Goal: Task Accomplishment & Management: Use online tool/utility

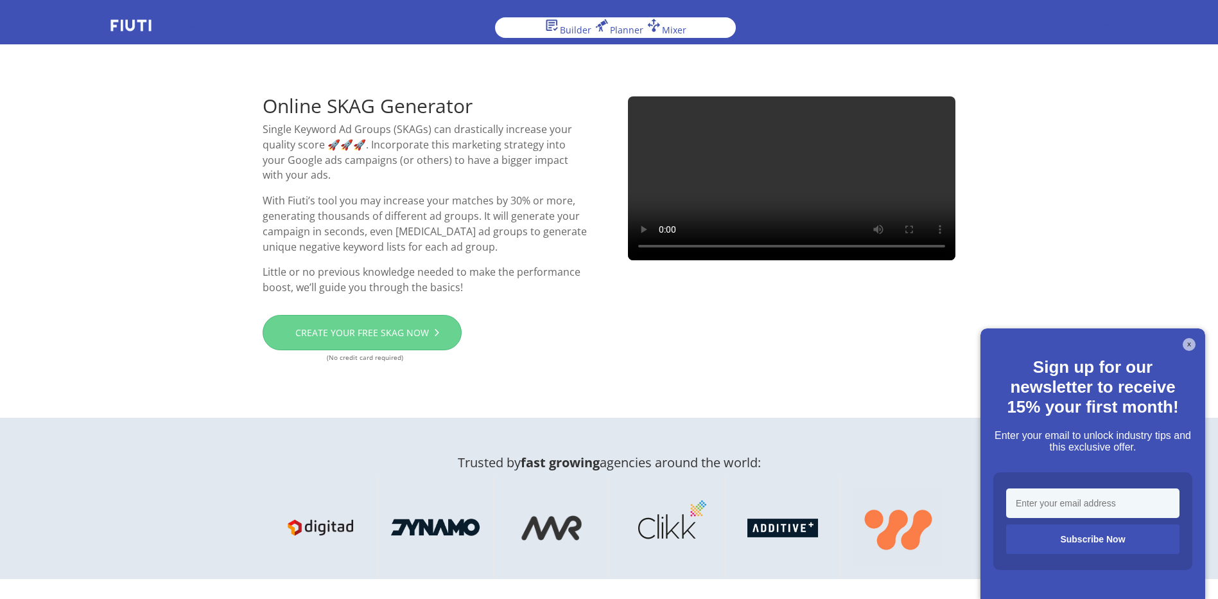
click at [396, 334] on link "Create your free SKAG now" at bounding box center [362, 333] width 199 height 36
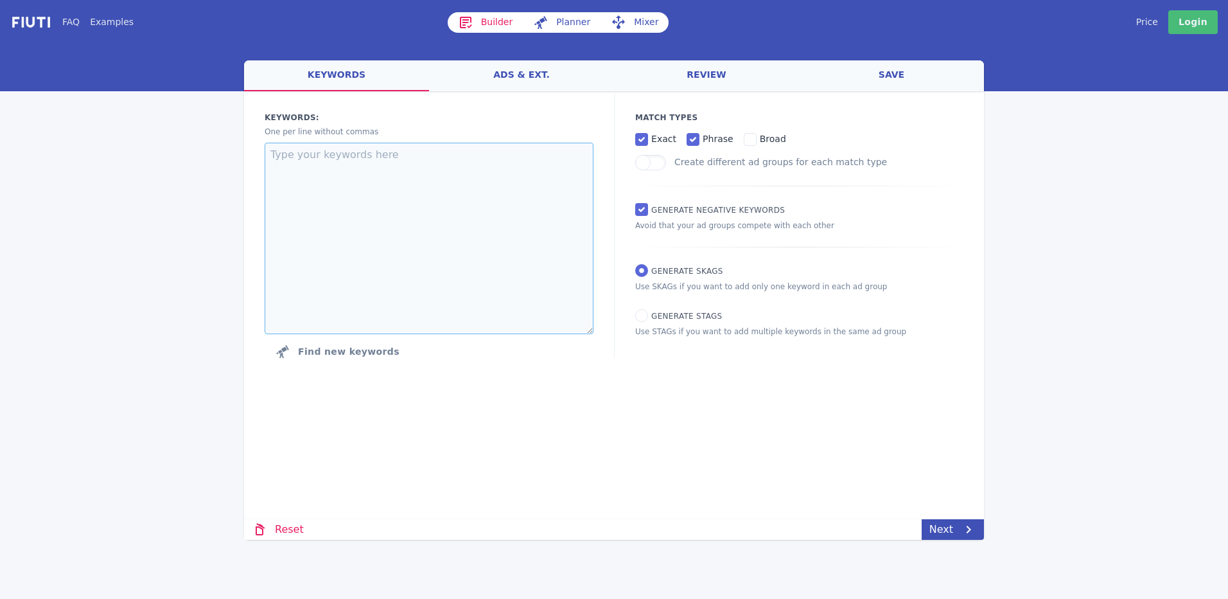
click at [337, 170] on textarea at bounding box center [429, 238] width 329 height 191
click at [744, 139] on input "broad" at bounding box center [750, 139] width 13 height 13
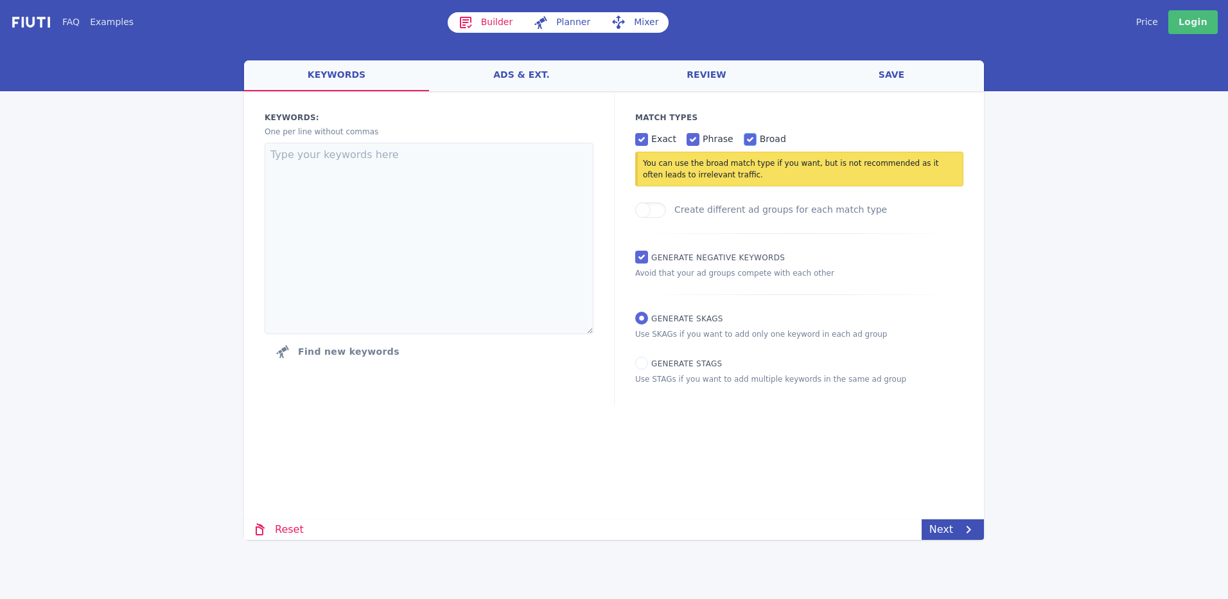
click at [744, 139] on input "broad" at bounding box center [750, 139] width 13 height 13
checkbox input "false"
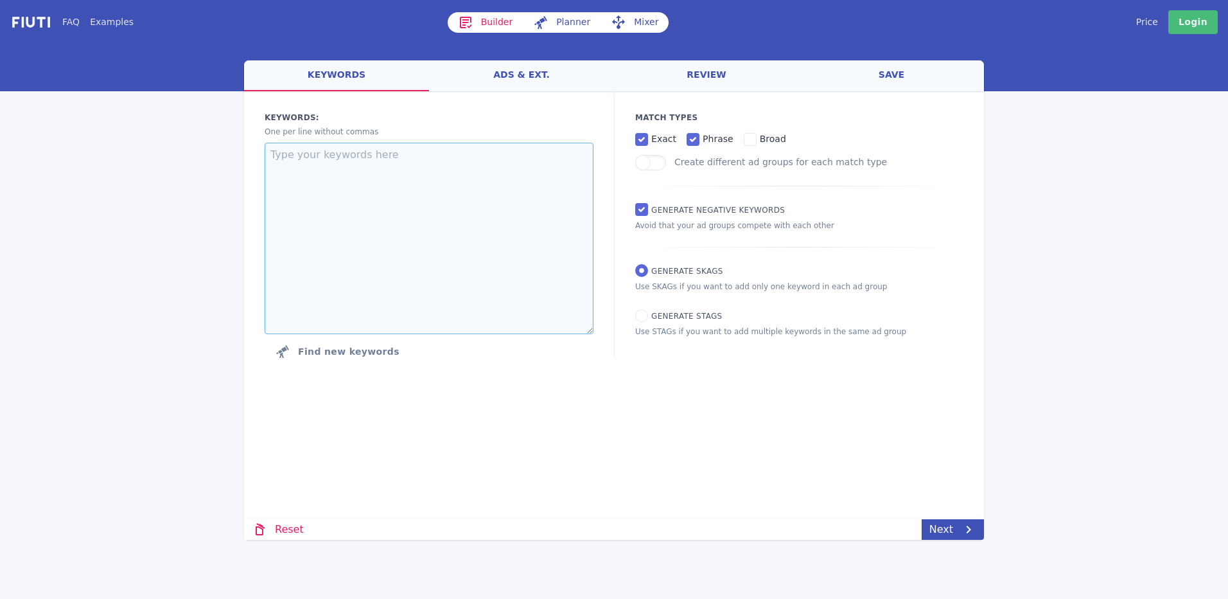
click at [441, 202] on textarea at bounding box center [429, 238] width 329 height 191
click at [385, 207] on textarea at bounding box center [429, 238] width 329 height 191
click at [348, 349] on button "Find new keywords" at bounding box center [337, 351] width 145 height 26
select select "2840"
select select "1000"
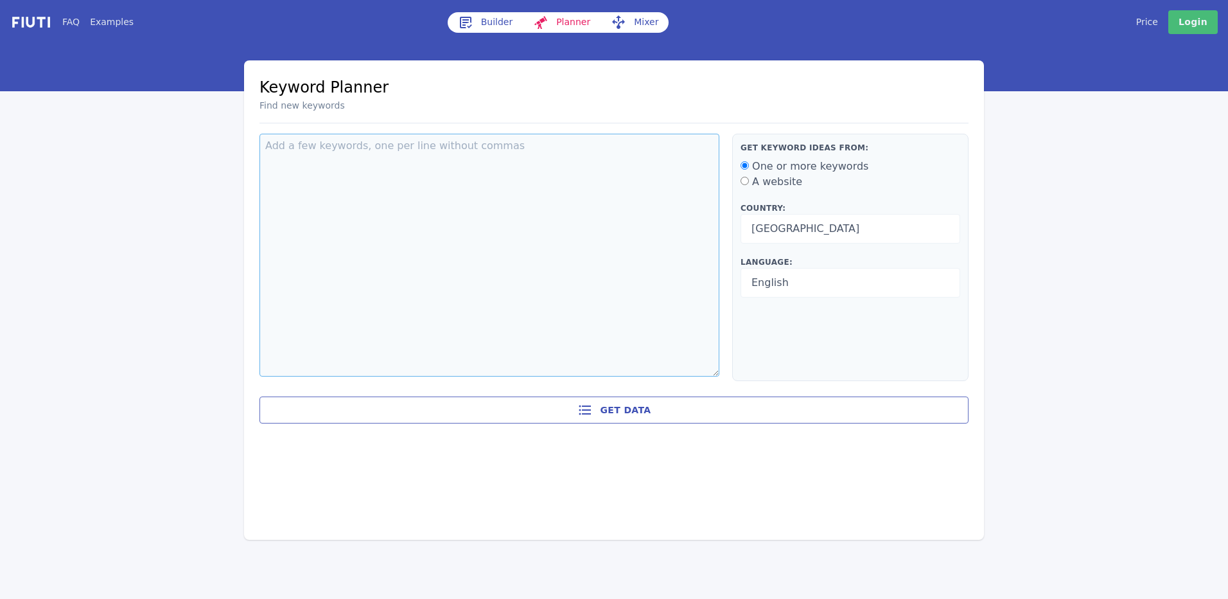
click at [421, 175] on textarea at bounding box center [489, 255] width 460 height 243
click at [750, 184] on div "A website" at bounding box center [851, 181] width 220 height 15
click at [740, 180] on div "Get keyword ideas from: One or more keywords A website Country: Afghanistan Alb…" at bounding box center [850, 257] width 236 height 247
click at [741, 179] on div "Get keyword ideas from: One or more keywords A website Country: Afghanistan Alb…" at bounding box center [850, 257] width 236 height 247
click at [742, 182] on input "A website" at bounding box center [745, 181] width 8 height 8
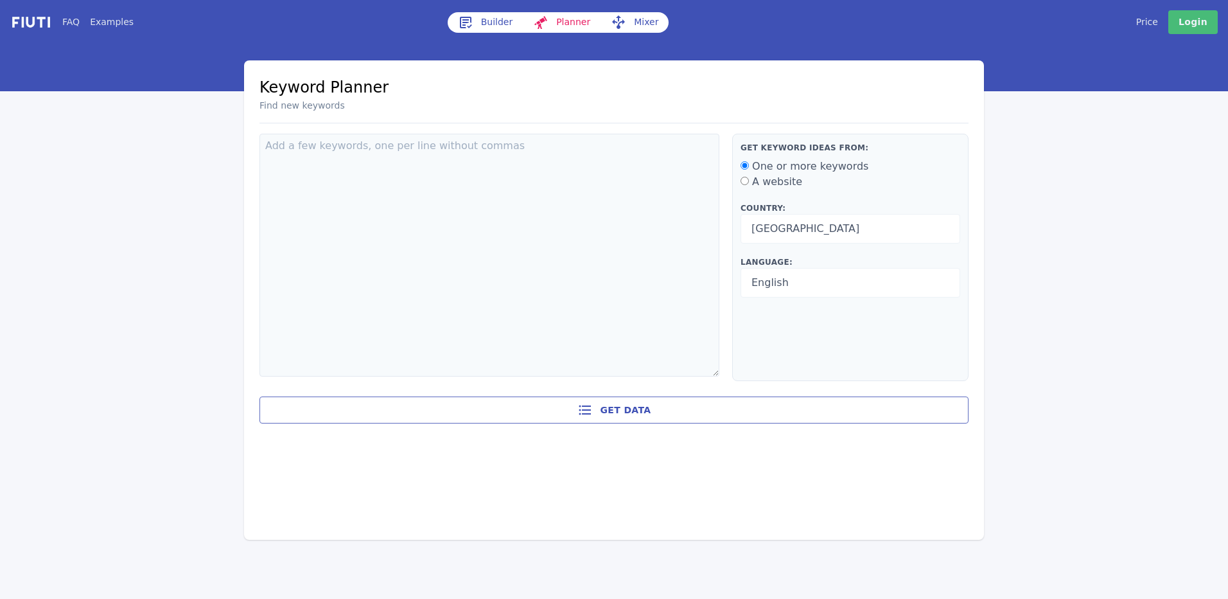
radio input "true"
click at [351, 142] on input at bounding box center [489, 146] width 460 height 24
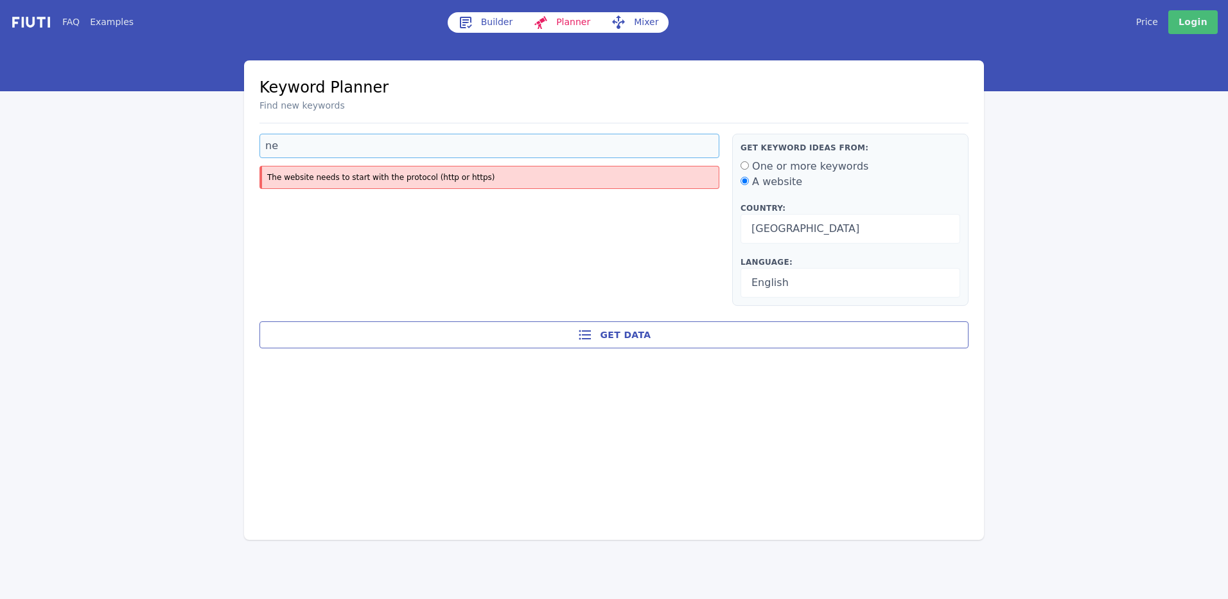
type input "n"
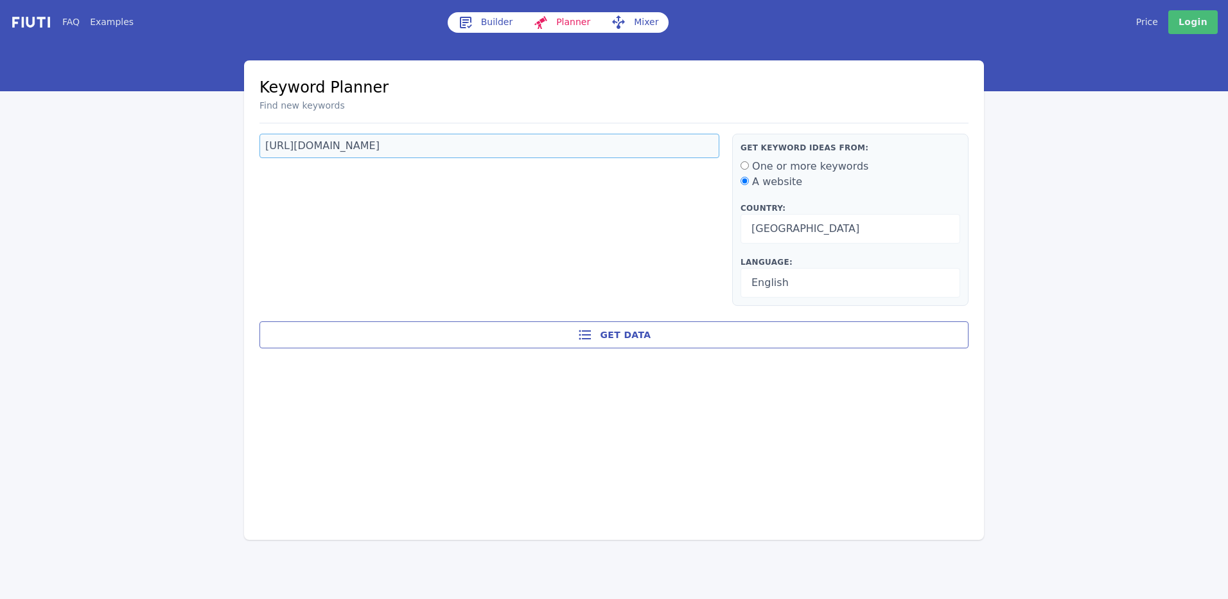
type input "https://newliferockeries.com"
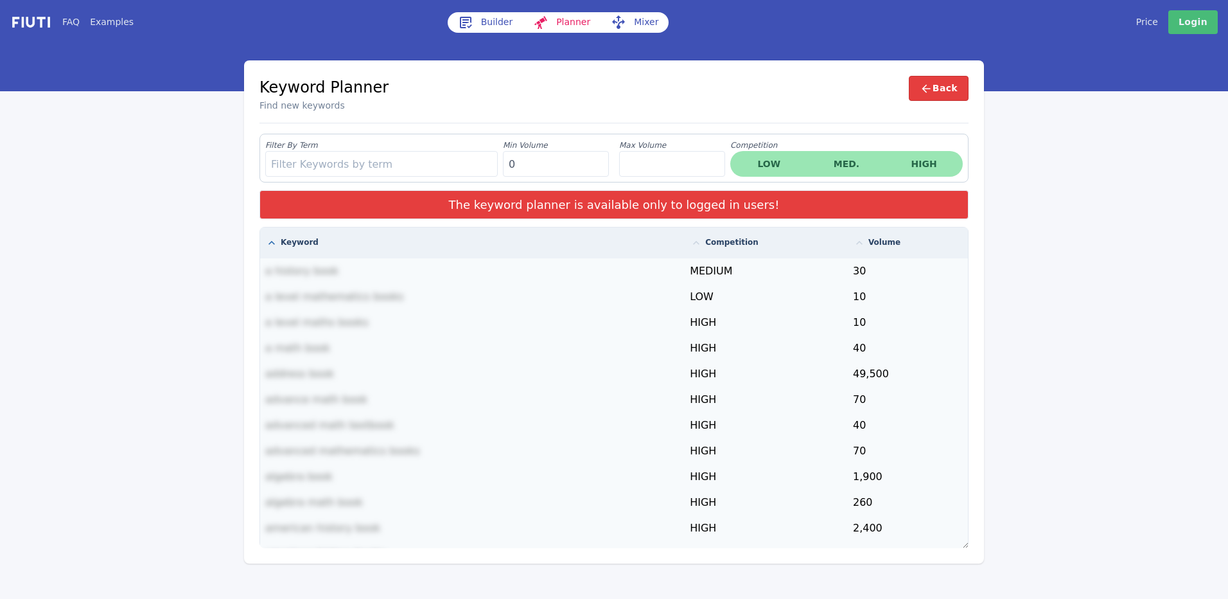
click at [491, 17] on link "Builder" at bounding box center [486, 22] width 76 height 21
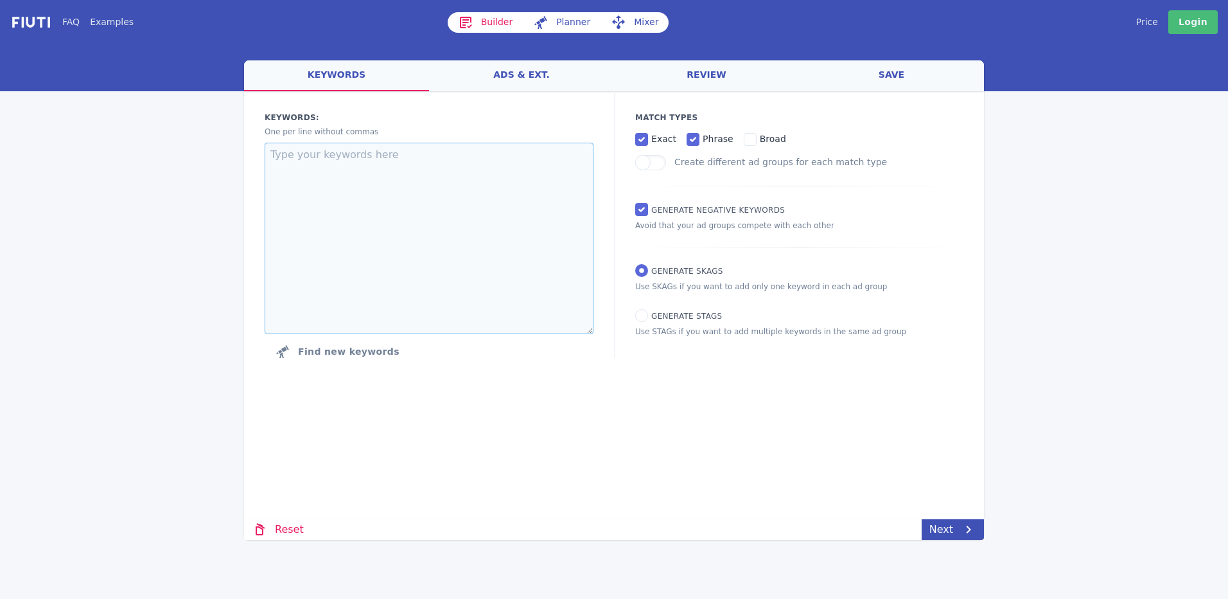
click at [373, 213] on textarea at bounding box center [429, 238] width 329 height 191
click at [392, 200] on textarea at bounding box center [429, 238] width 329 height 191
type textarea "retaining walls"
click at [952, 531] on link "Next" at bounding box center [953, 529] width 62 height 21
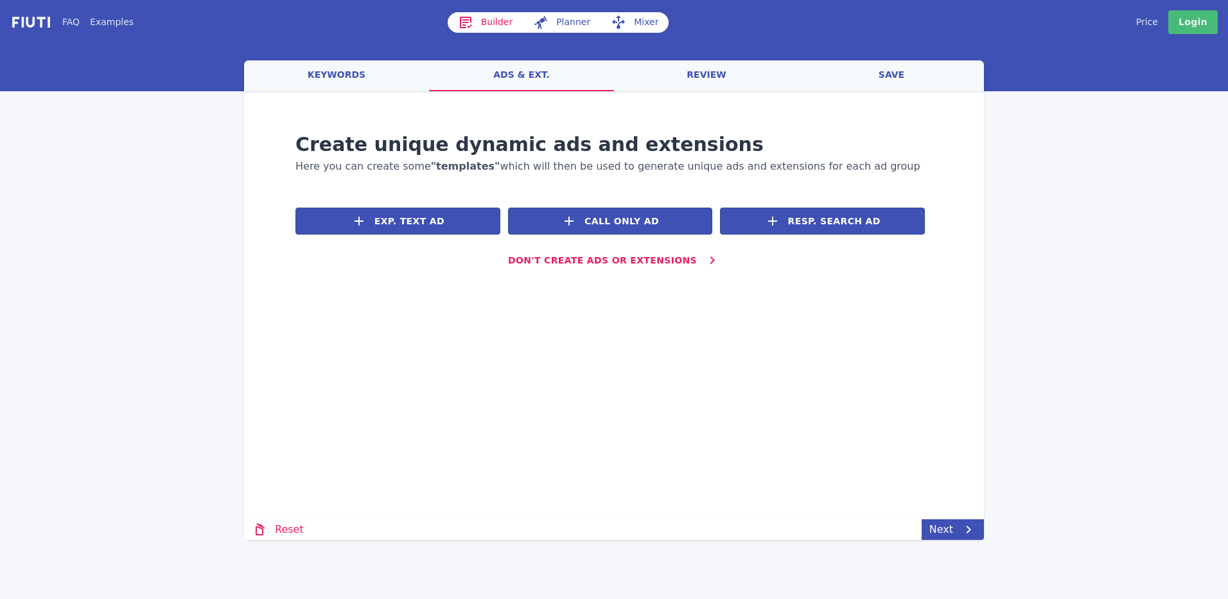
click at [335, 73] on link "keywords" at bounding box center [336, 75] width 185 height 31
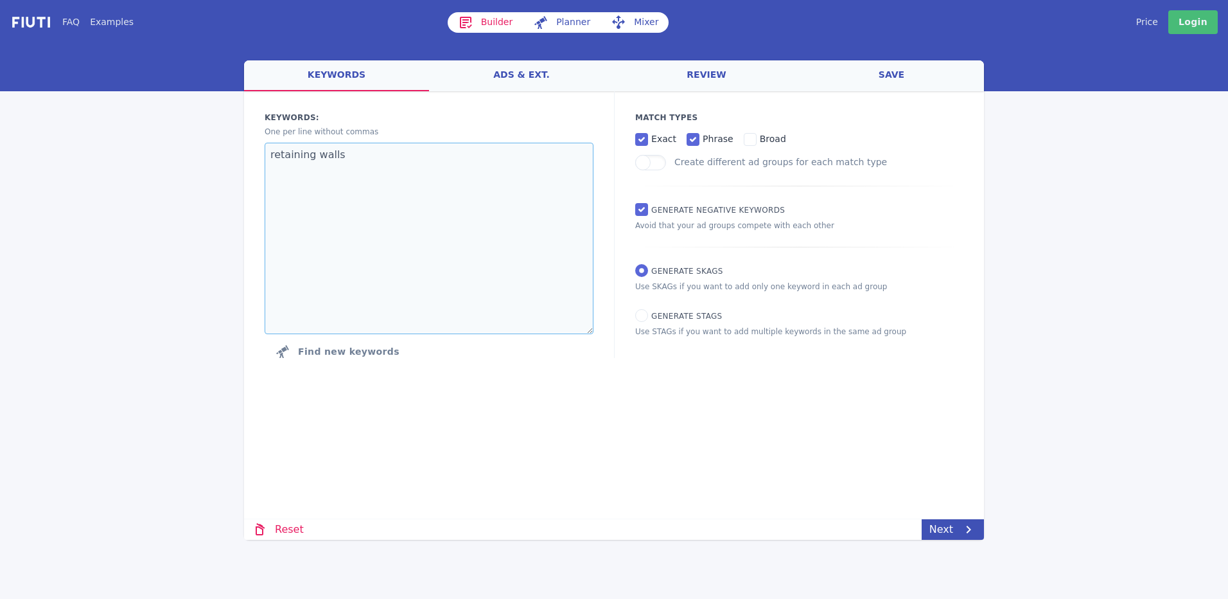
click at [311, 207] on textarea "retaining walls" at bounding box center [429, 238] width 329 height 191
click at [629, 19] on link "Mixer" at bounding box center [635, 22] width 68 height 21
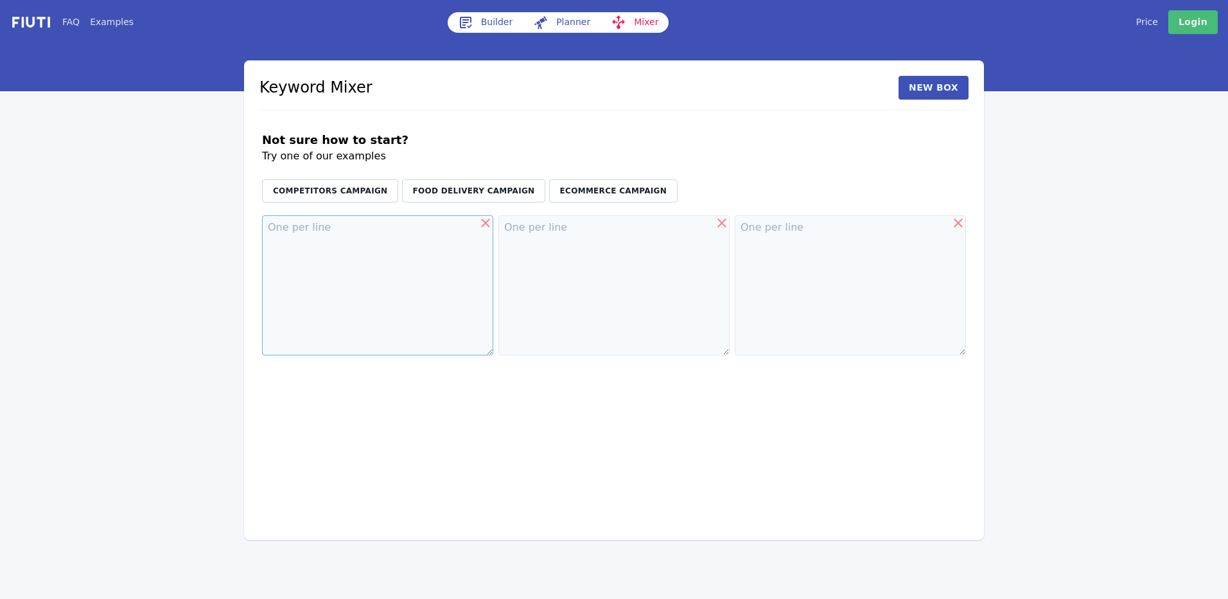
click at [362, 258] on textarea at bounding box center [377, 285] width 231 height 140
click at [346, 188] on button "Competitors Campaign" at bounding box center [330, 190] width 136 height 23
type textarea "Apple Samsung Huawei"
type textarea "phones smartphones tablets"
type textarea "alternative"
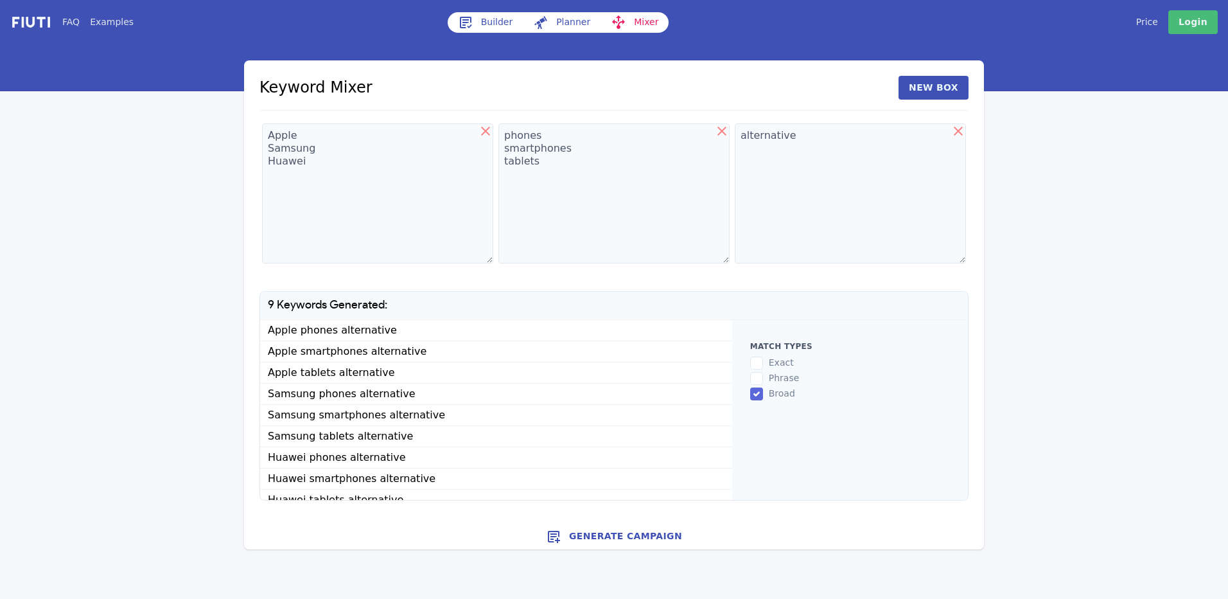
click at [492, 126] on icon at bounding box center [485, 130] width 15 height 15
type textarea "phones smartphones tablets"
type textarea "alternative"
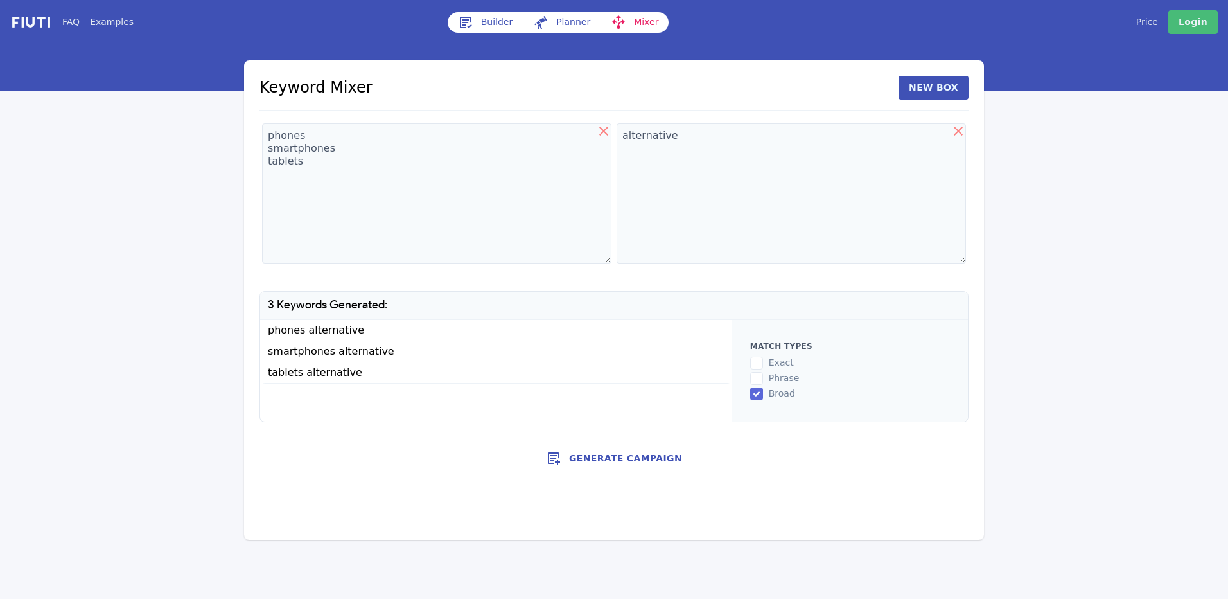
click at [603, 128] on icon at bounding box center [603, 130] width 15 height 15
type textarea "alternative"
click at [468, 181] on textarea "alternative" at bounding box center [614, 193] width 704 height 140
click at [945, 90] on button "New Box" at bounding box center [934, 88] width 70 height 24
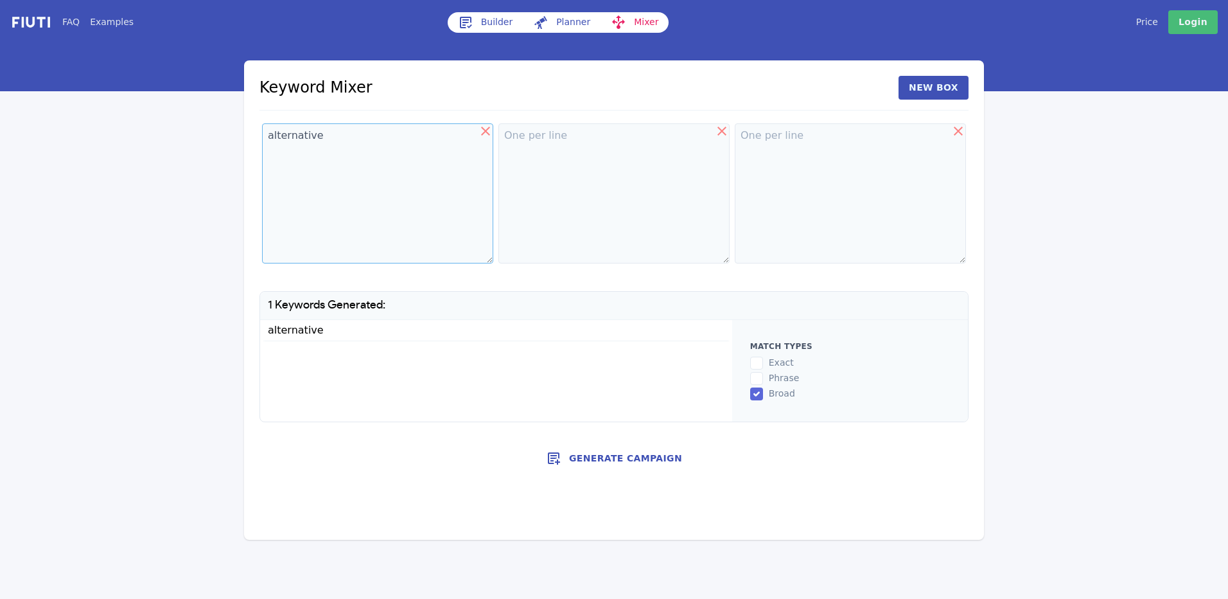
click at [313, 150] on textarea "alternative" at bounding box center [377, 193] width 231 height 140
drag, startPoint x: 340, startPoint y: 133, endPoint x: 112, endPoint y: 128, distance: 228.1
click at [112, 128] on div "FAQ Examples Builder Planner Mixer My campaigns Price Settings Login Logout Key…" at bounding box center [614, 269] width 1228 height 539
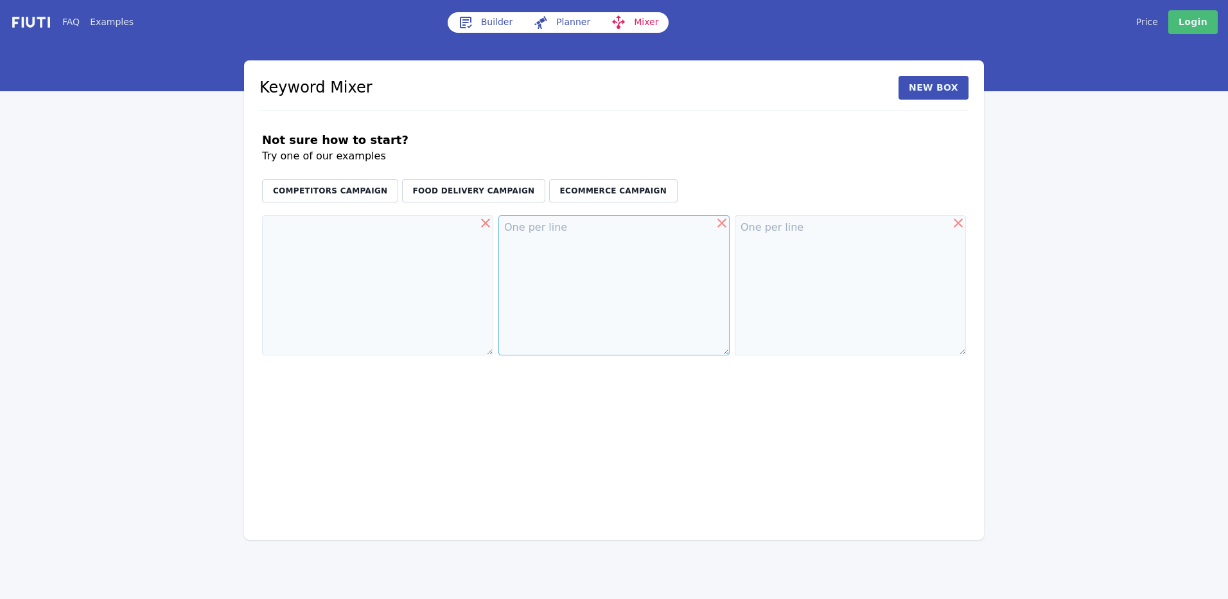
click at [626, 231] on textarea at bounding box center [613, 285] width 231 height 140
click at [404, 245] on textarea at bounding box center [377, 285] width 231 height 140
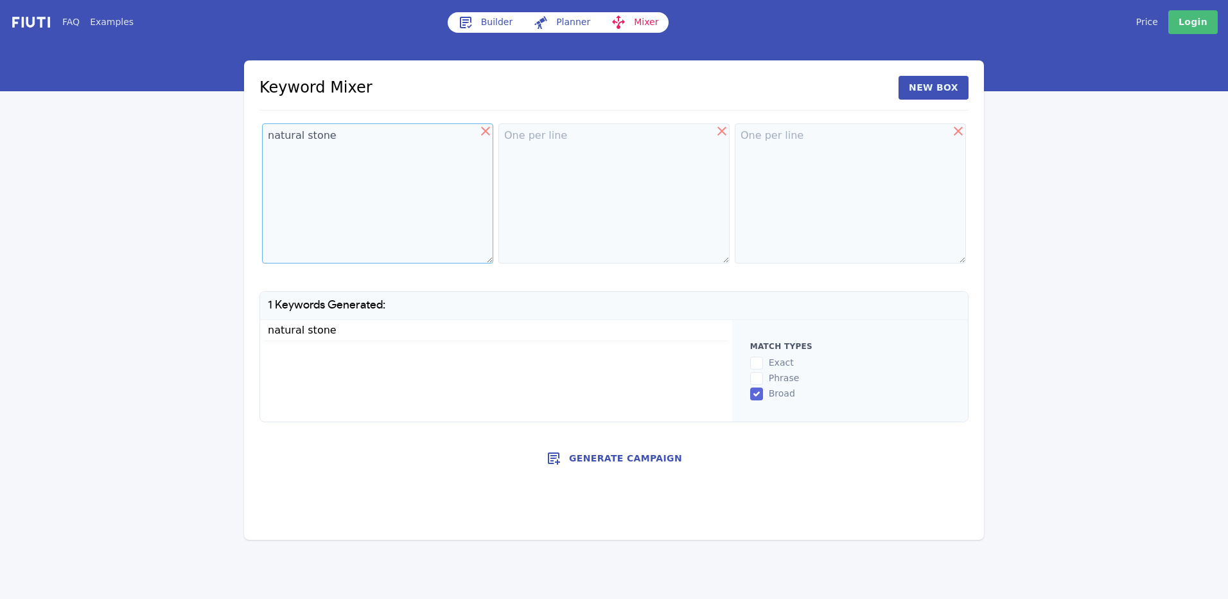
type textarea "natural stone"
type textarea "retaining wall"
click at [403, 245] on textarea "natural stone" at bounding box center [377, 193] width 231 height 140
type textarea "natural stone alpine block"
click at [751, 357] on input "exact" at bounding box center [756, 362] width 13 height 13
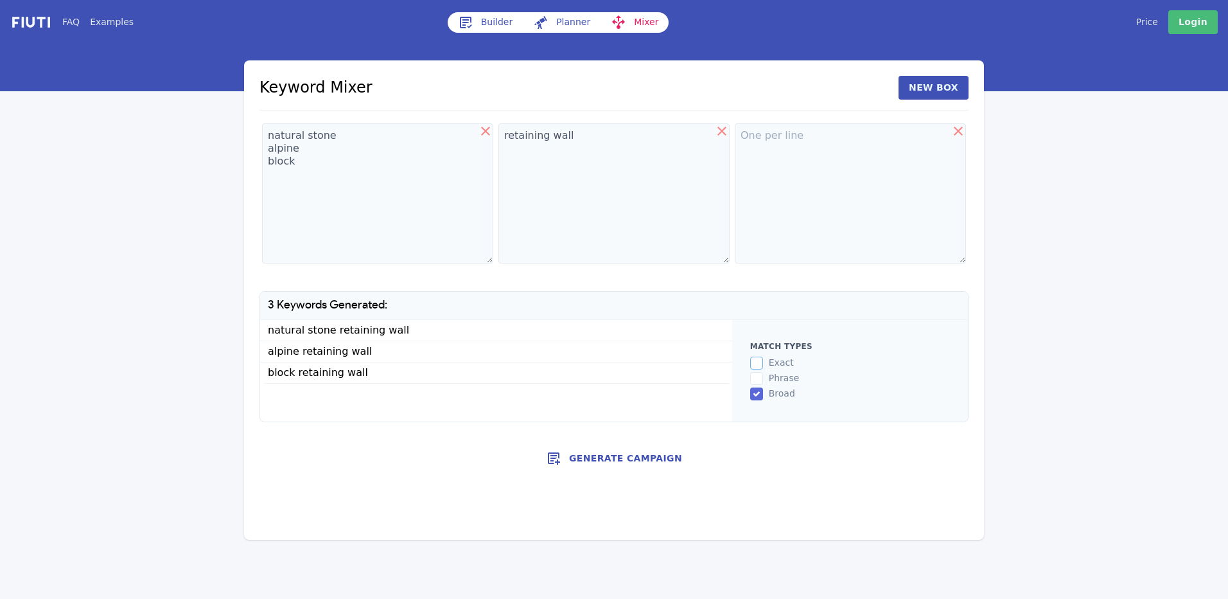
checkbox input "true"
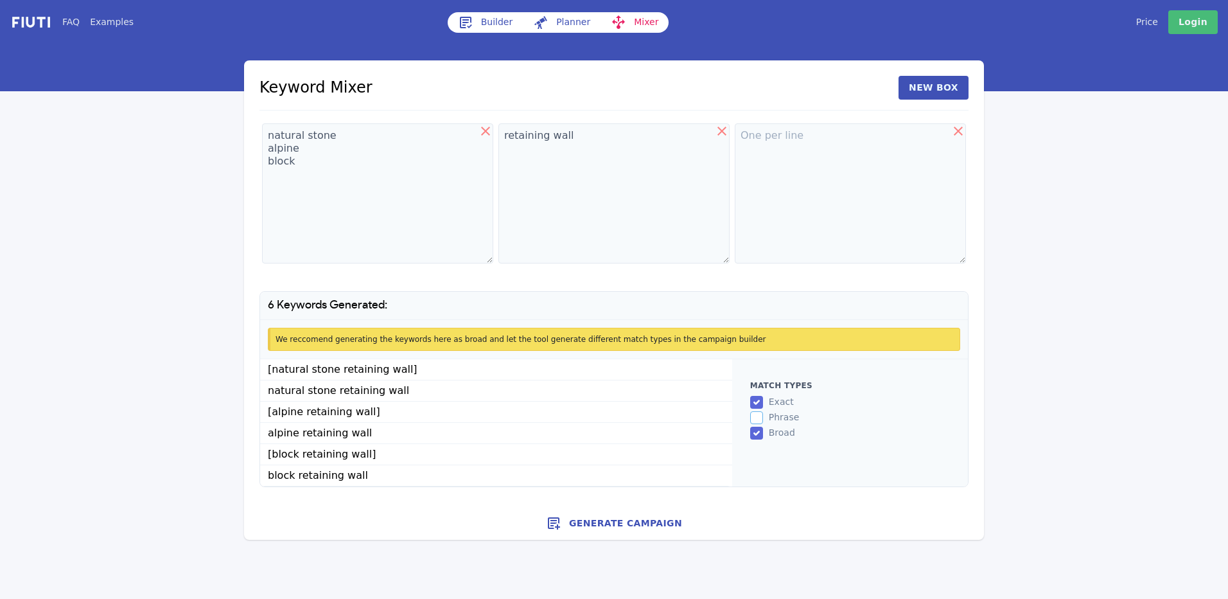
click at [758, 414] on input "phrase" at bounding box center [756, 417] width 13 height 13
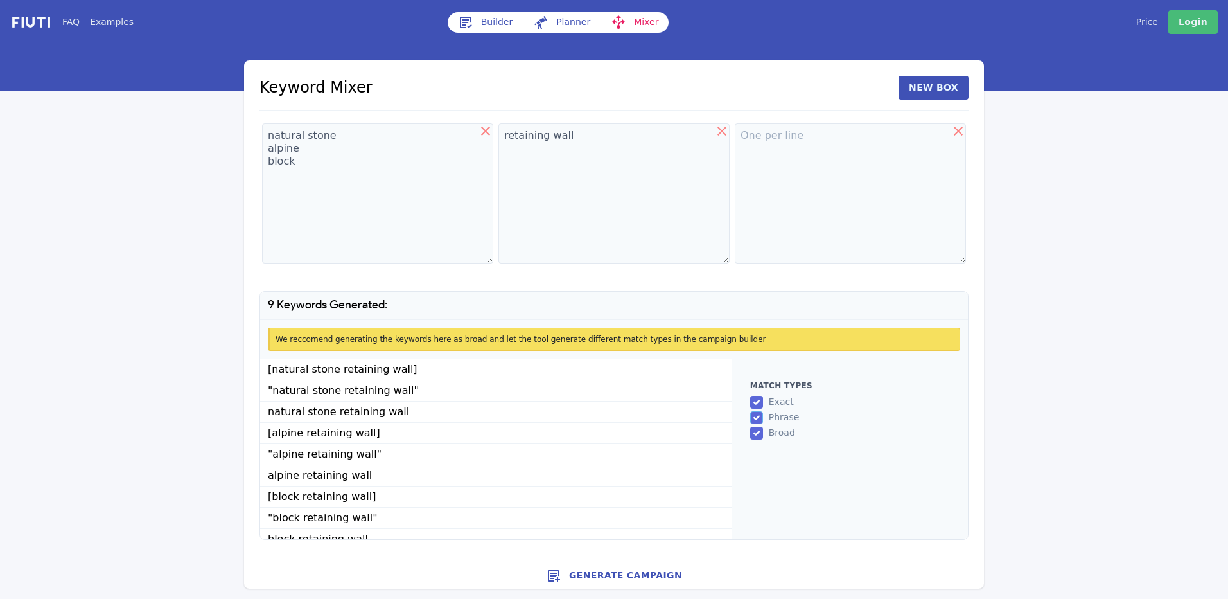
click at [758, 414] on input "phrase" at bounding box center [756, 417] width 13 height 13
checkbox input "false"
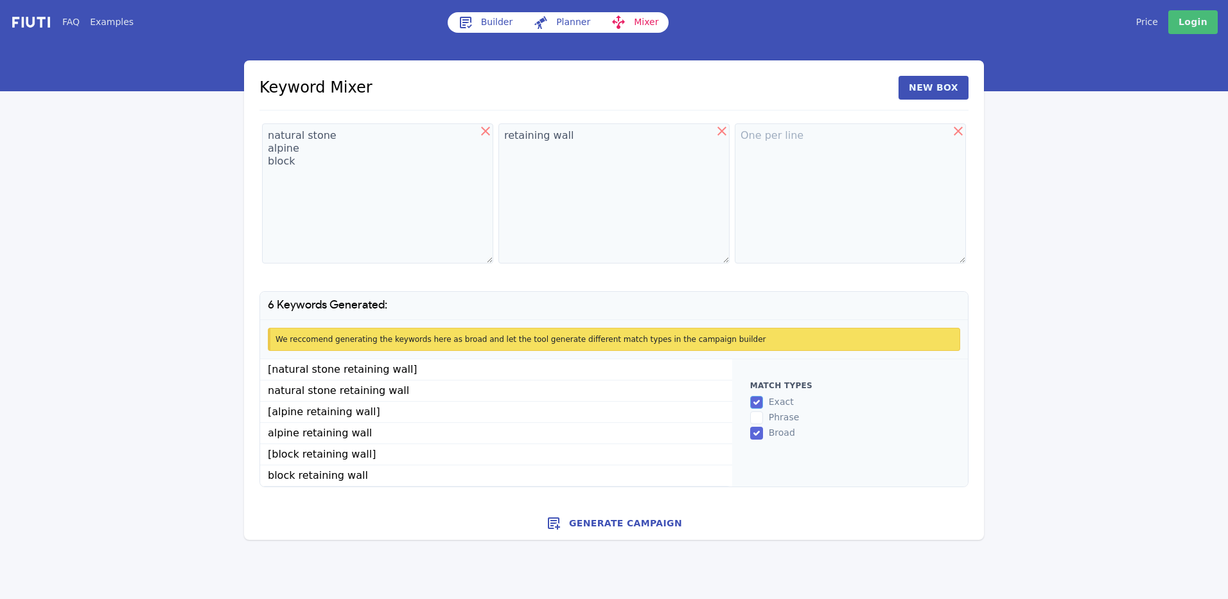
click at [757, 401] on input "exact" at bounding box center [756, 402] width 13 height 13
checkbox input "false"
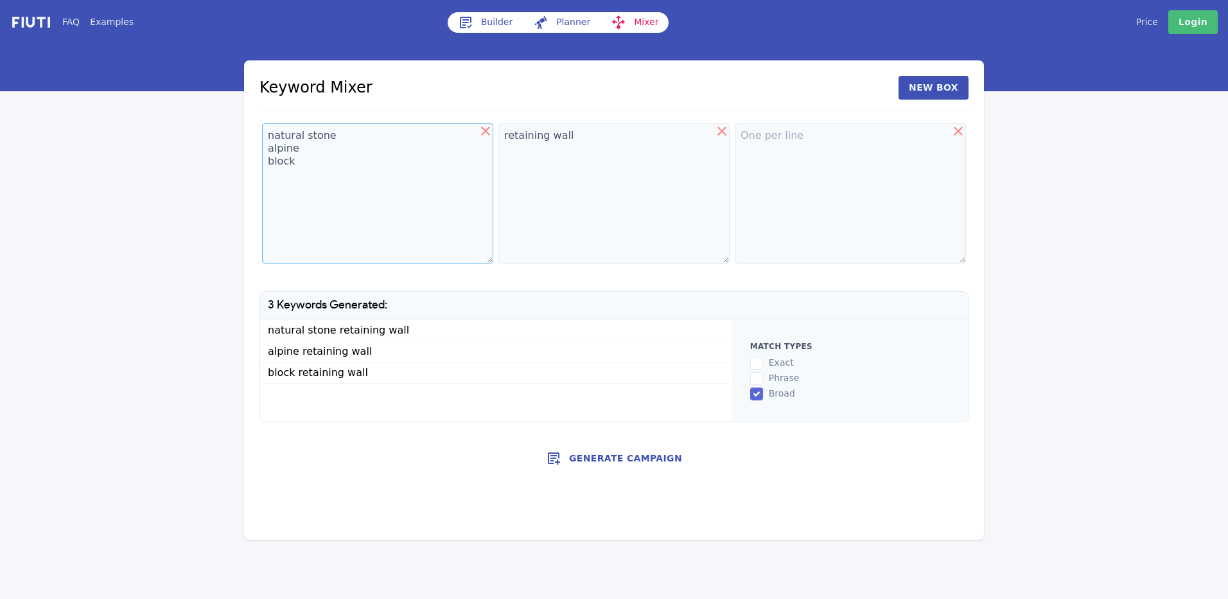
click at [361, 212] on textarea "natural stone alpine block" at bounding box center [377, 193] width 231 height 140
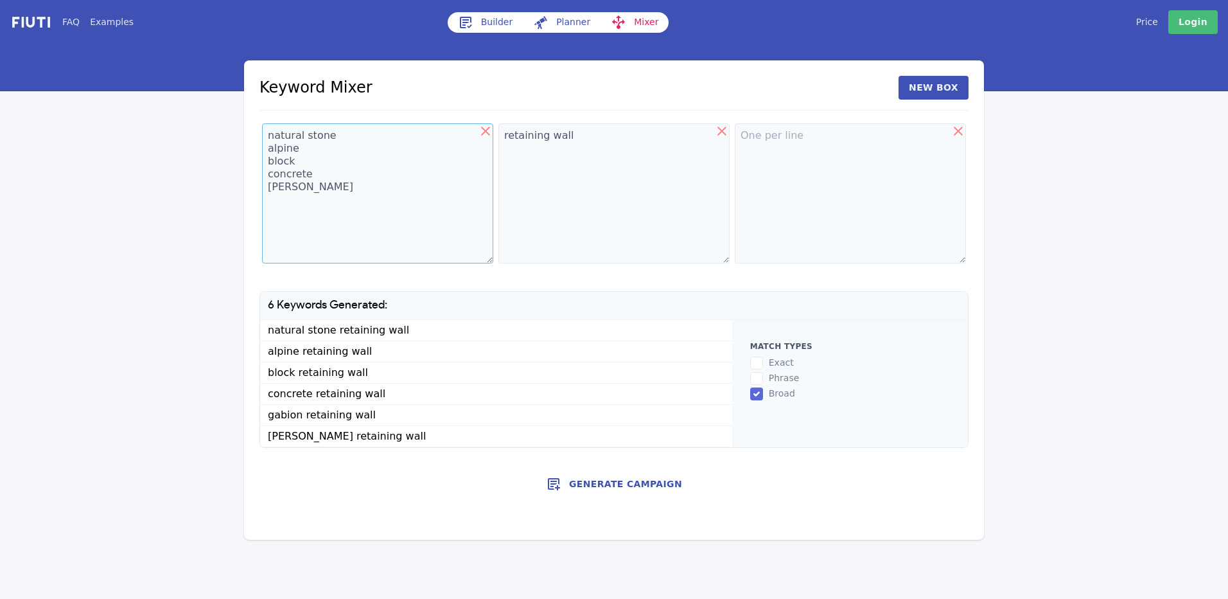
type textarea "natural stone alpine block concrete gabion gabion cage"
click at [782, 157] on textarea at bounding box center [850, 193] width 231 height 140
click at [630, 490] on button "Generate Campaign" at bounding box center [614, 484] width 740 height 26
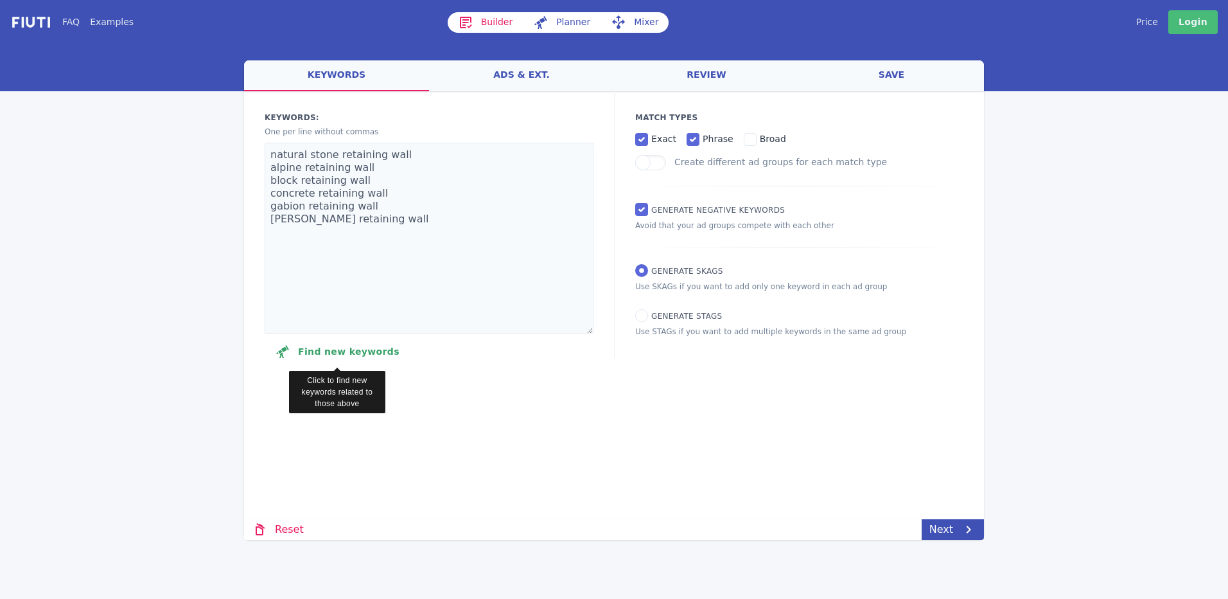
click at [332, 344] on button "Find new keywords" at bounding box center [337, 351] width 145 height 26
select select "2840"
select select "1000"
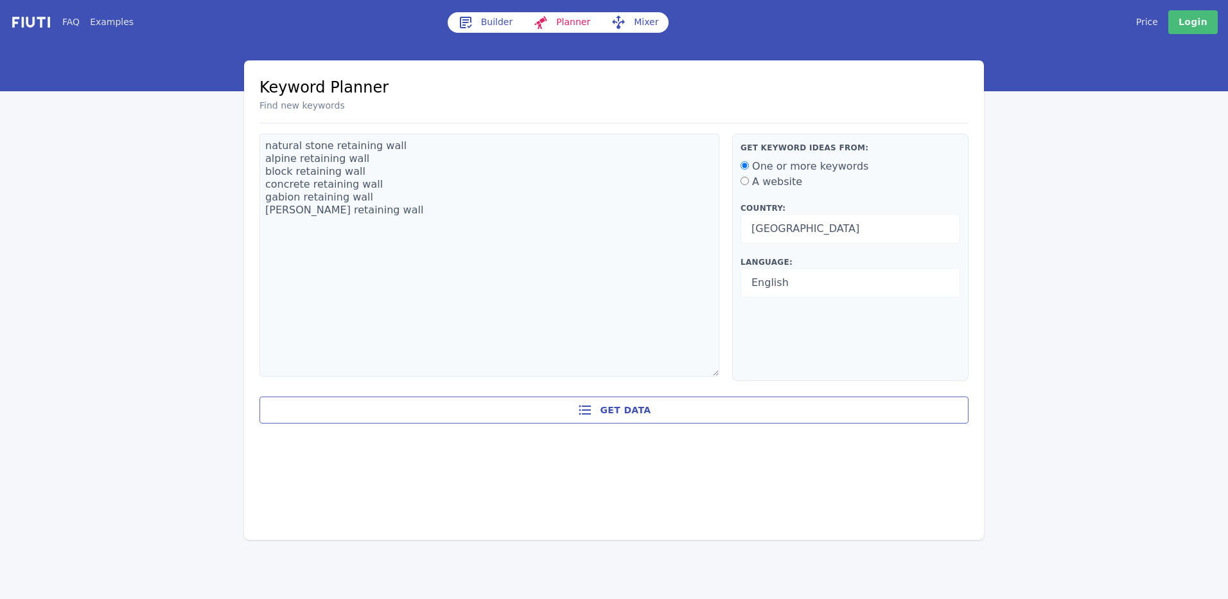
click at [657, 414] on button "Get data" at bounding box center [613, 409] width 709 height 27
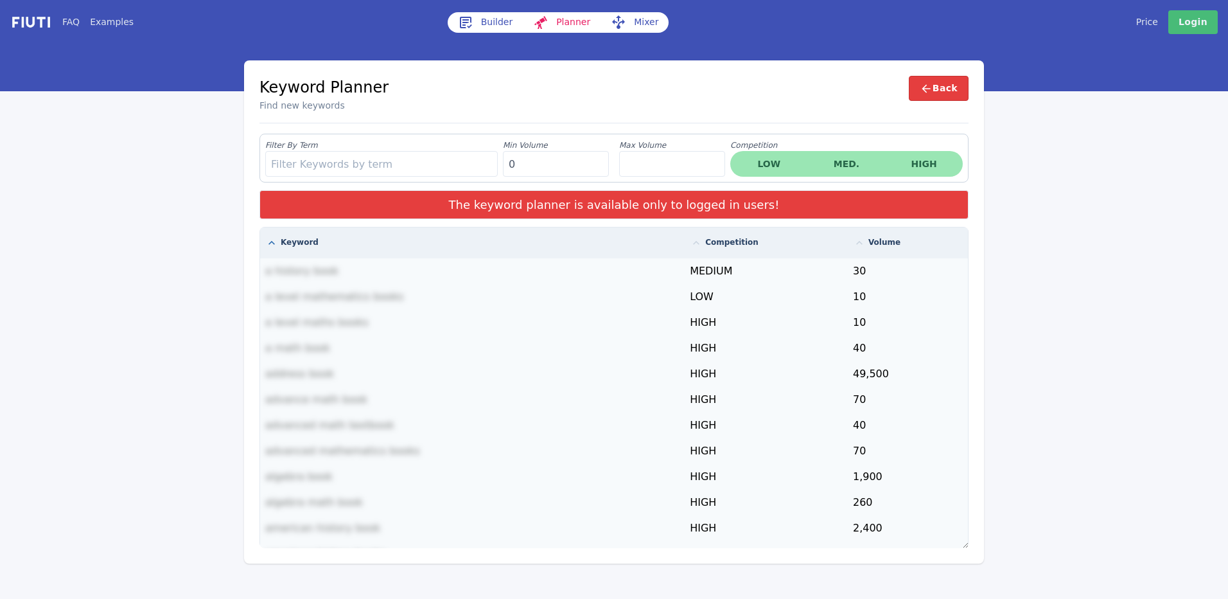
click at [587, 116] on div "Keyword Planner Find new keywords Back" at bounding box center [613, 100] width 709 height 48
click at [1194, 28] on link "Login" at bounding box center [1192, 22] width 49 height 24
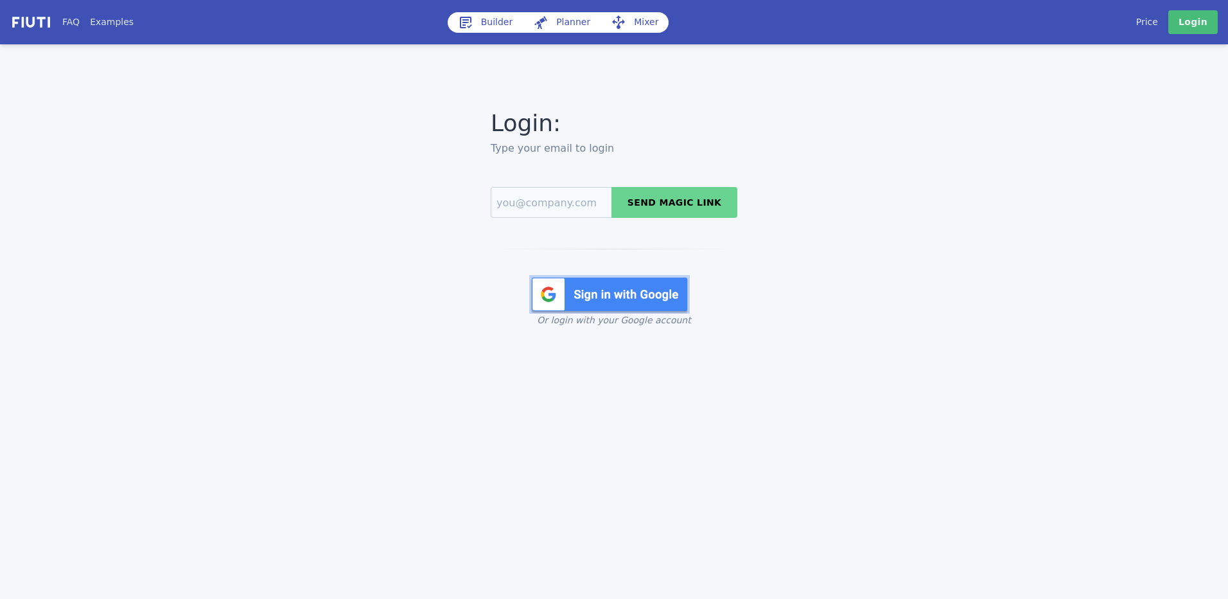
click at [619, 303] on img at bounding box center [609, 294] width 161 height 39
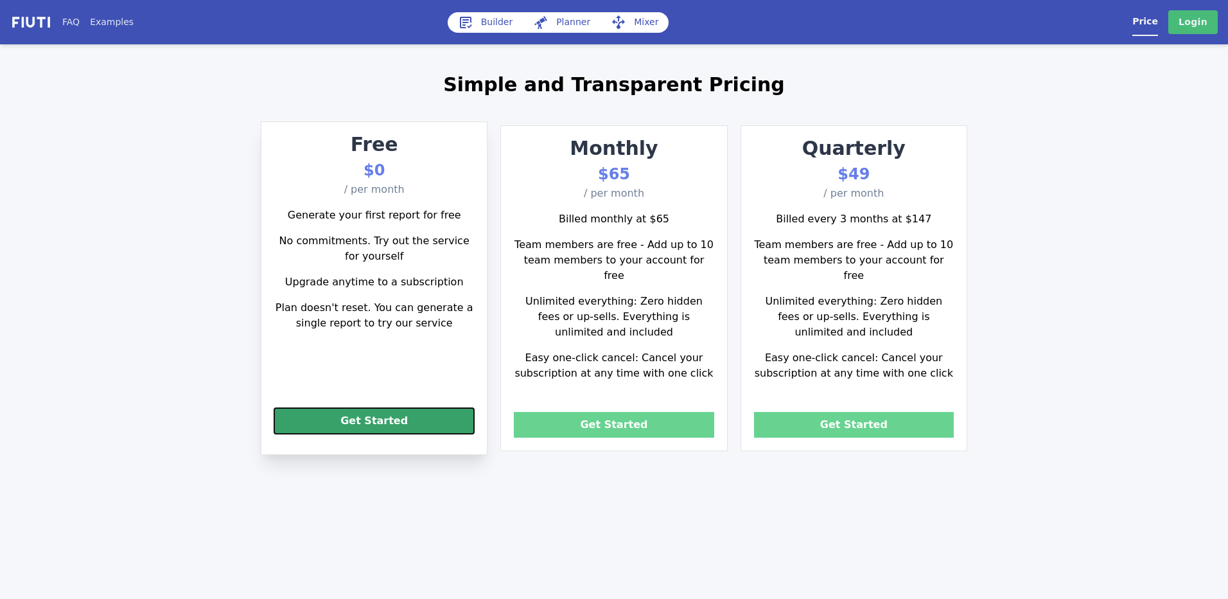
click at [404, 419] on button "Get Started" at bounding box center [374, 421] width 200 height 26
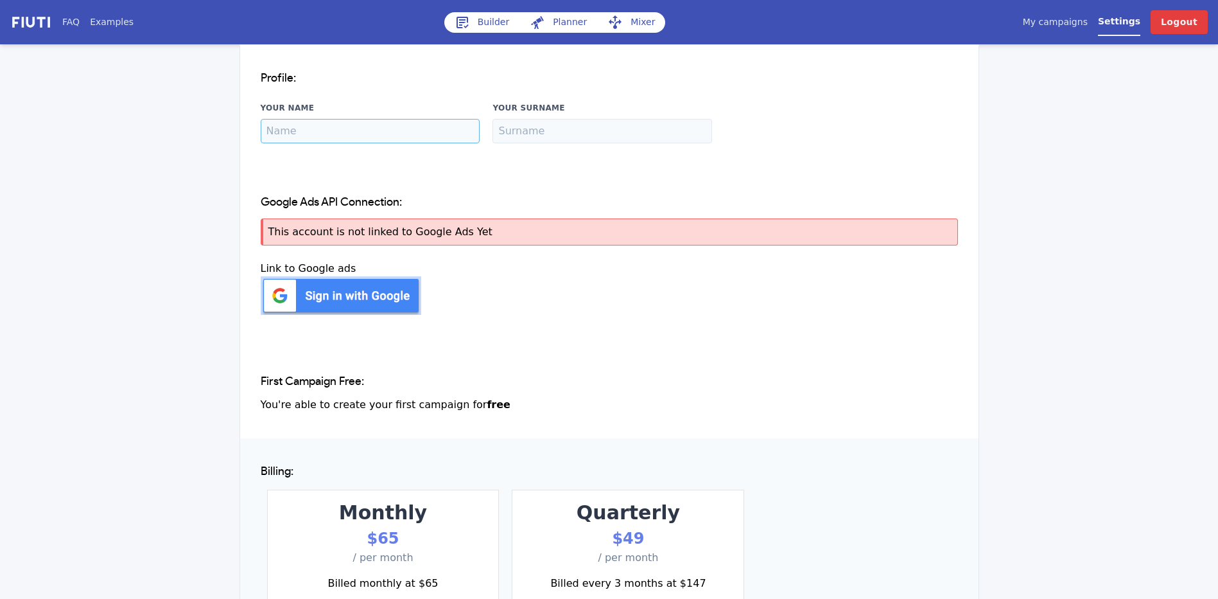
click at [332, 128] on input "Your Name" at bounding box center [371, 131] width 220 height 24
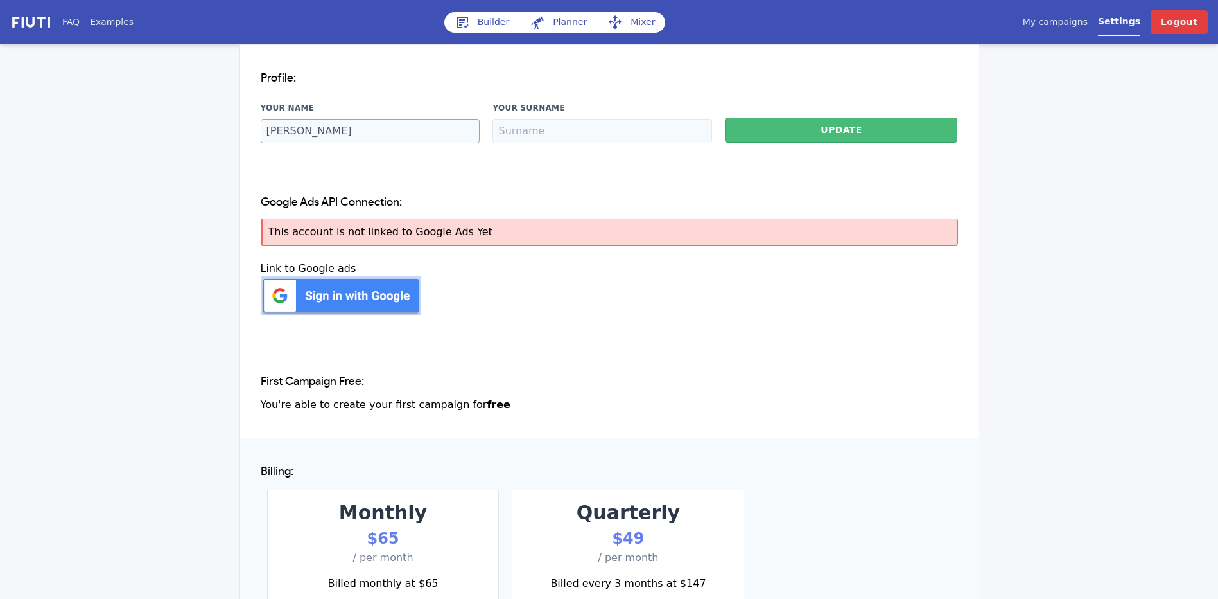
type input "Noah"
type input "Rhodes"
click at [547, 186] on div "Google Ads API Connection: This account is not linked to Google Ads Yet Change …" at bounding box center [609, 258] width 739 height 179
click at [869, 138] on button "Update" at bounding box center [841, 130] width 232 height 25
click at [487, 189] on div "Google Ads API Connection: This account is not linked to Google Ads Yet Change …" at bounding box center [609, 258] width 739 height 179
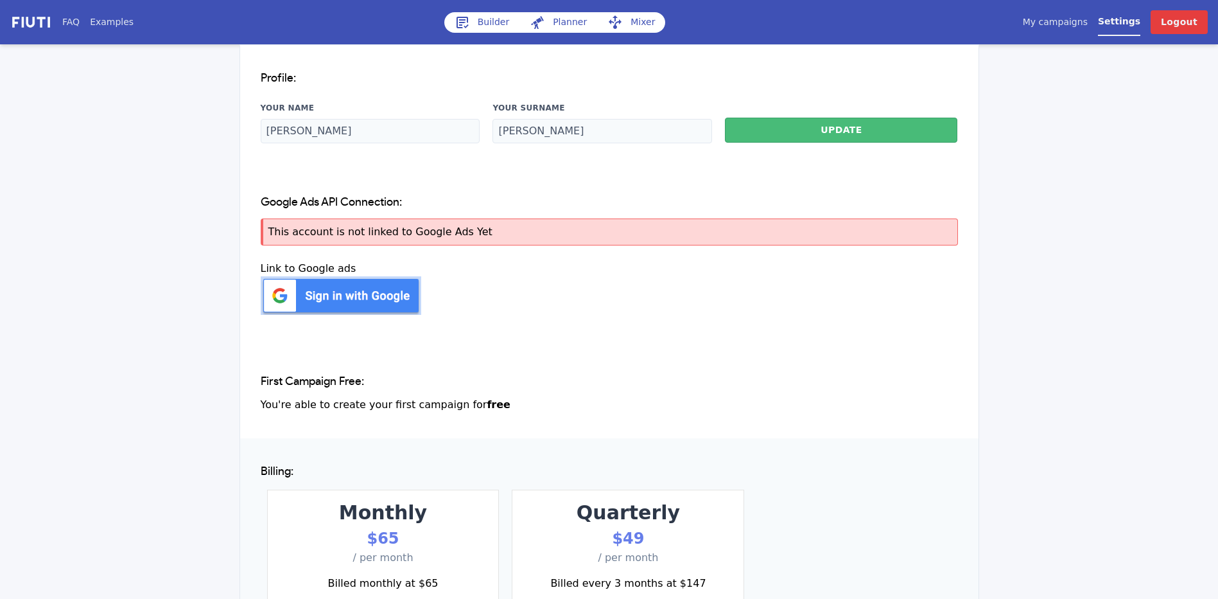
click at [487, 26] on link "Builder" at bounding box center [482, 22] width 76 height 21
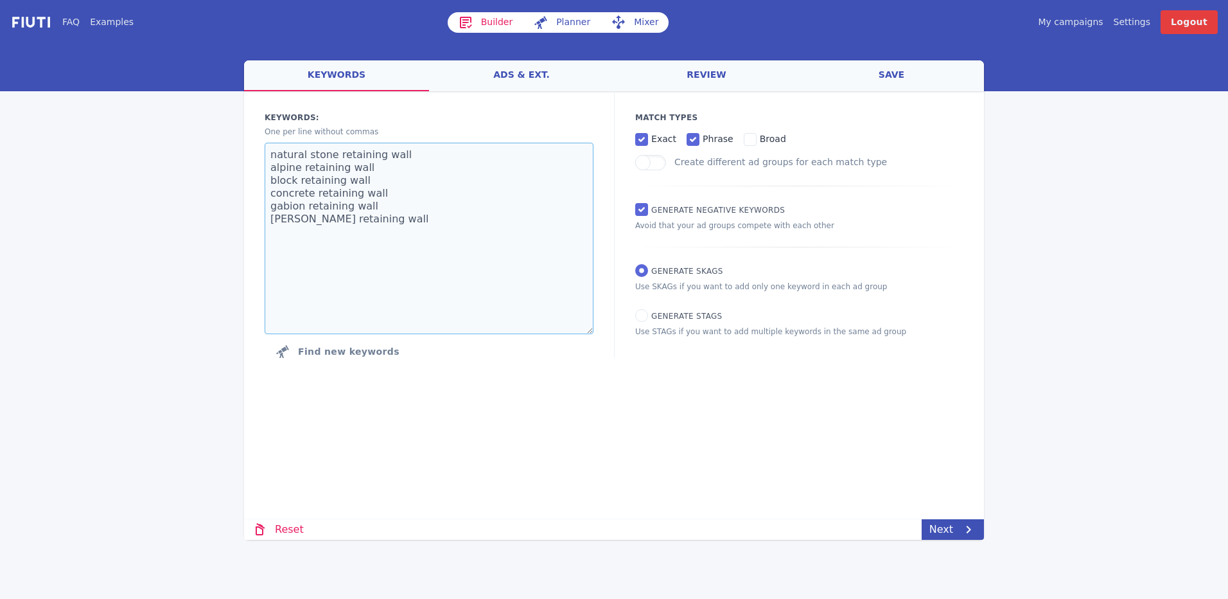
click at [480, 225] on textarea "natural stone retaining wall alpine retaining wall block retaining wall concret…" at bounding box center [429, 238] width 329 height 191
click at [949, 528] on link "Next" at bounding box center [953, 529] width 62 height 21
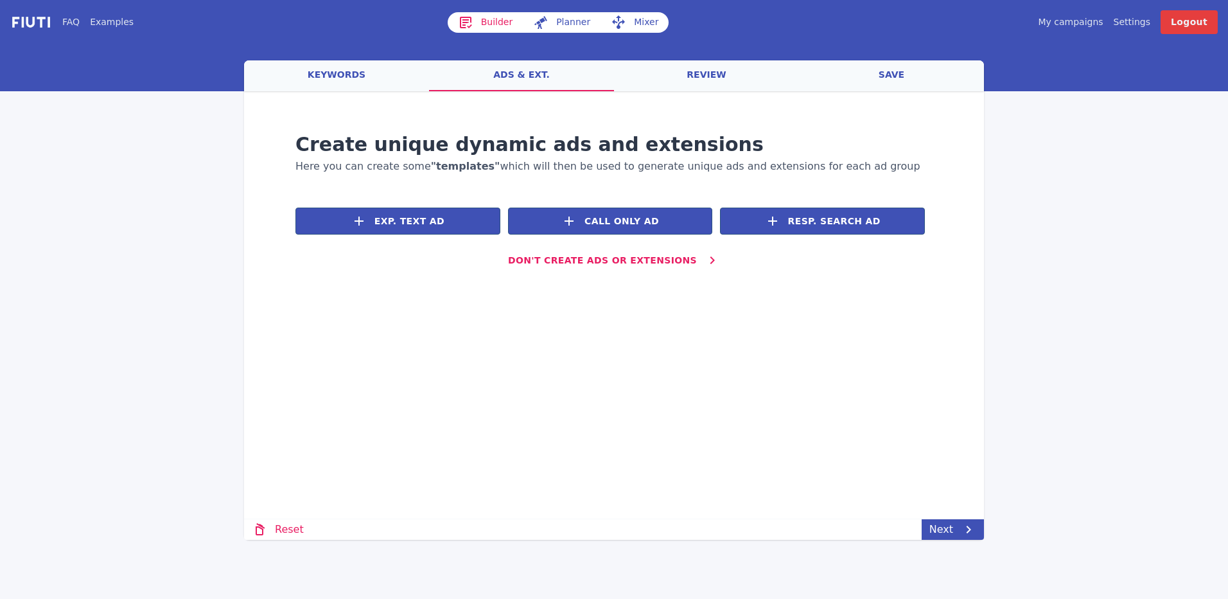
click at [333, 63] on link "keywords" at bounding box center [336, 75] width 185 height 31
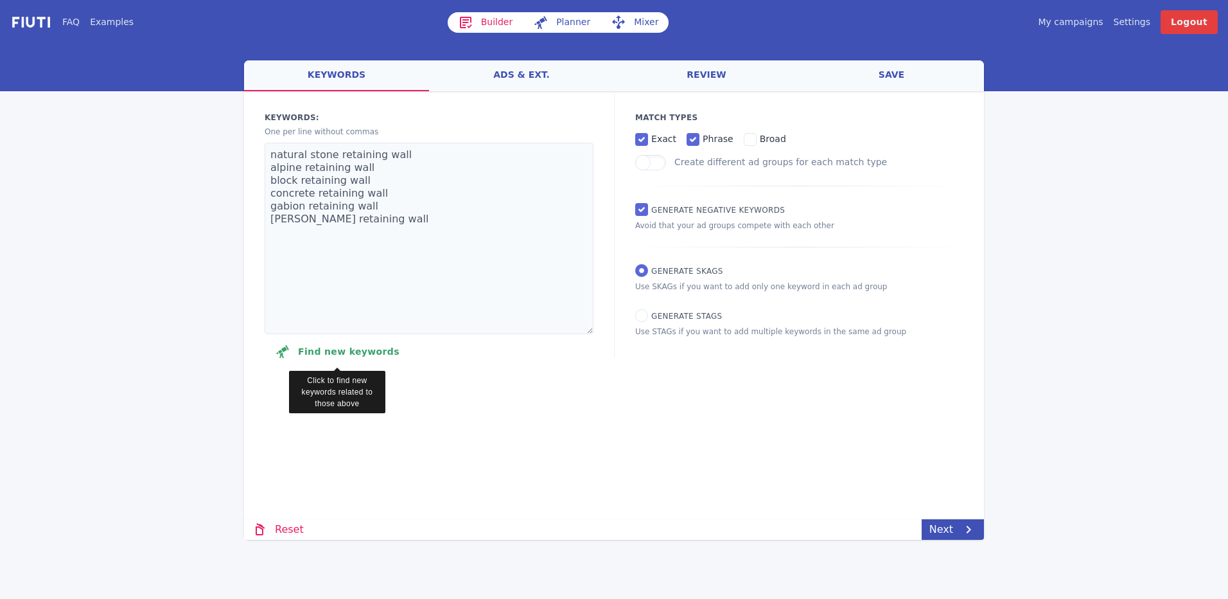
click at [344, 344] on button "Find new keywords" at bounding box center [337, 351] width 145 height 26
select select "2840"
select select "1000"
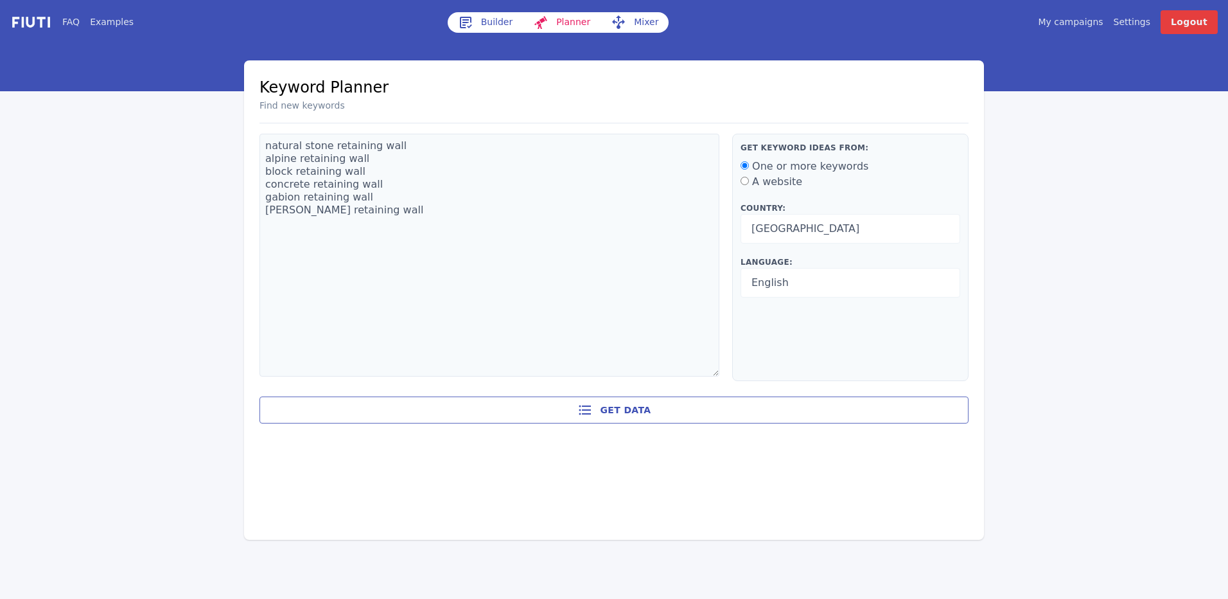
click at [430, 403] on button "Get data" at bounding box center [613, 409] width 709 height 27
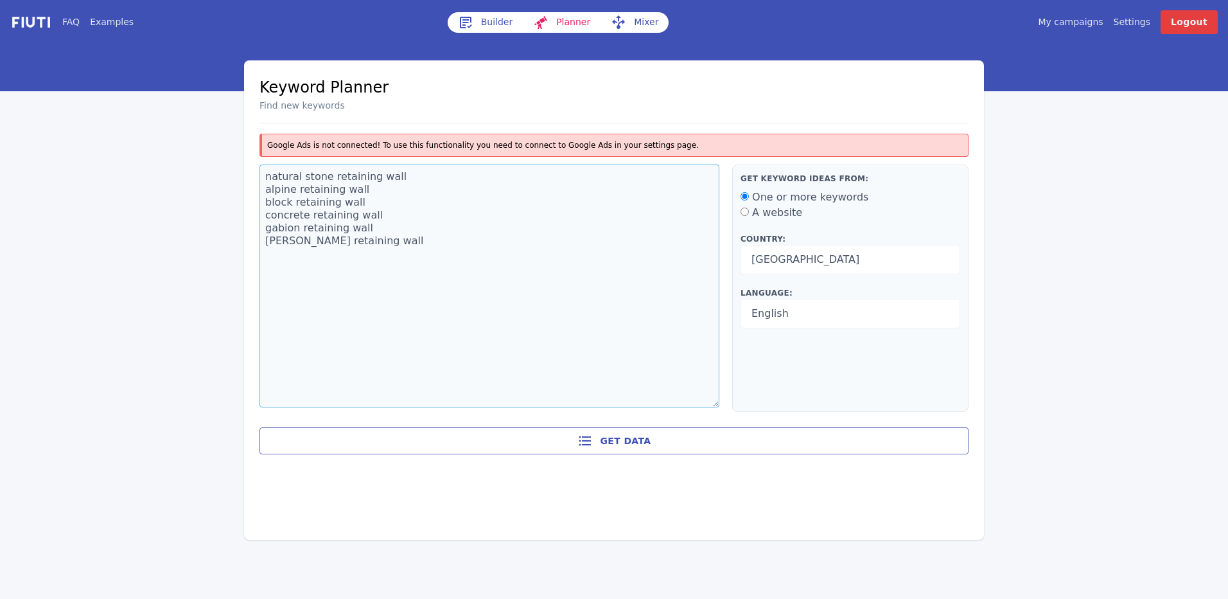
click at [511, 255] on textarea "natural stone retaining wall alpine retaining wall block retaining wall concret…" at bounding box center [489, 285] width 460 height 243
click at [1090, 18] on link "My campaigns" at bounding box center [1070, 21] width 65 height 13
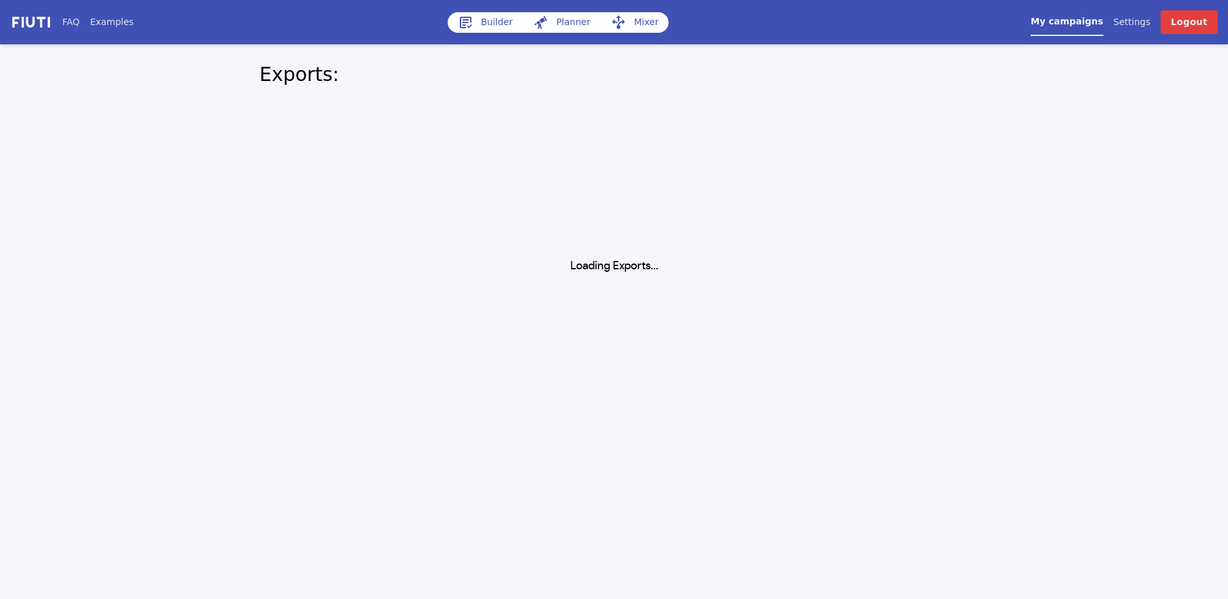
click at [1150, 26] on link "Settings" at bounding box center [1132, 21] width 37 height 13
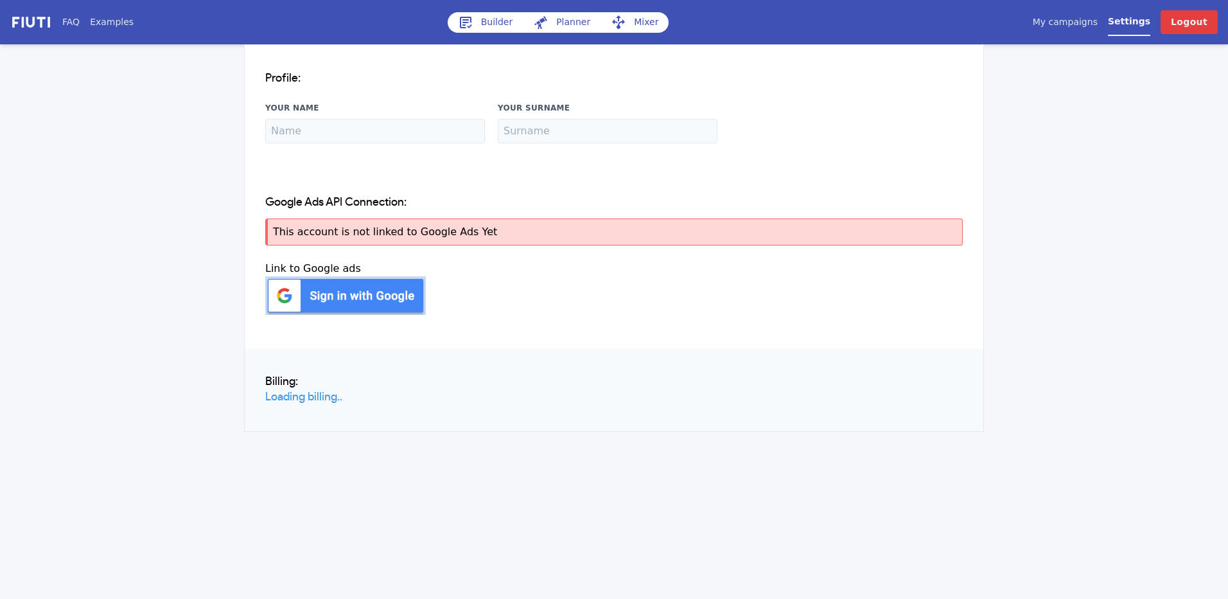
click at [361, 297] on img at bounding box center [345, 295] width 161 height 39
click at [367, 299] on img at bounding box center [345, 295] width 161 height 39
click at [493, 319] on div "Change default account Refresh Connection Link to Google ads Delete Connection" at bounding box center [613, 287] width 697 height 69
click at [299, 305] on img at bounding box center [345, 295] width 161 height 39
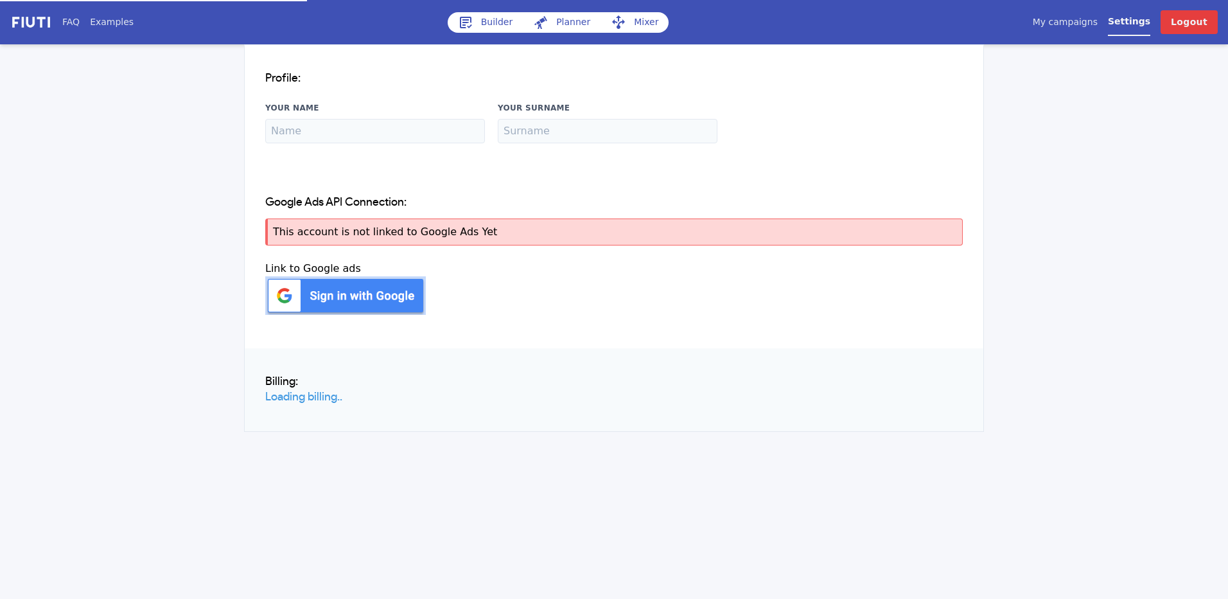
click at [109, 22] on link "Examples" at bounding box center [112, 21] width 44 height 13
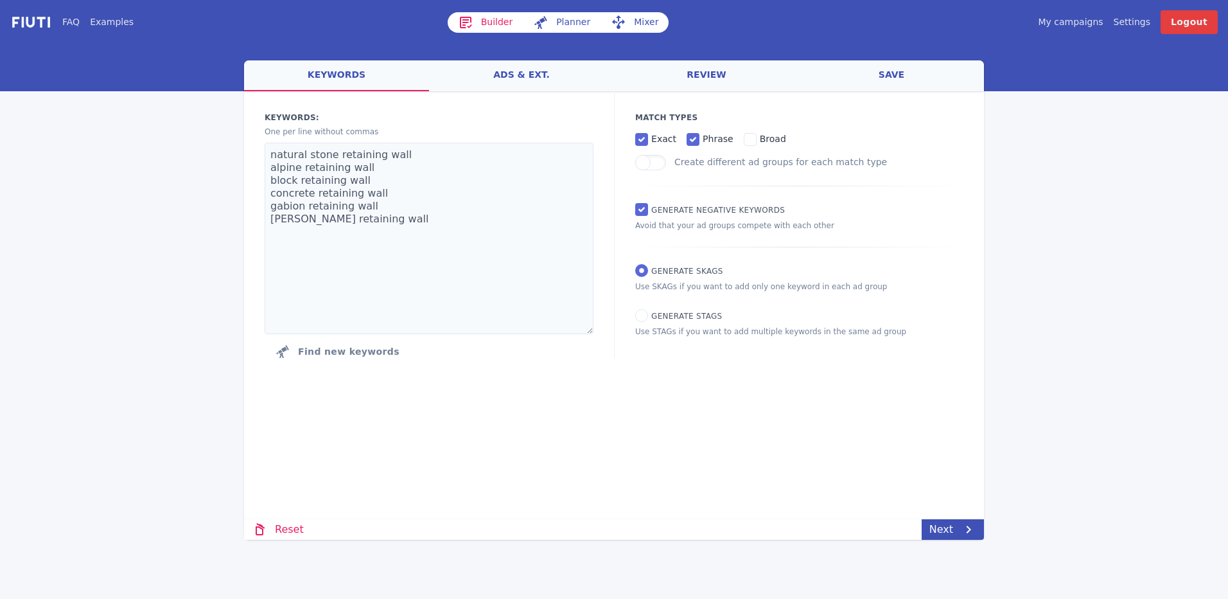
click at [1144, 25] on link "Settings" at bounding box center [1132, 21] width 37 height 13
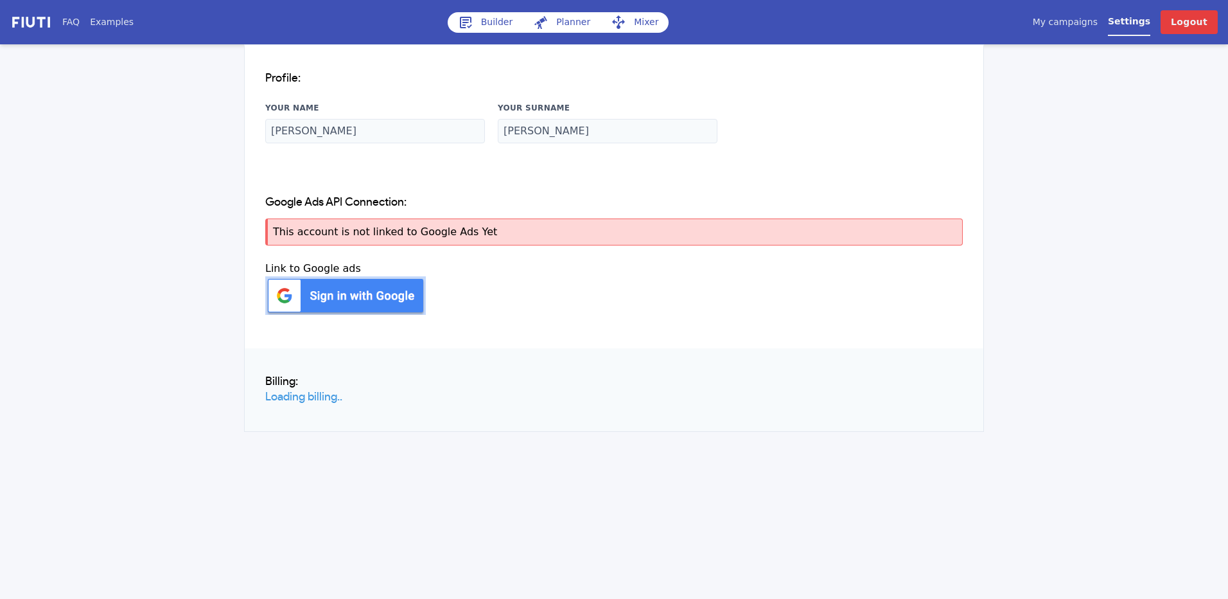
click at [355, 296] on img at bounding box center [345, 295] width 161 height 39
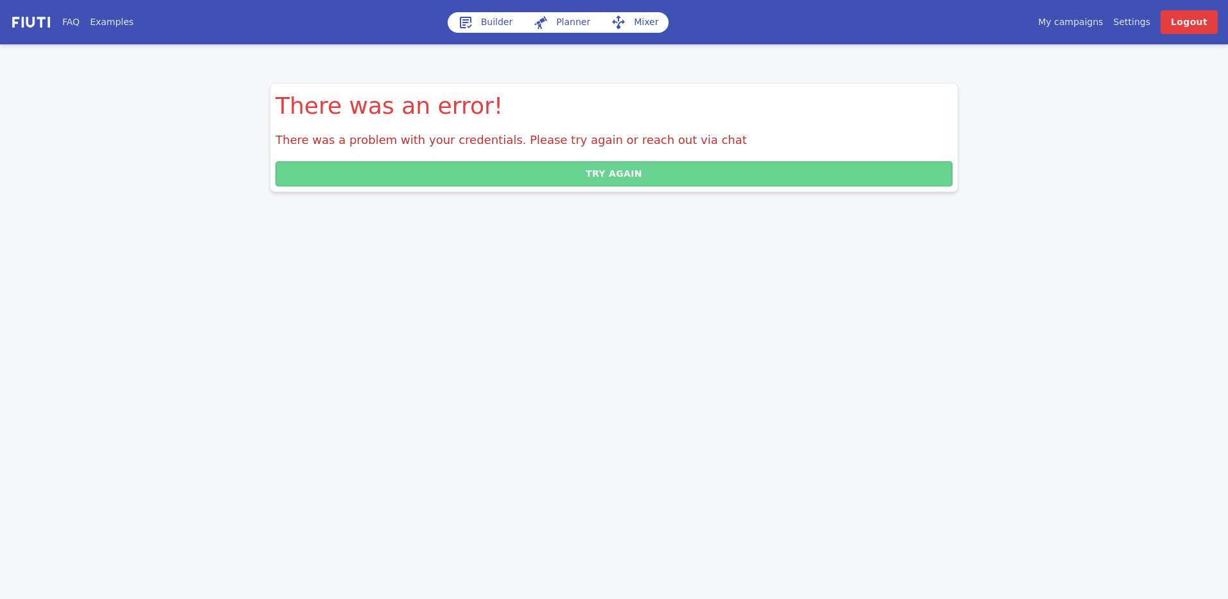
click at [494, 182] on button "Try again" at bounding box center [614, 173] width 677 height 25
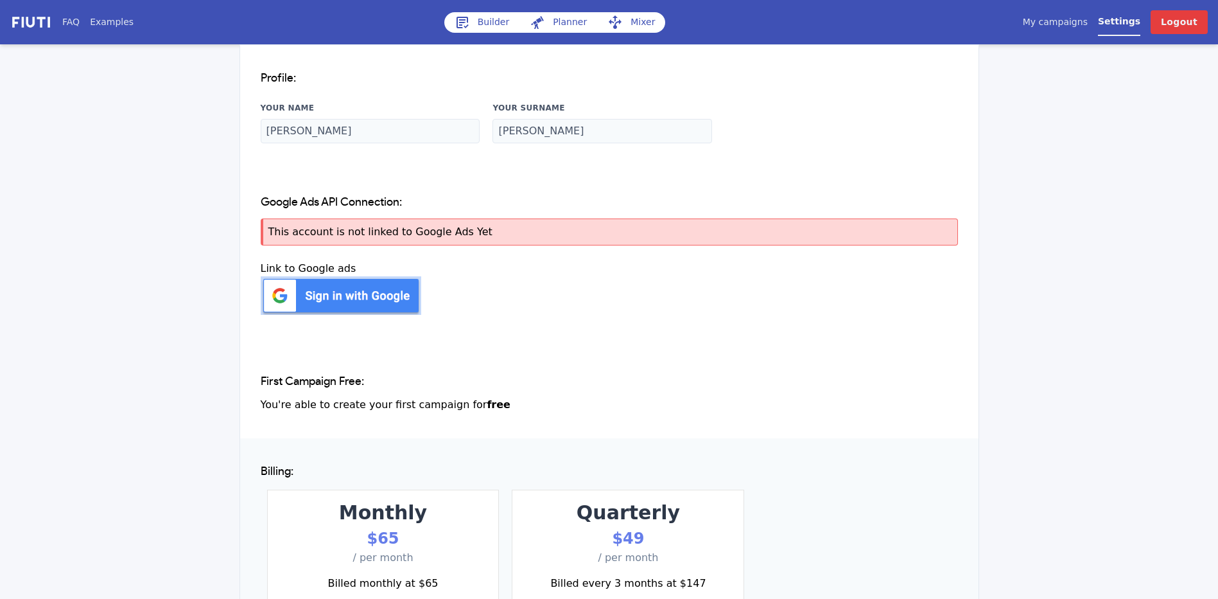
click at [387, 303] on img at bounding box center [341, 295] width 161 height 39
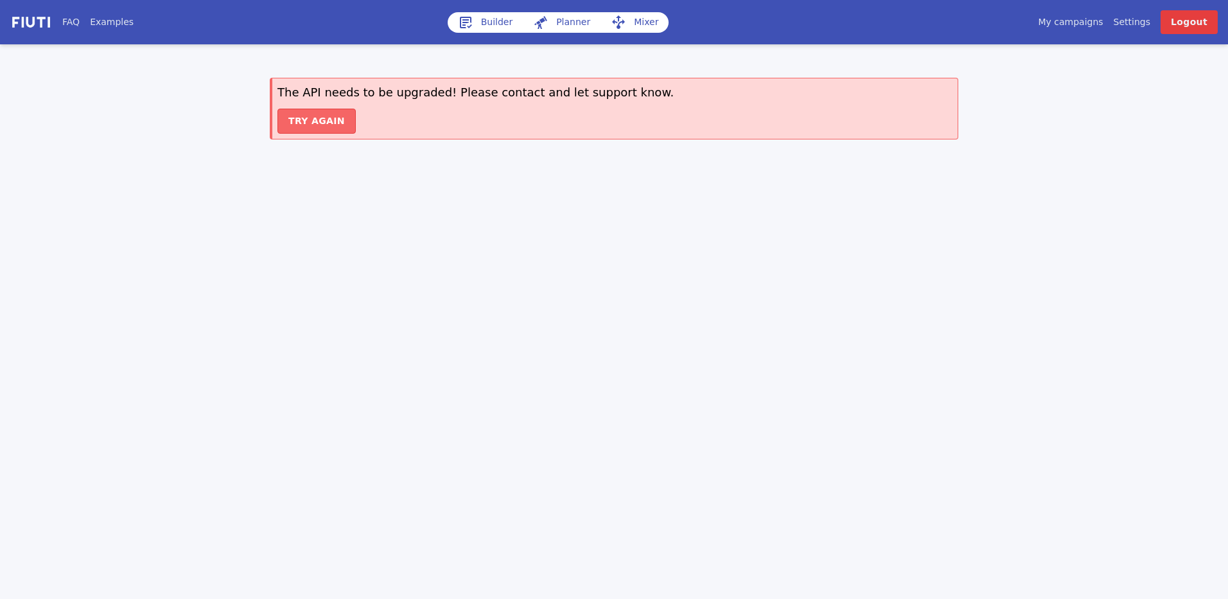
click at [312, 126] on button "Try again" at bounding box center [316, 121] width 78 height 25
click at [1085, 15] on div "My campaigns Price Settings Login Logout" at bounding box center [1024, 22] width 385 height 24
click at [1085, 27] on link "My campaigns" at bounding box center [1070, 21] width 65 height 13
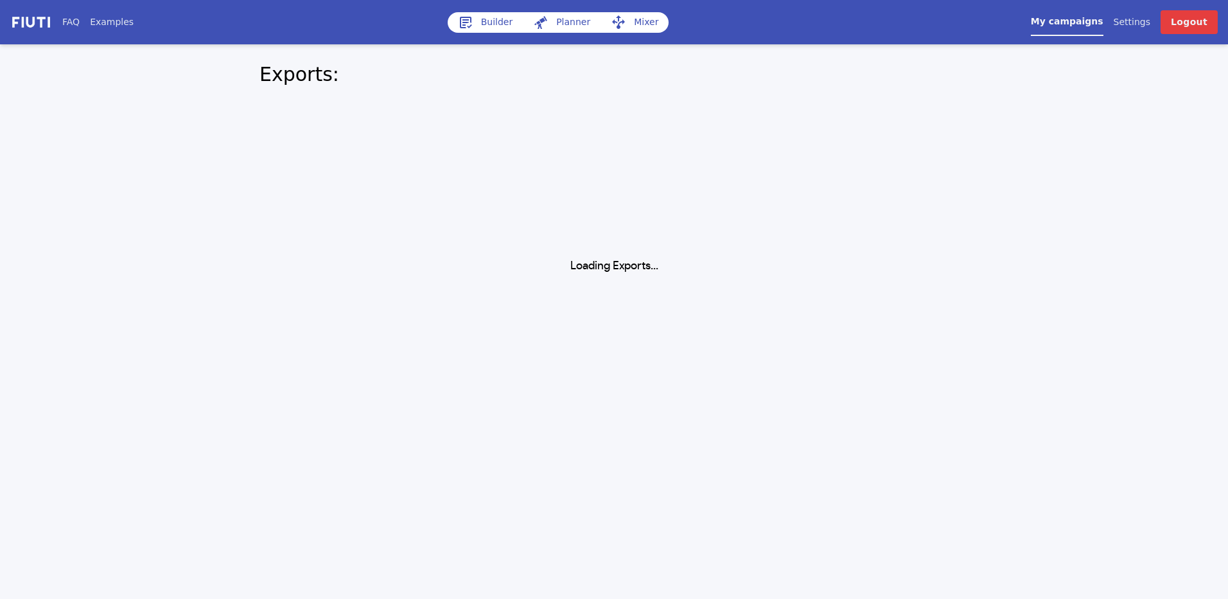
click at [495, 25] on link "Builder" at bounding box center [486, 22] width 76 height 21
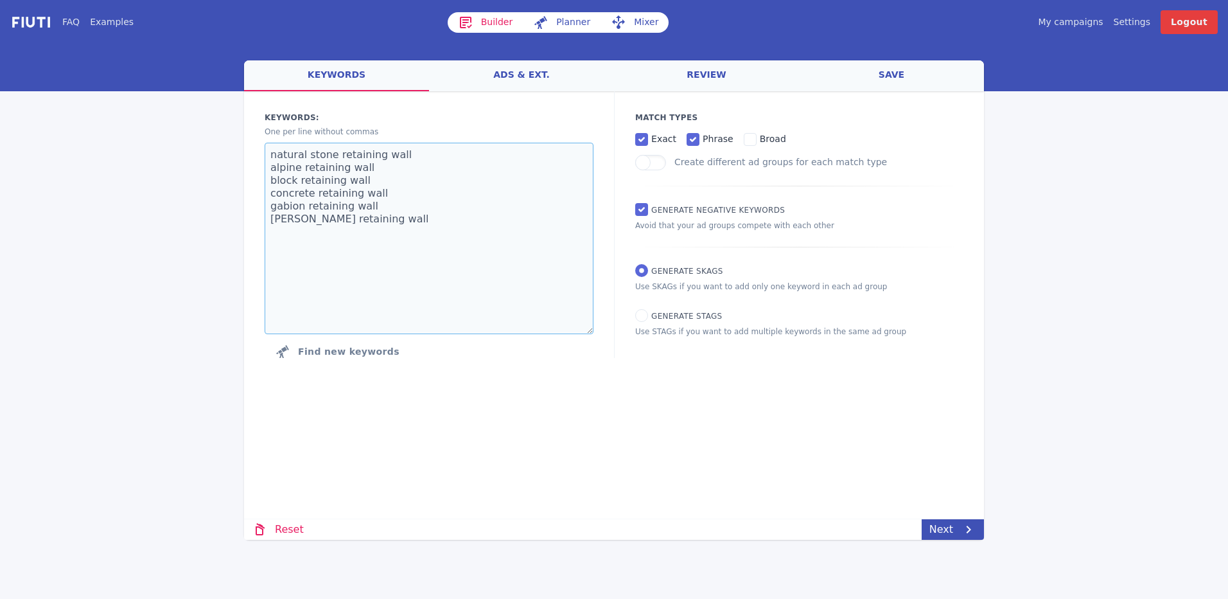
click at [444, 218] on textarea "natural stone retaining wall alpine retaining wall block retaining wall concret…" at bounding box center [429, 238] width 329 height 191
click at [347, 249] on textarea "natural stone retaining wall alpine retaining wall block retaining wall concret…" at bounding box center [429, 238] width 329 height 191
click at [430, 299] on textarea "natural stone retaining wall alpine retaining wall block retaining wall concret…" at bounding box center [429, 238] width 329 height 191
click at [629, 15] on link "Mixer" at bounding box center [635, 22] width 68 height 21
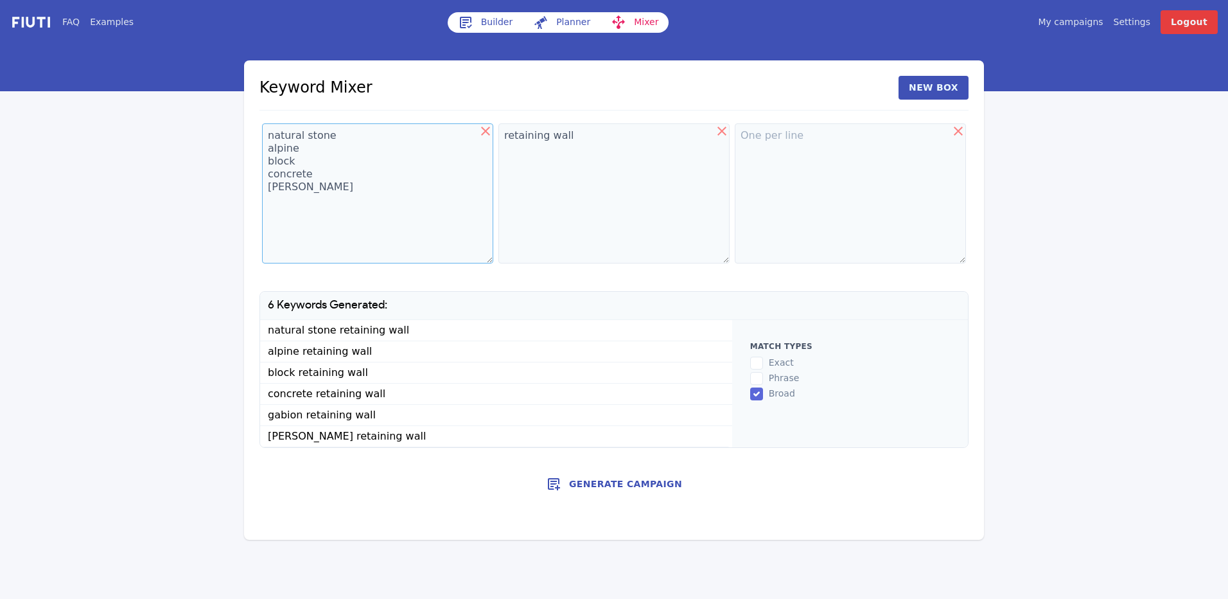
click at [363, 214] on textarea "natural stone alpine block concrete gabion gabion cage" at bounding box center [377, 193] width 231 height 140
click at [610, 136] on textarea "retaining wall" at bounding box center [613, 193] width 231 height 140
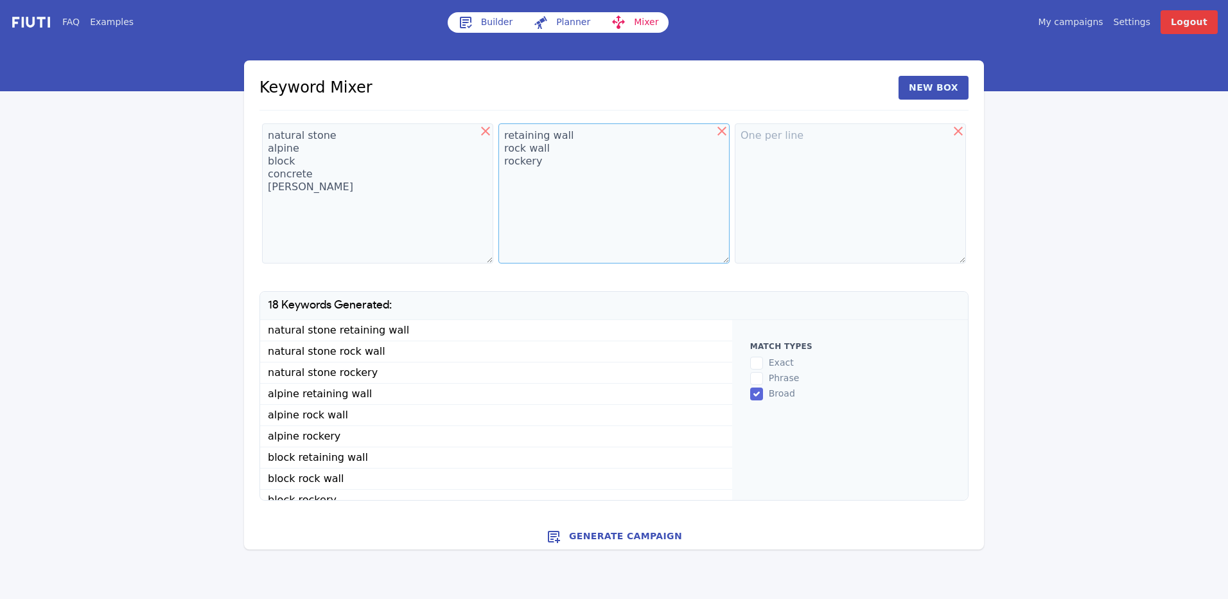
type textarea "retaining wall rock wall rockery"
click at [295, 174] on textarea "natural stone alpine block concrete gabion gabion cage" at bounding box center [377, 193] width 231 height 140
type textarea "natural stone alpine block [PERSON_NAME]"
click at [572, 160] on textarea "retaining wall rock wall rockery" at bounding box center [613, 193] width 231 height 140
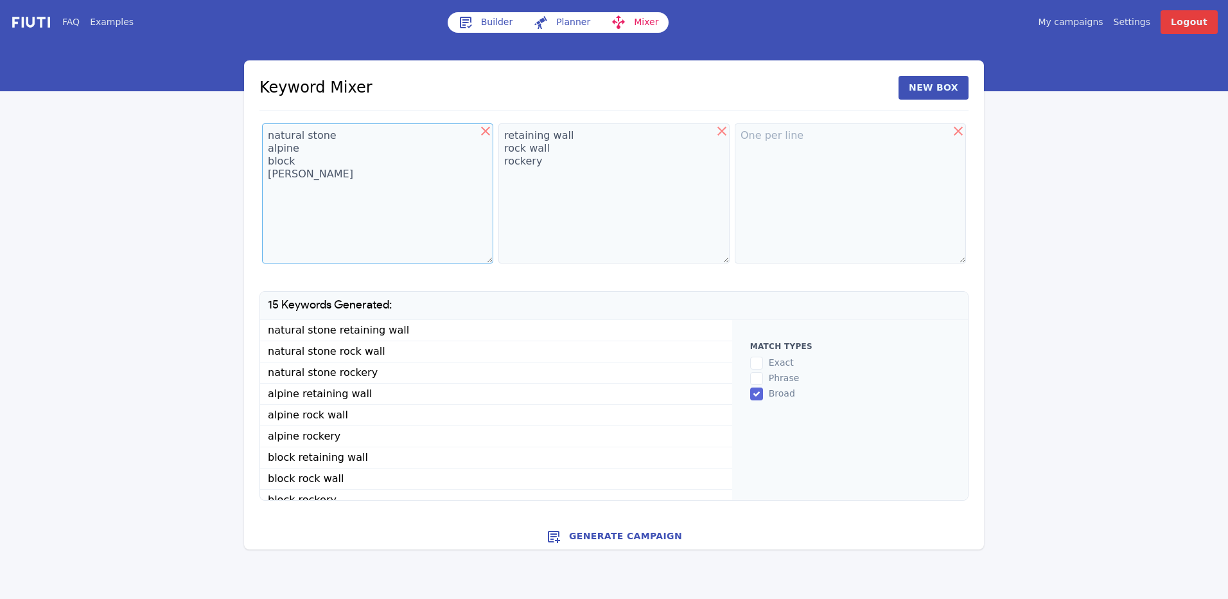
click at [369, 203] on textarea "natural stone alpine block [PERSON_NAME]" at bounding box center [377, 193] width 231 height 140
click at [759, 360] on input "exact" at bounding box center [756, 362] width 13 height 13
checkbox input "true"
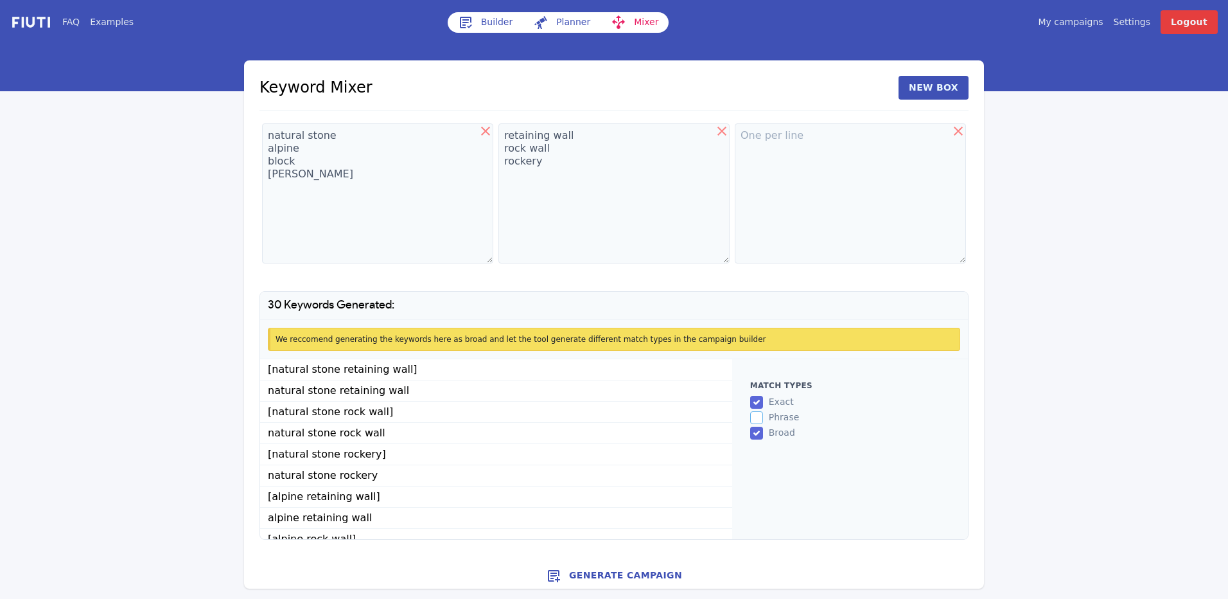
click at [757, 412] on input "phrase" at bounding box center [756, 417] width 13 height 13
checkbox input "true"
click at [759, 399] on input "exact" at bounding box center [756, 402] width 13 height 13
checkbox input "false"
click at [757, 421] on input "phrase" at bounding box center [756, 417] width 13 height 13
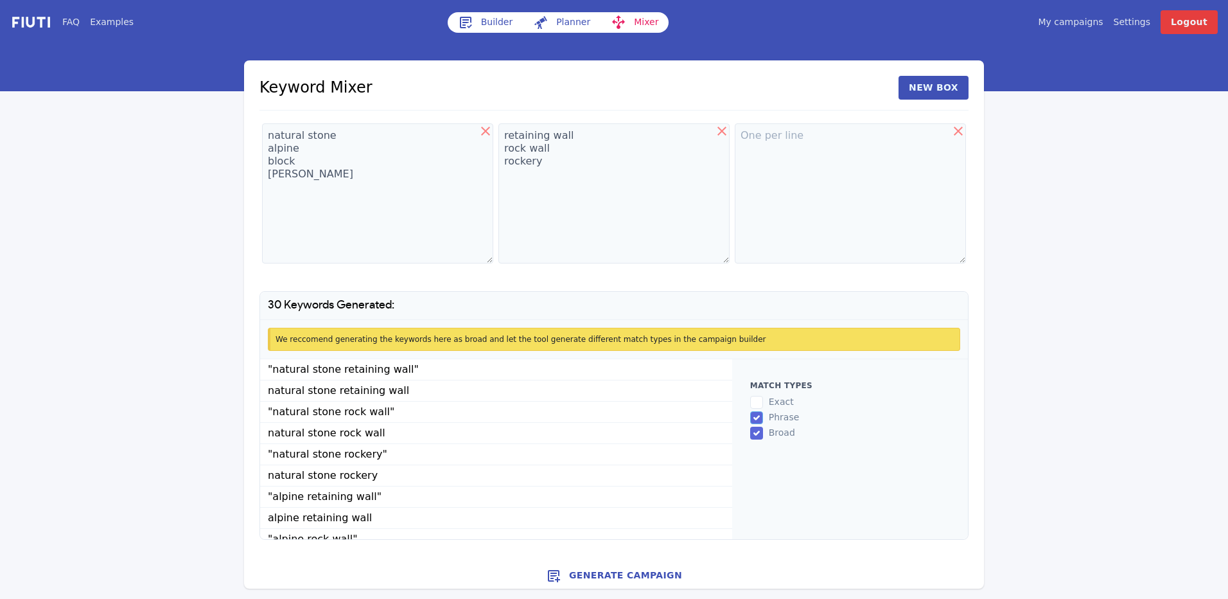
checkbox input "false"
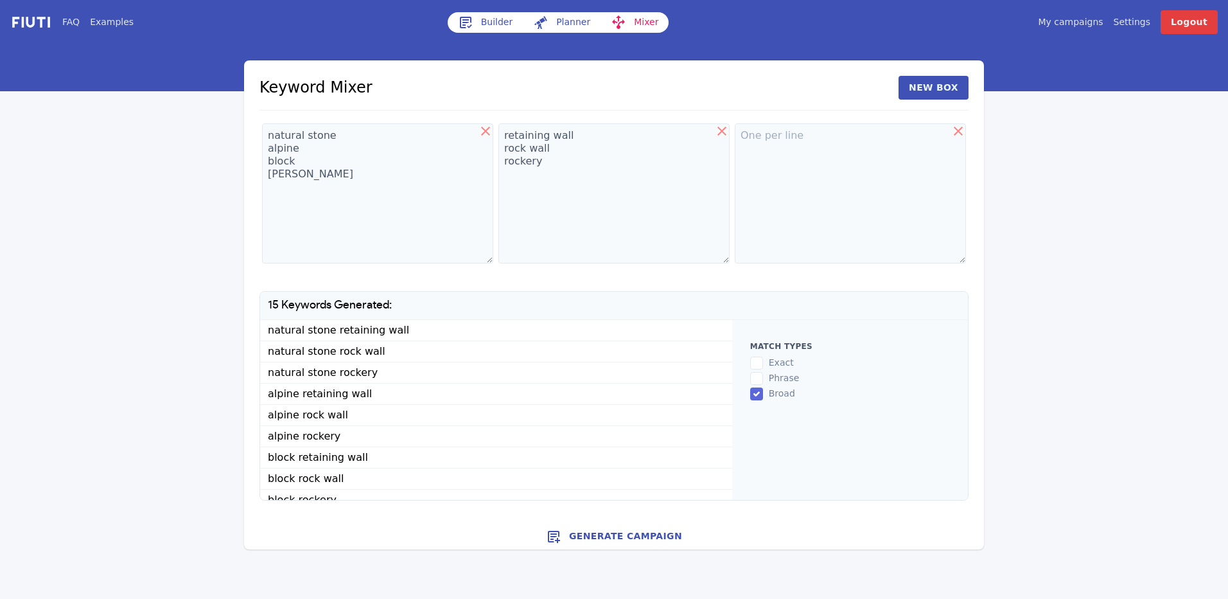
click at [618, 534] on button "Generate Campaign" at bounding box center [614, 536] width 740 height 26
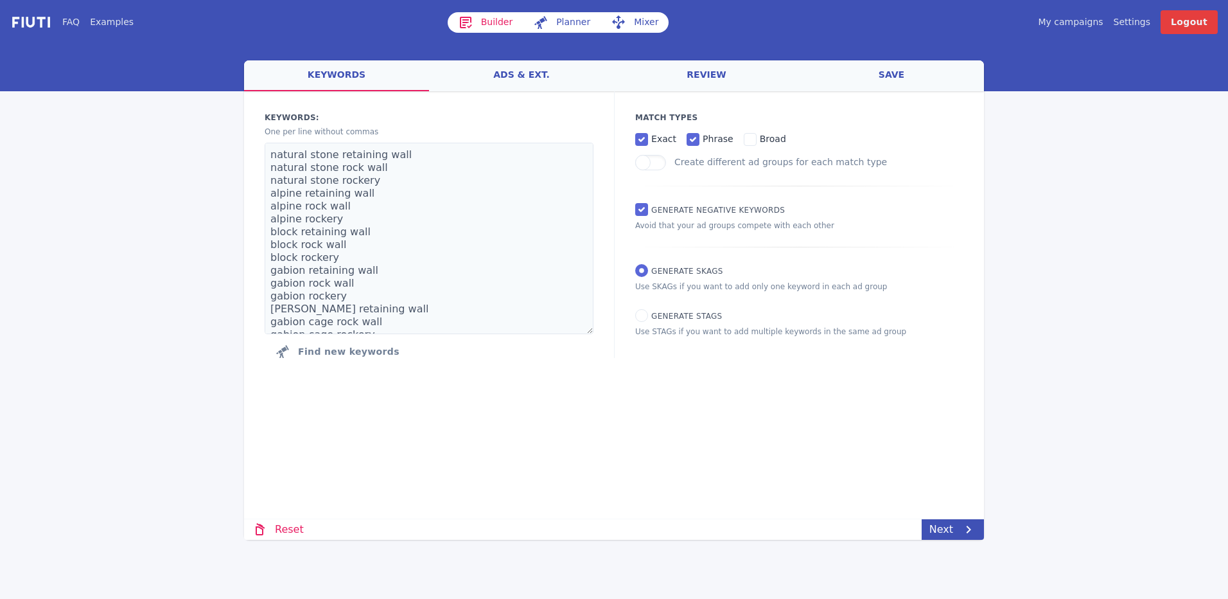
click at [541, 425] on div "Loading... Loading Keywords: Ad groups: One per line without commas natural sto…" at bounding box center [614, 270] width 740 height 359
click at [949, 535] on link "Next" at bounding box center [953, 529] width 62 height 21
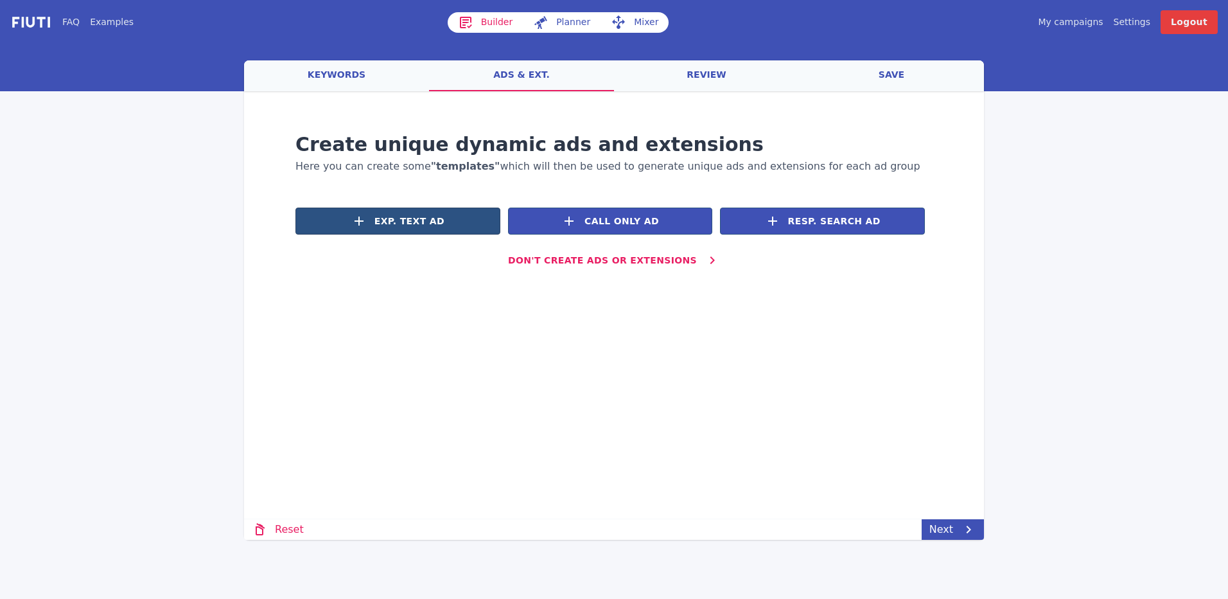
click at [396, 223] on span "Exp. Text Ad" at bounding box center [409, 221] width 70 height 13
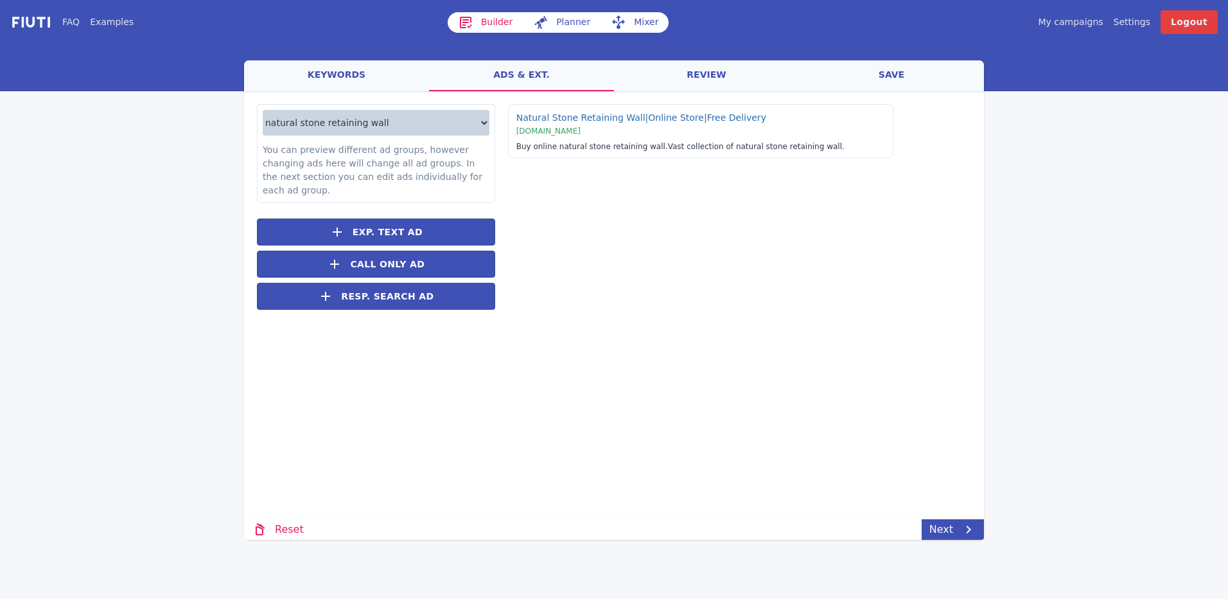
click at [398, 117] on select "natural stone retaining wall natural stone rock wall natural stone rockery alpi…" at bounding box center [376, 123] width 227 height 26
click at [710, 76] on link "review" at bounding box center [706, 75] width 185 height 31
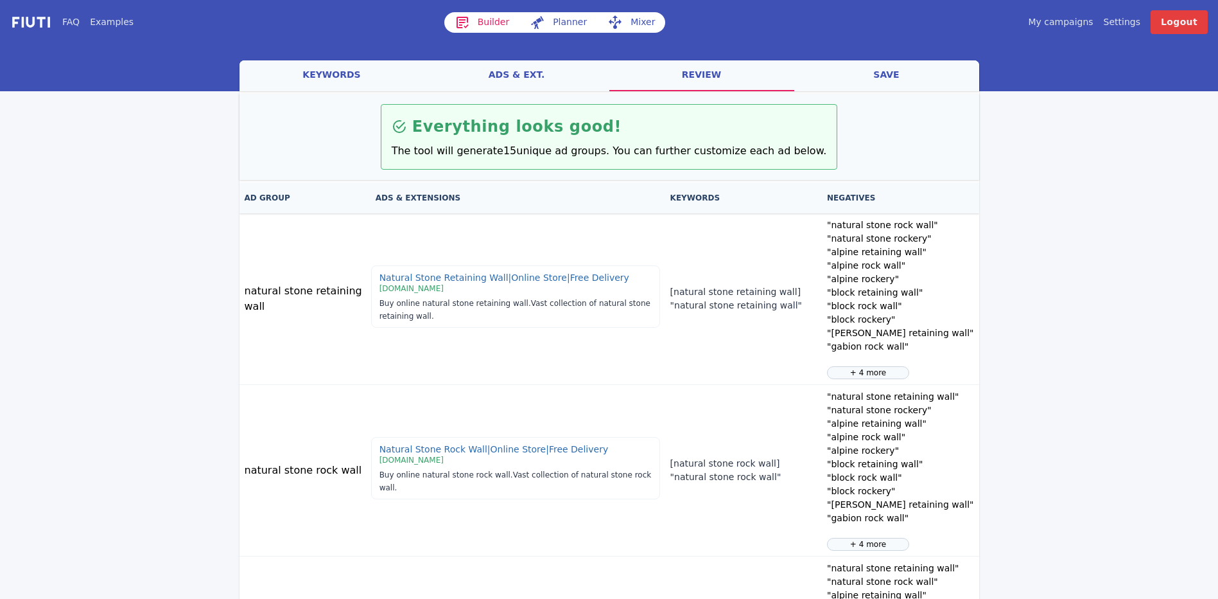
click at [505, 76] on link "ads & ext." at bounding box center [517, 75] width 185 height 31
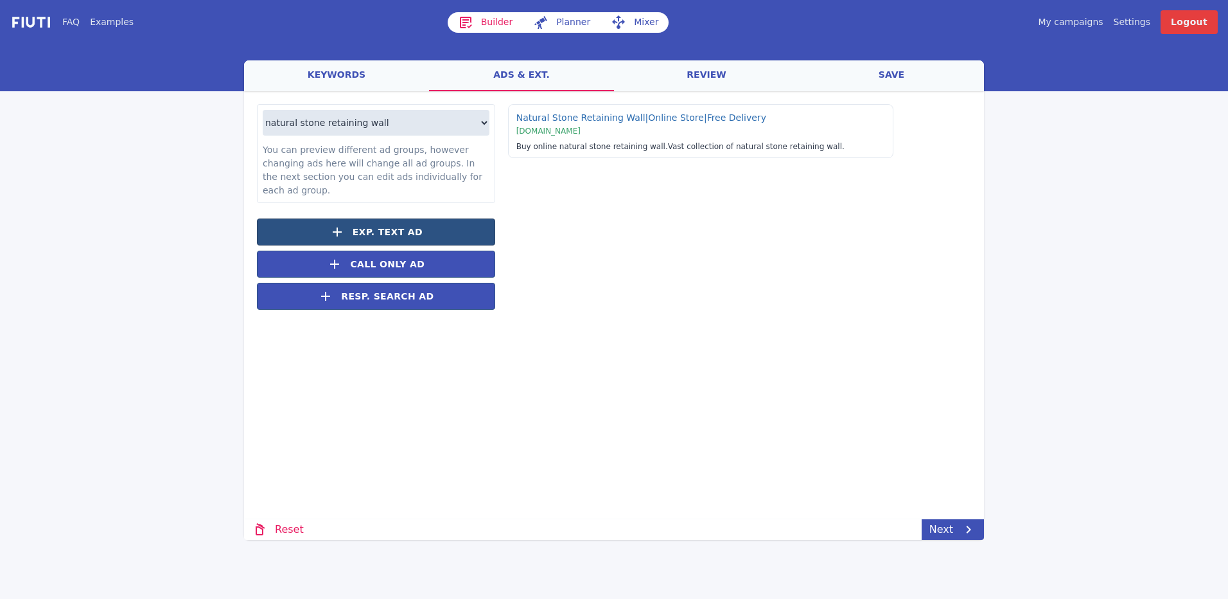
click at [385, 225] on span "Exp. Text Ad" at bounding box center [388, 231] width 70 height 13
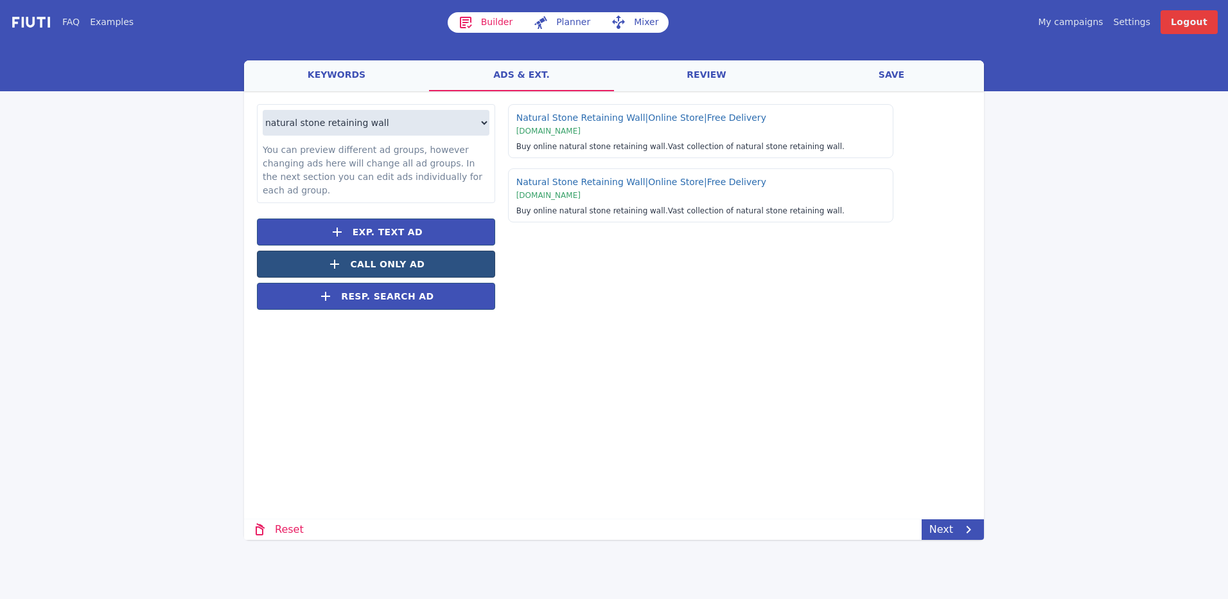
click at [462, 252] on button "Call Only Ad" at bounding box center [376, 263] width 238 height 27
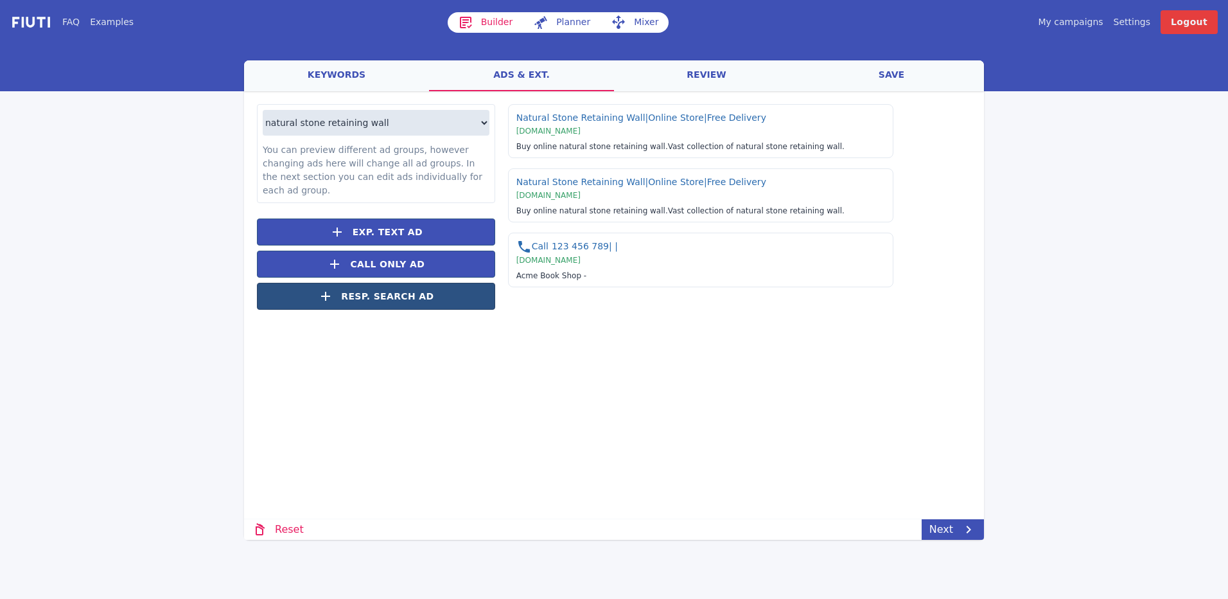
click at [412, 290] on span "Resp. Search Ad" at bounding box center [387, 296] width 92 height 13
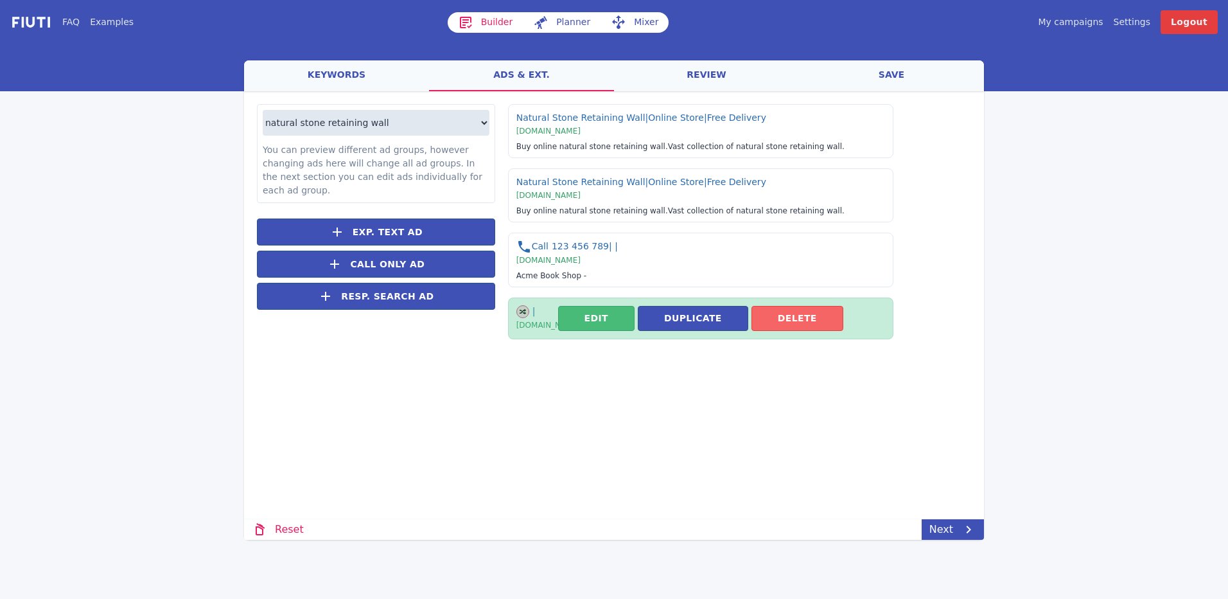
click at [787, 317] on button "Delete" at bounding box center [797, 318] width 92 height 25
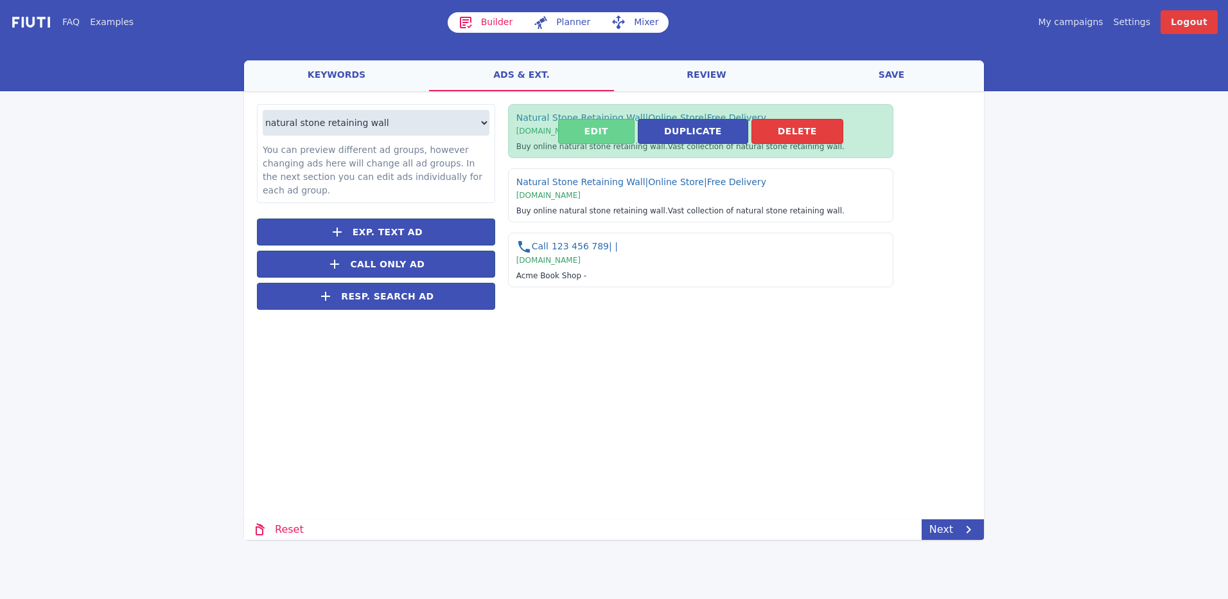
click at [615, 128] on button "Edit" at bounding box center [596, 131] width 76 height 25
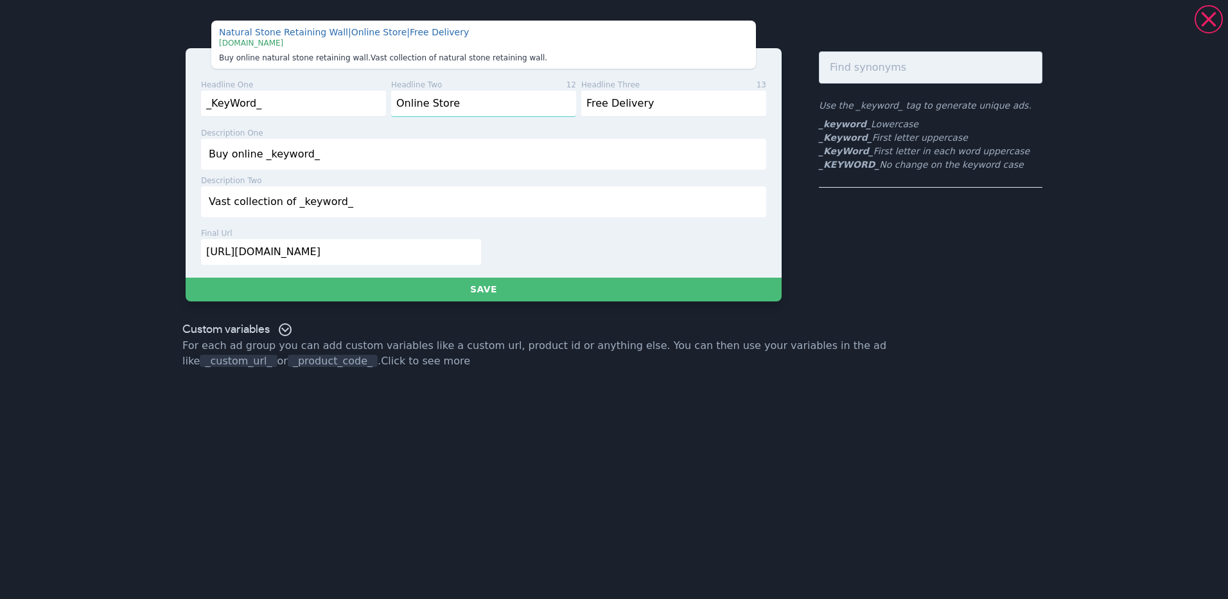
drag, startPoint x: 394, startPoint y: 103, endPoint x: 462, endPoint y: 104, distance: 68.1
click at [462, 104] on input "Online Store" at bounding box center [483, 104] width 185 height 26
type input "N"
type input "Since [DATE]"
drag, startPoint x: 475, startPoint y: 103, endPoint x: 396, endPoint y: 87, distance: 79.9
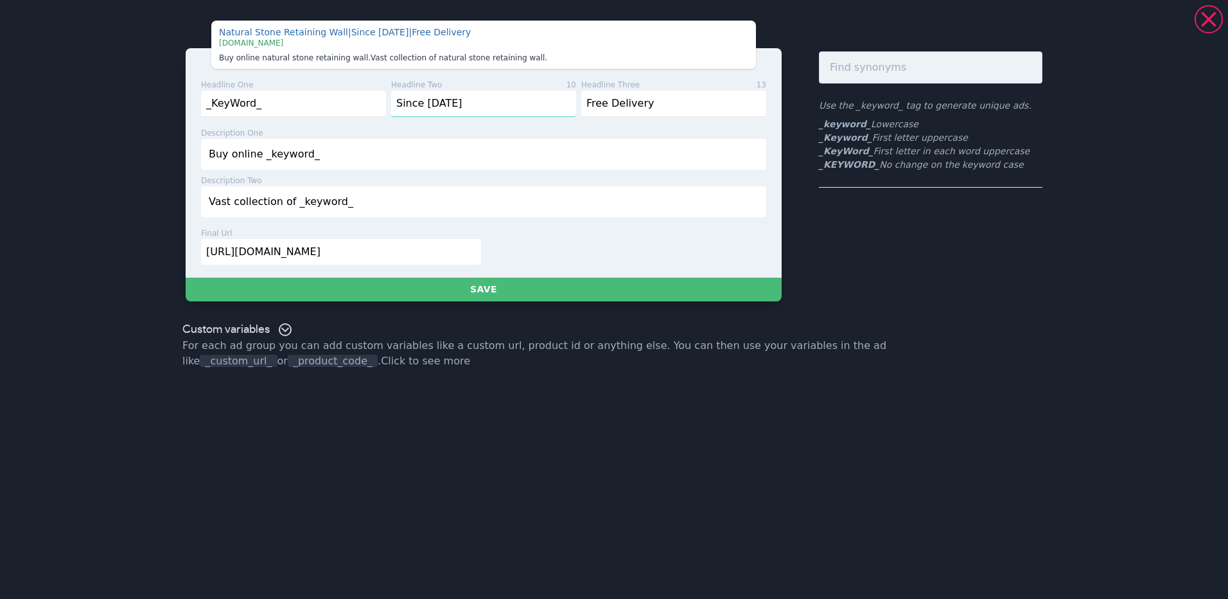
click at [396, 87] on div "headline two 10 Since 1975" at bounding box center [481, 98] width 190 height 38
click at [1210, 20] on icon at bounding box center [1208, 19] width 15 height 15
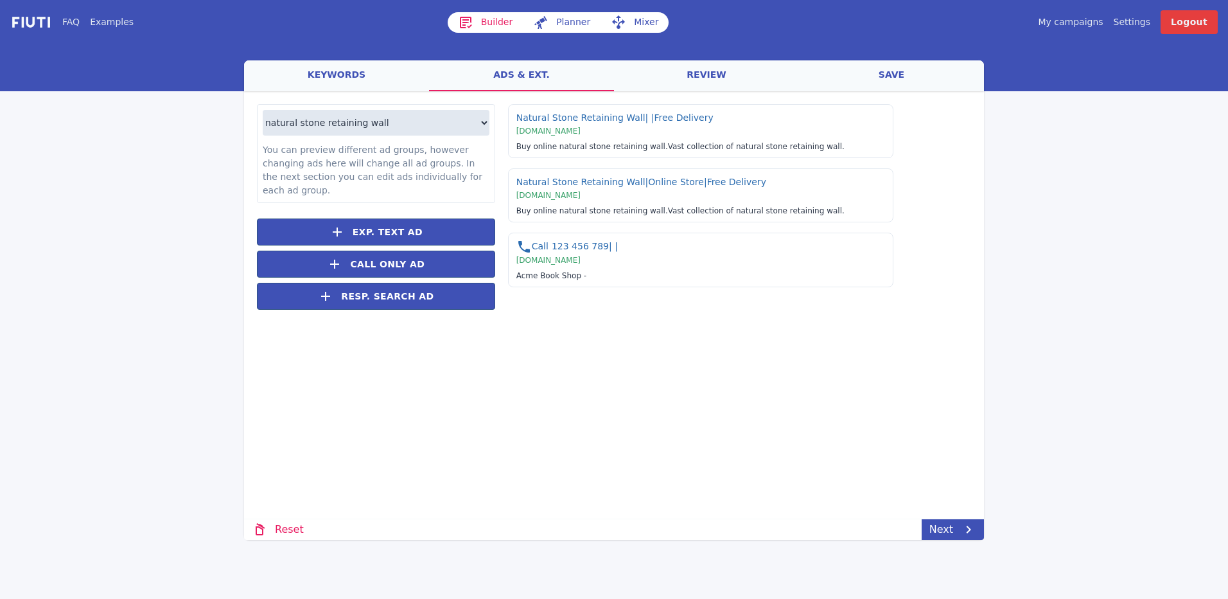
click at [322, 72] on link "keywords" at bounding box center [336, 75] width 185 height 31
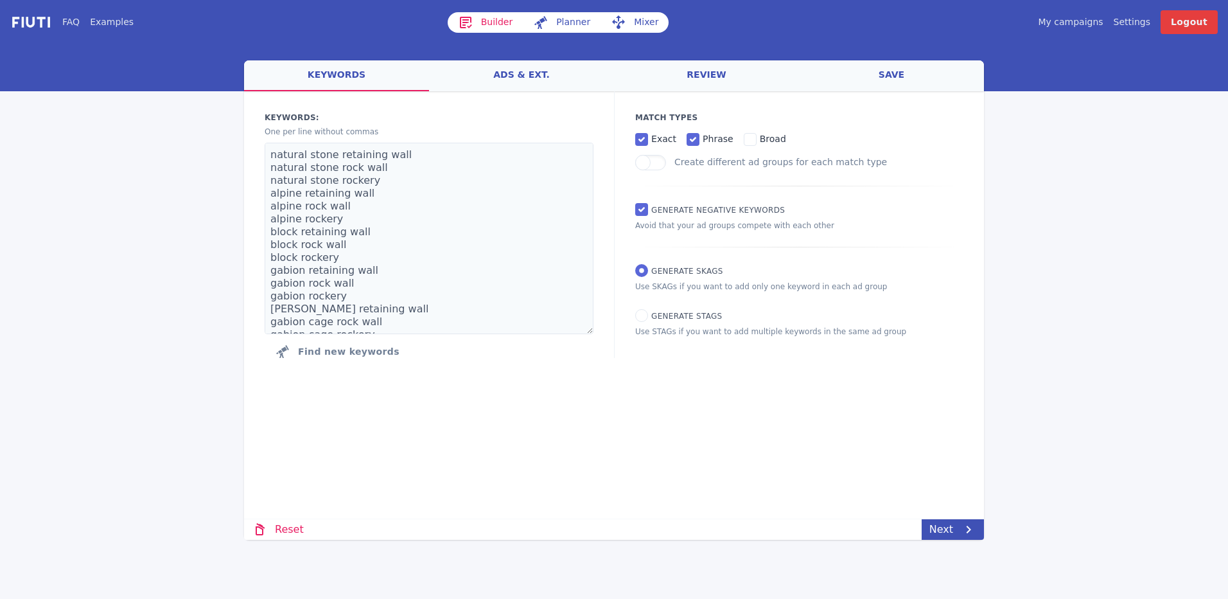
click at [629, 17] on link "Mixer" at bounding box center [635, 22] width 68 height 21
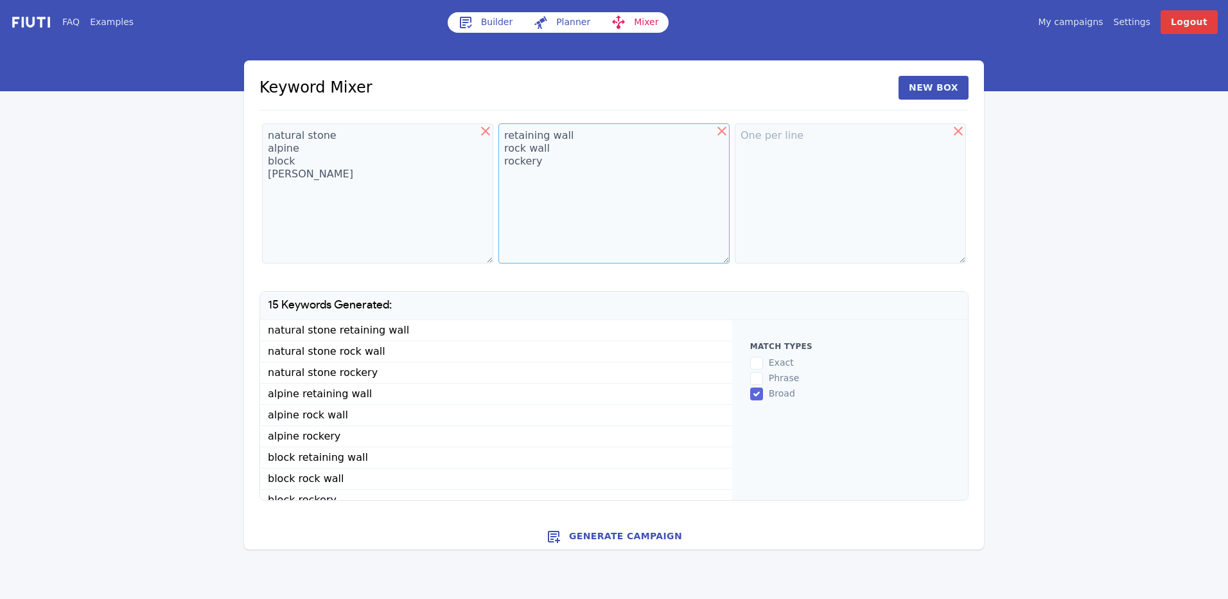
click at [616, 135] on textarea "retaining wall rock wall rockery" at bounding box center [613, 193] width 231 height 140
click at [588, 151] on textarea "retaining walls rock wall rockery" at bounding box center [613, 193] width 231 height 140
click at [569, 168] on textarea "retaining walls rock walls rockery" at bounding box center [613, 193] width 231 height 140
type textarea "retaining walls rock walls rockeries"
click at [629, 535] on button "Generate Campaign" at bounding box center [614, 536] width 740 height 26
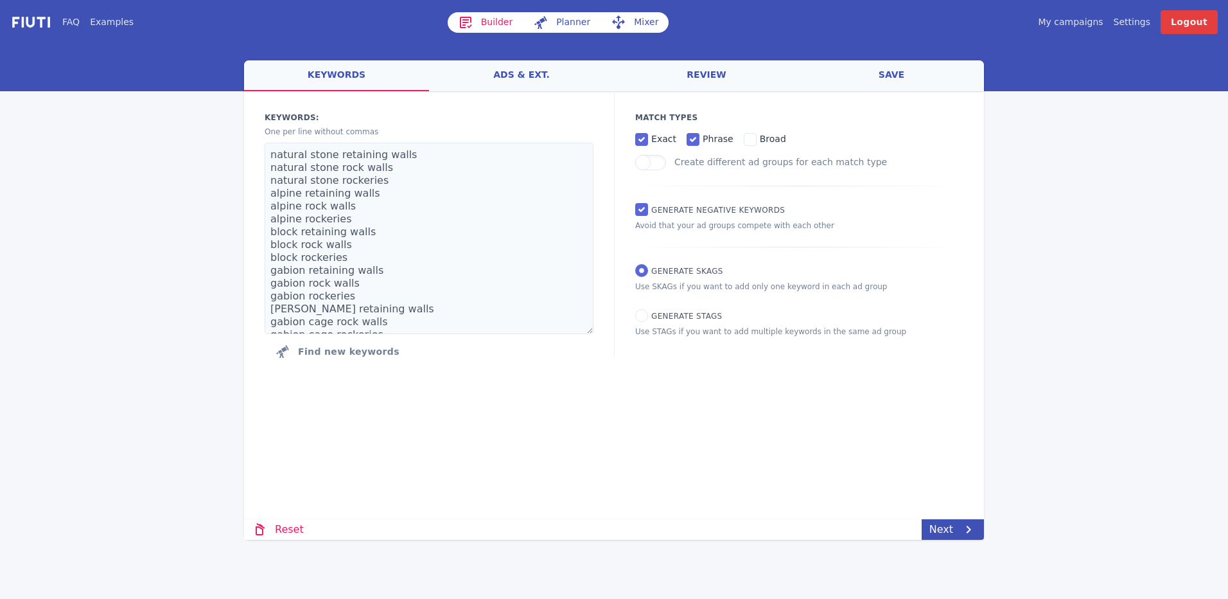
click at [518, 79] on link "ads & ext." at bounding box center [521, 75] width 185 height 31
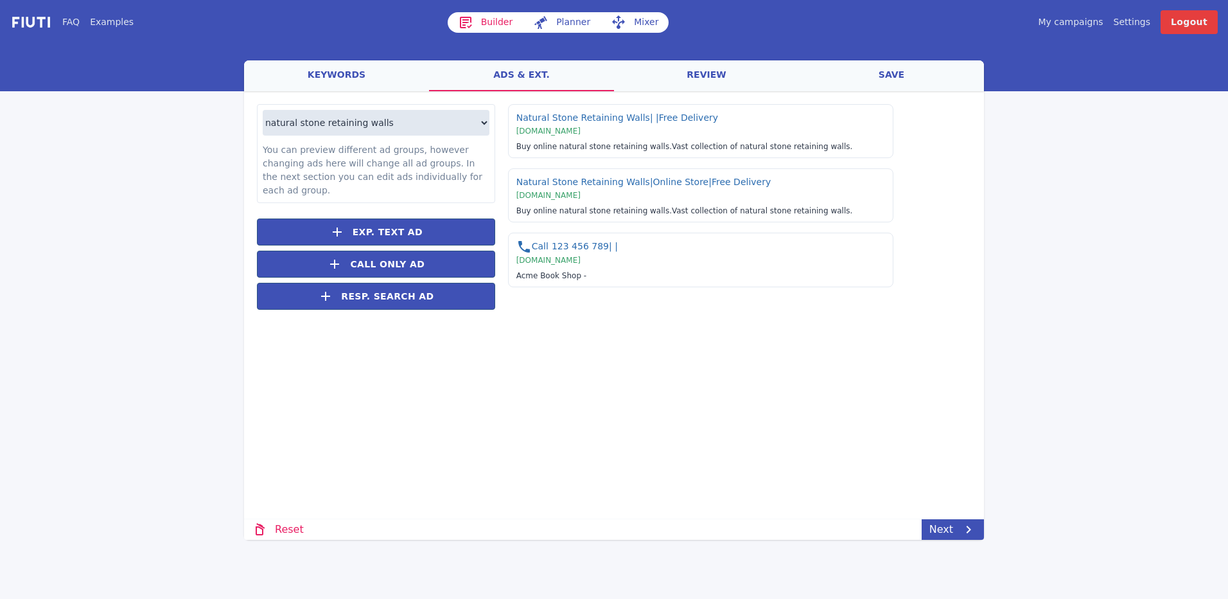
click at [906, 76] on link "save" at bounding box center [891, 75] width 185 height 31
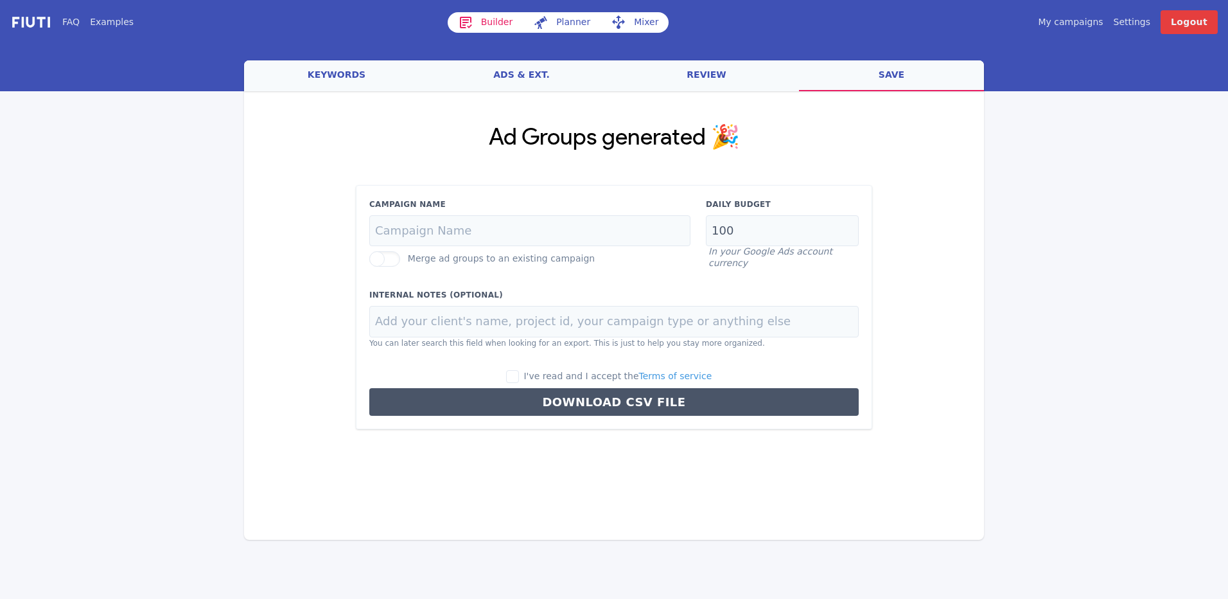
click at [699, 80] on link "review" at bounding box center [706, 75] width 185 height 31
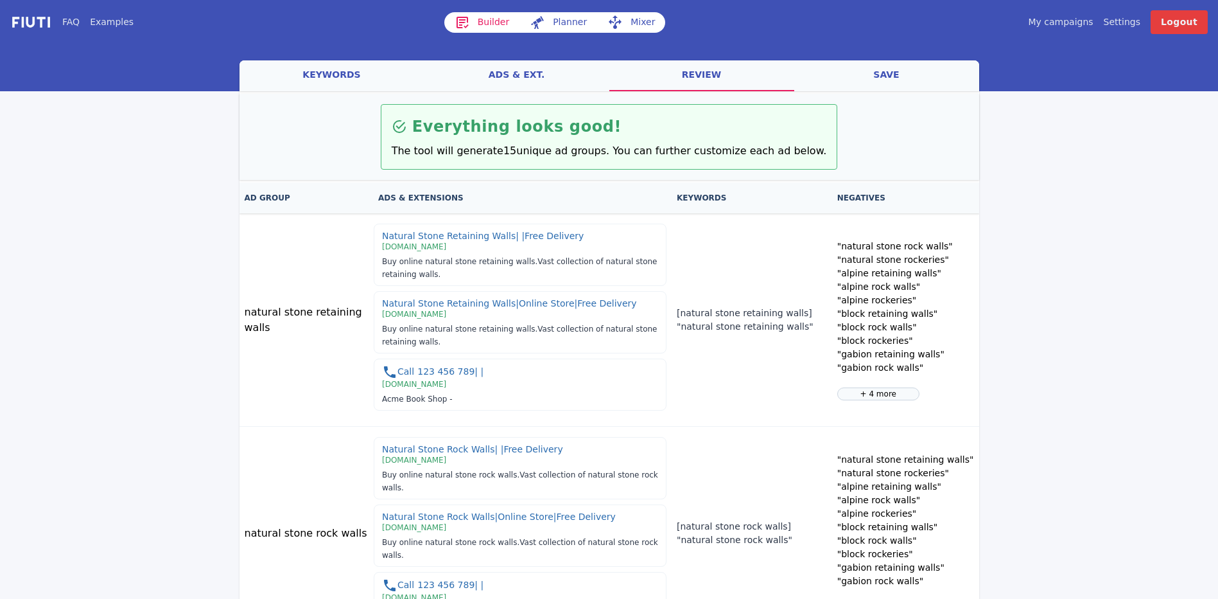
click at [518, 75] on link "ads & ext." at bounding box center [517, 75] width 185 height 31
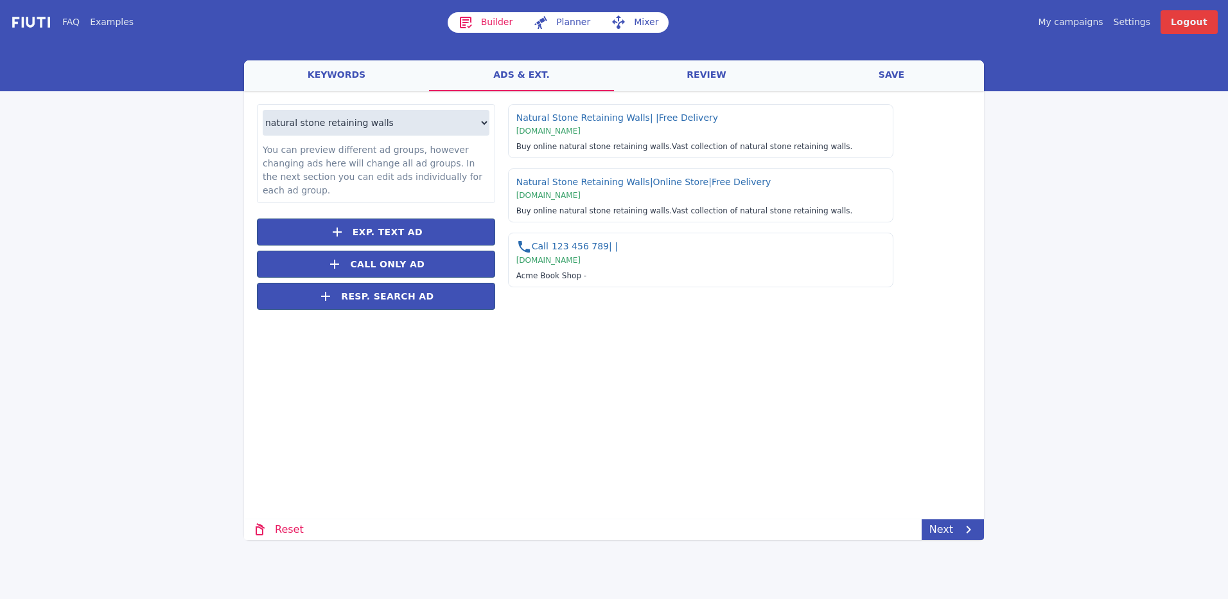
click at [342, 79] on link "keywords" at bounding box center [336, 75] width 185 height 31
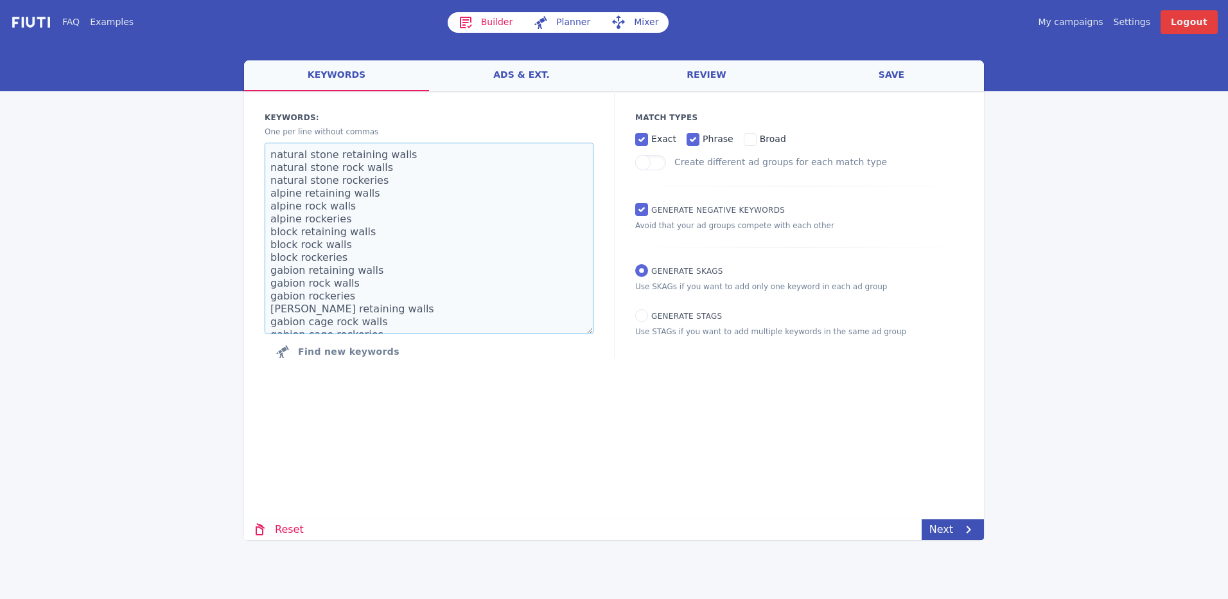
click at [443, 287] on textarea "natural stone retaining walls natural stone rock walls natural stone rockeries …" at bounding box center [429, 238] width 329 height 191
click at [439, 232] on textarea "natural stone retaining walls natural stone rock walls natural stone rockeries …" at bounding box center [429, 238] width 329 height 191
click at [641, 10] on div "Builder Planner Mixer" at bounding box center [640, 22] width 385 height 24
click at [630, 22] on link "Mixer" at bounding box center [635, 22] width 68 height 21
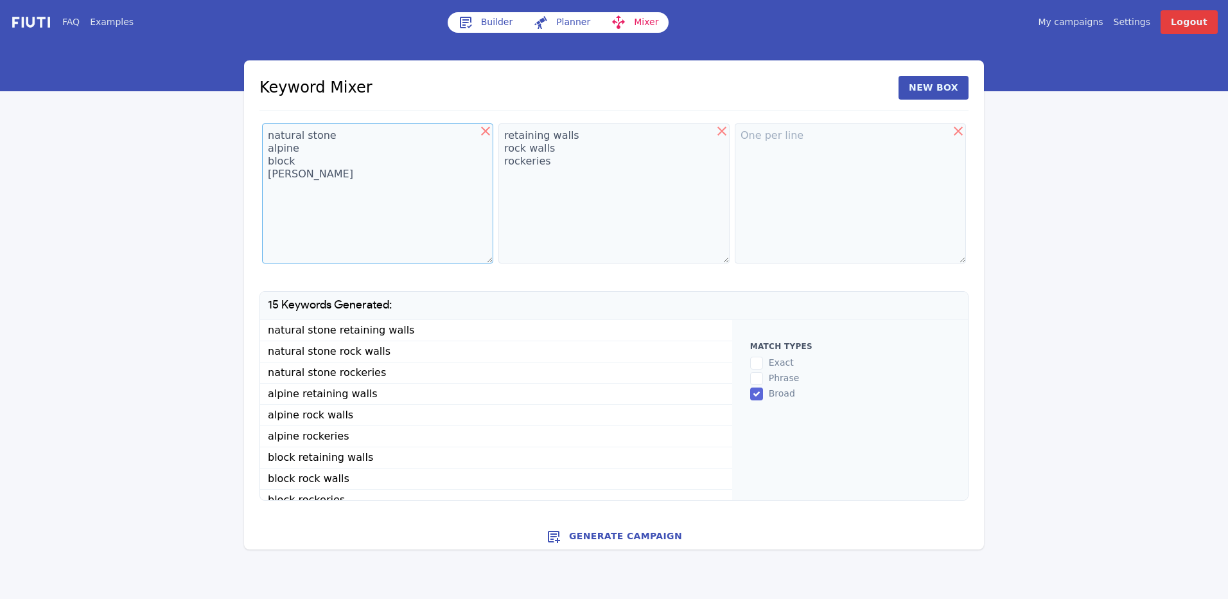
click at [399, 202] on textarea "natural stone alpine block [PERSON_NAME]" at bounding box center [377, 193] width 231 height 140
click at [915, 161] on textarea at bounding box center [850, 193] width 231 height 140
click at [772, 143] on textarea at bounding box center [850, 193] width 231 height 140
drag, startPoint x: 822, startPoint y: 127, endPoint x: 758, endPoint y: 148, distance: 67.8
click at [758, 148] on textarea at bounding box center [850, 193] width 231 height 140
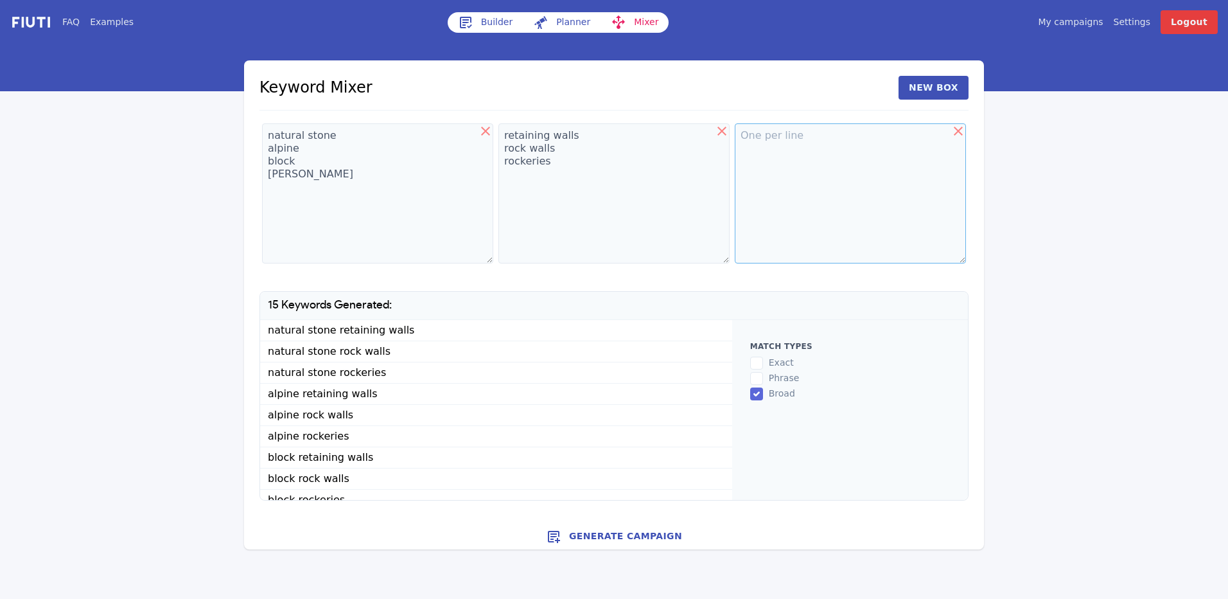
click at [790, 138] on textarea at bounding box center [850, 193] width 231 height 140
click at [581, 129] on textarea "retaining walls rock walls rockeries" at bounding box center [613, 193] width 231 height 140
type textarea "retaining wall rock wall rockery"
click at [778, 156] on textarea at bounding box center [850, 193] width 231 height 140
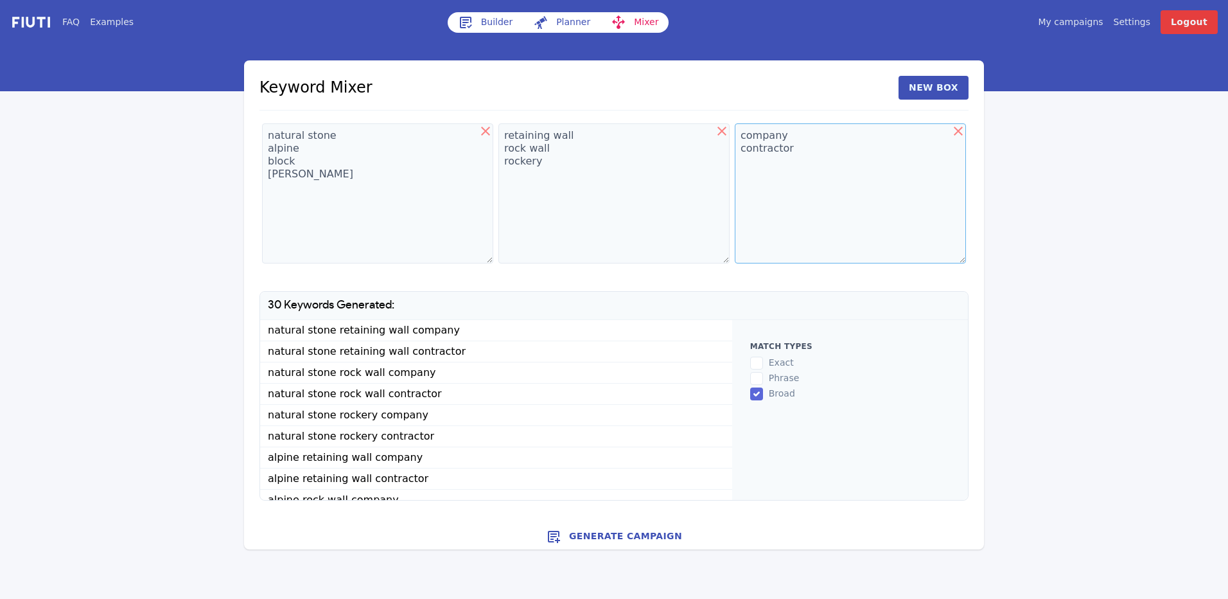
type textarea "company contractor"
click at [398, 223] on textarea "natural stone alpine block [PERSON_NAME]" at bounding box center [377, 193] width 231 height 140
click at [936, 91] on button "New Box" at bounding box center [934, 88] width 70 height 24
click at [871, 153] on textarea at bounding box center [880, 193] width 172 height 140
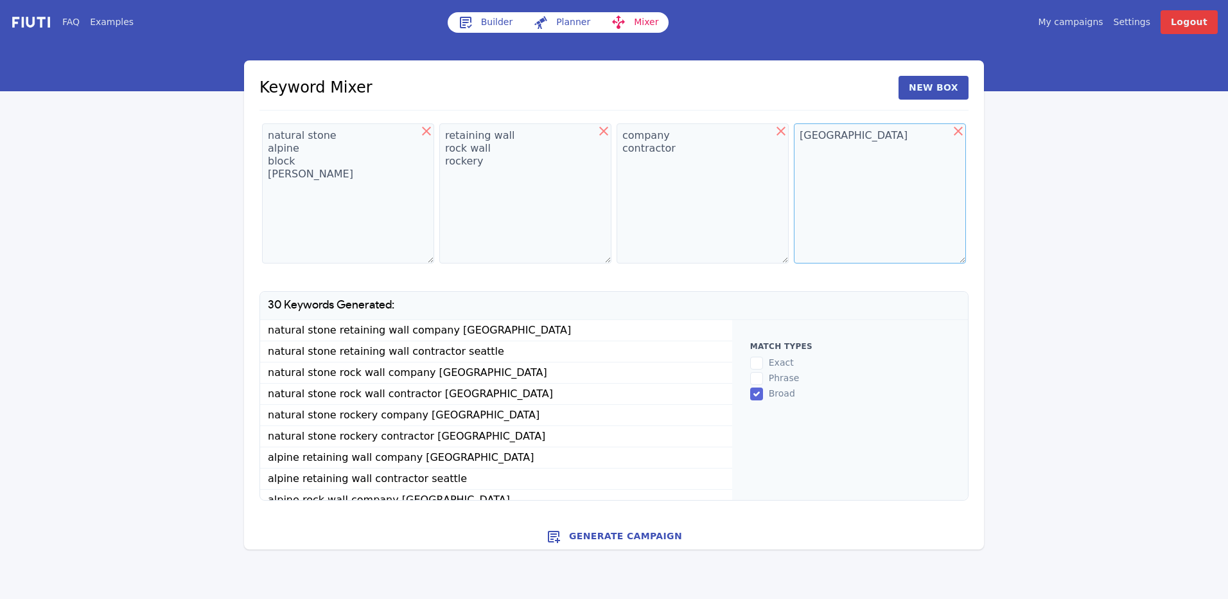
drag, startPoint x: 856, startPoint y: 153, endPoint x: 782, endPoint y: 123, distance: 80.1
click at [782, 123] on div "natural stone alpine block gabion gabion cage retaining wall rock wall rockery …" at bounding box center [613, 196] width 709 height 150
click at [882, 168] on textarea "seattle" at bounding box center [880, 193] width 172 height 140
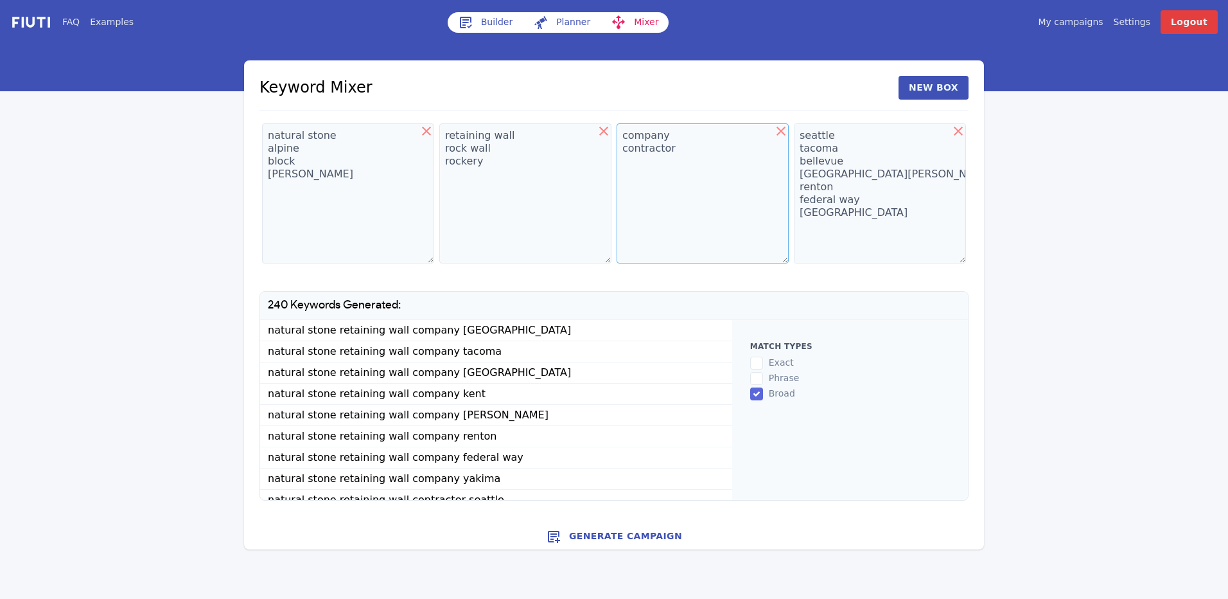
click at [698, 184] on textarea "company contractor" at bounding box center [703, 193] width 172 height 140
click at [871, 235] on textarea "seattle tacoma bellevue kent everett renton federal way yakima" at bounding box center [880, 193] width 172 height 140
click at [848, 235] on textarea "seattle tacoma bellevue kent everett renton federal way yakima" at bounding box center [880, 193] width 172 height 140
type textarea "seattle tacoma [GEOGRAPHIC_DATA] [GEOGRAPHIC_DATA][PERSON_NAME] renton federal …"
click at [1114, 180] on div "FAQ Examples Builder Planner Mixer My campaigns Price Settings Login Logout Key…" at bounding box center [614, 274] width 1228 height 549
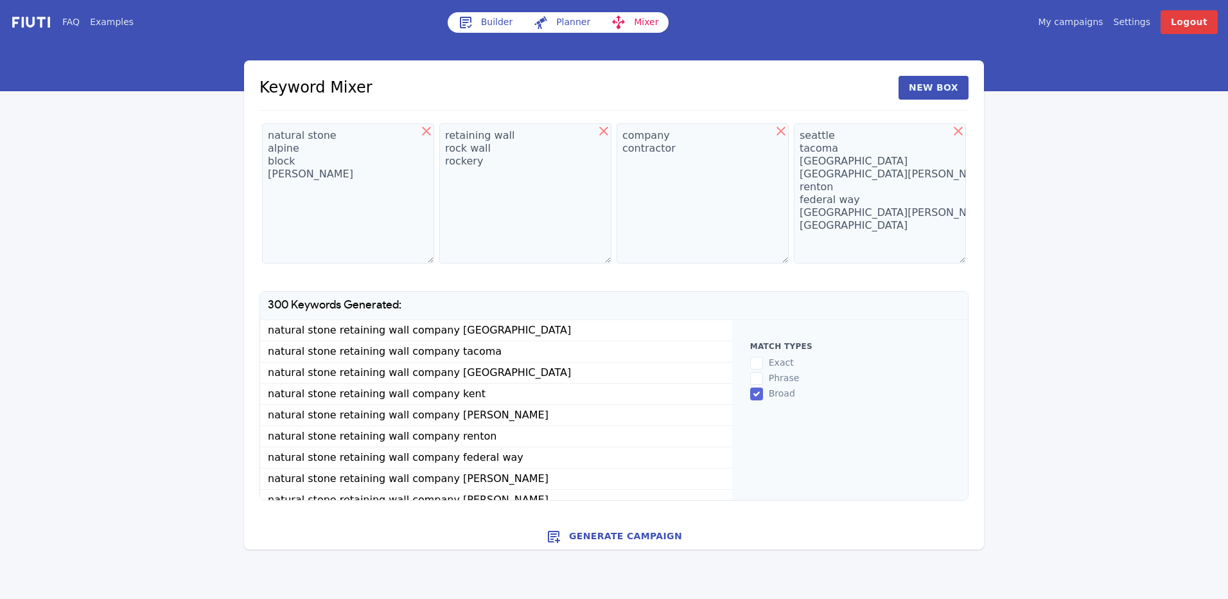
click at [613, 534] on button "Generate Campaign" at bounding box center [614, 536] width 740 height 26
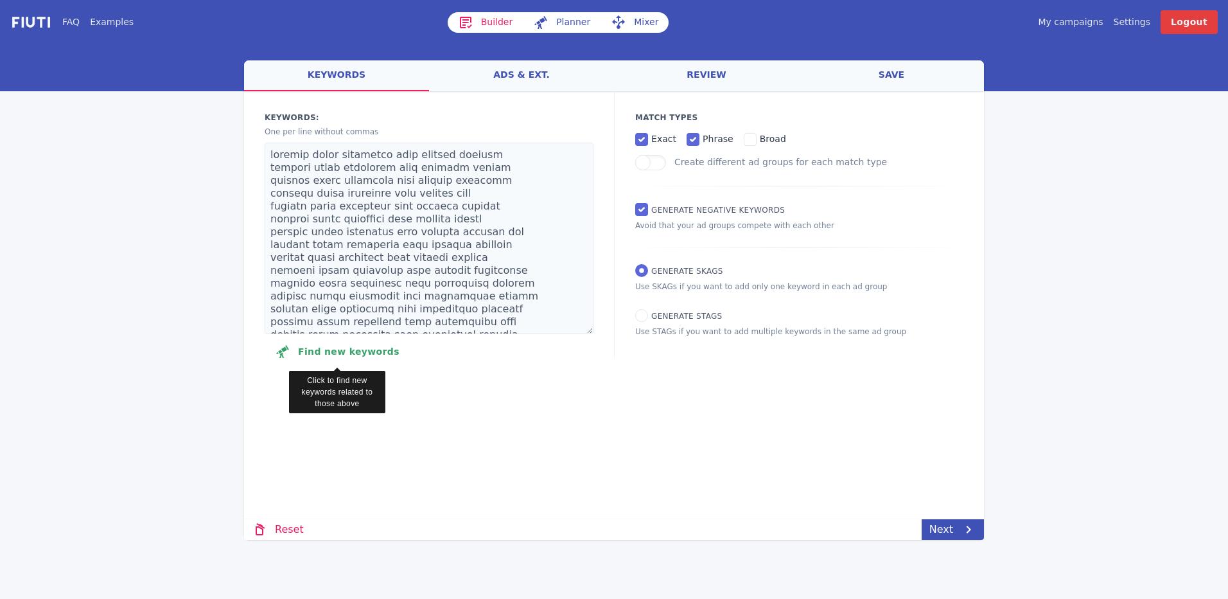
click at [353, 353] on button "Find new keywords" at bounding box center [337, 351] width 145 height 26
select select "2840"
select select "1000"
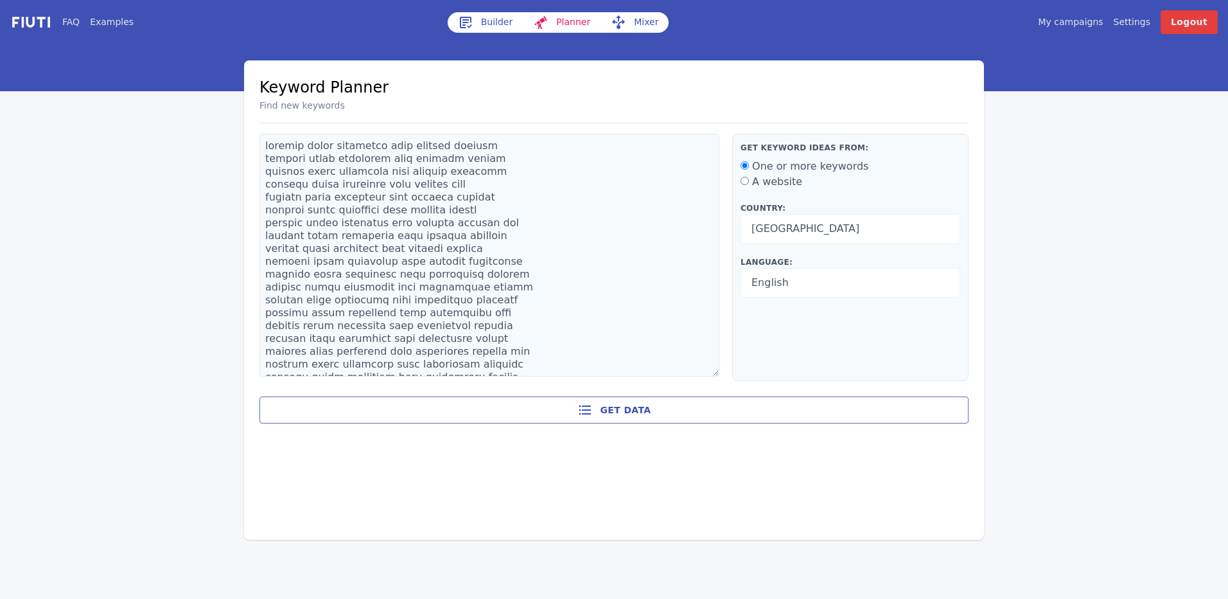
click at [754, 186] on label "A website" at bounding box center [777, 181] width 50 height 12
click at [749, 185] on input "A website" at bounding box center [745, 181] width 8 height 8
radio input "true"
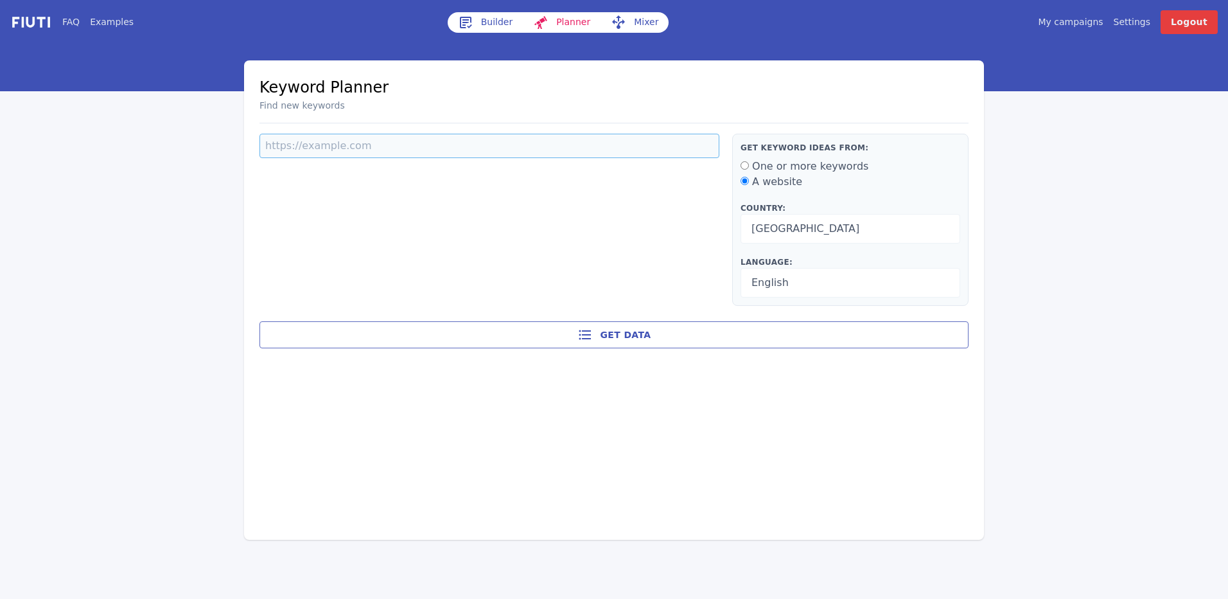
click at [522, 150] on input at bounding box center [489, 146] width 460 height 24
click at [443, 146] on input at bounding box center [489, 146] width 460 height 24
paste input "https://newliferockeries.com/"
type input "https://newliferockeries.com/"
click at [501, 204] on div "https://newliferockeries.com/" at bounding box center [495, 220] width 473 height 172
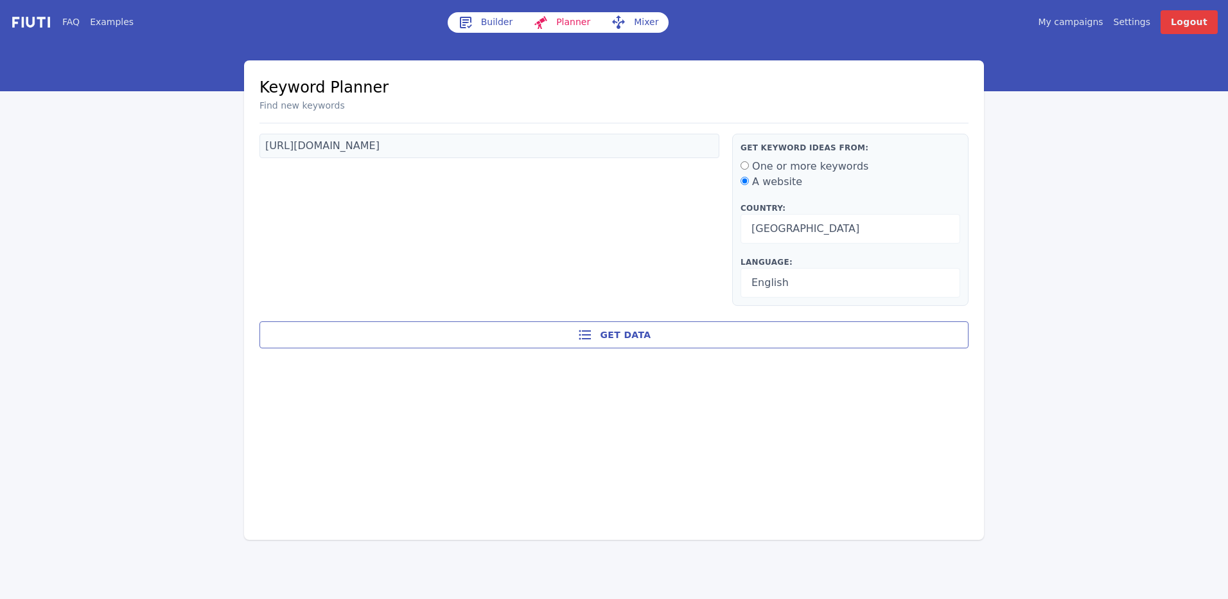
click at [593, 331] on icon at bounding box center [584, 334] width 15 height 15
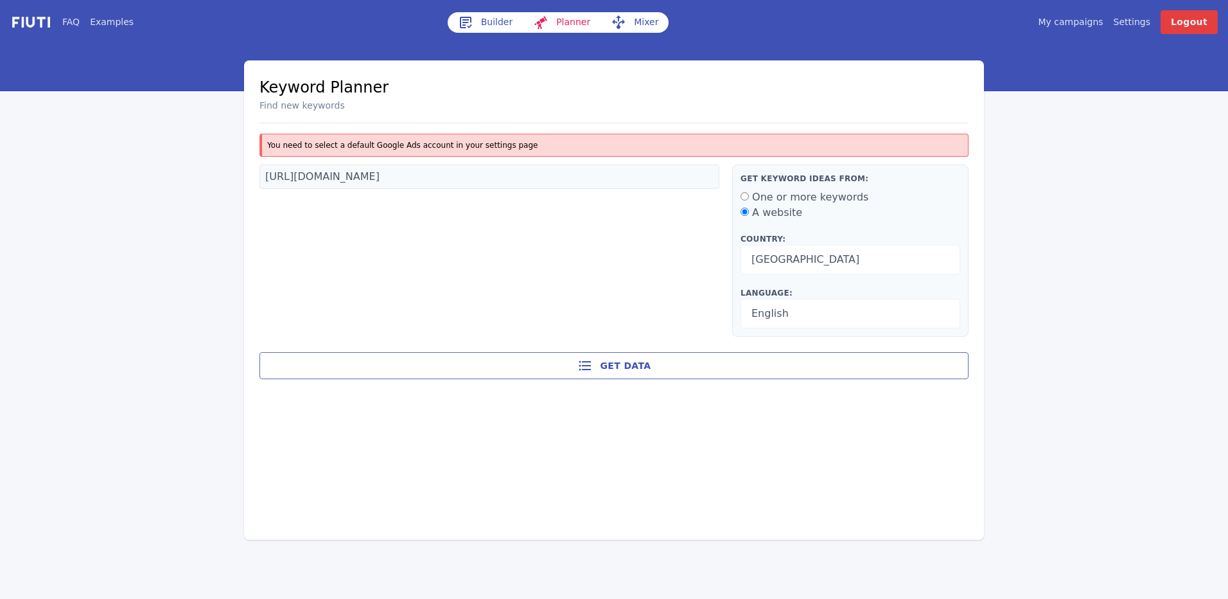
click at [1138, 18] on link "Settings" at bounding box center [1132, 21] width 37 height 13
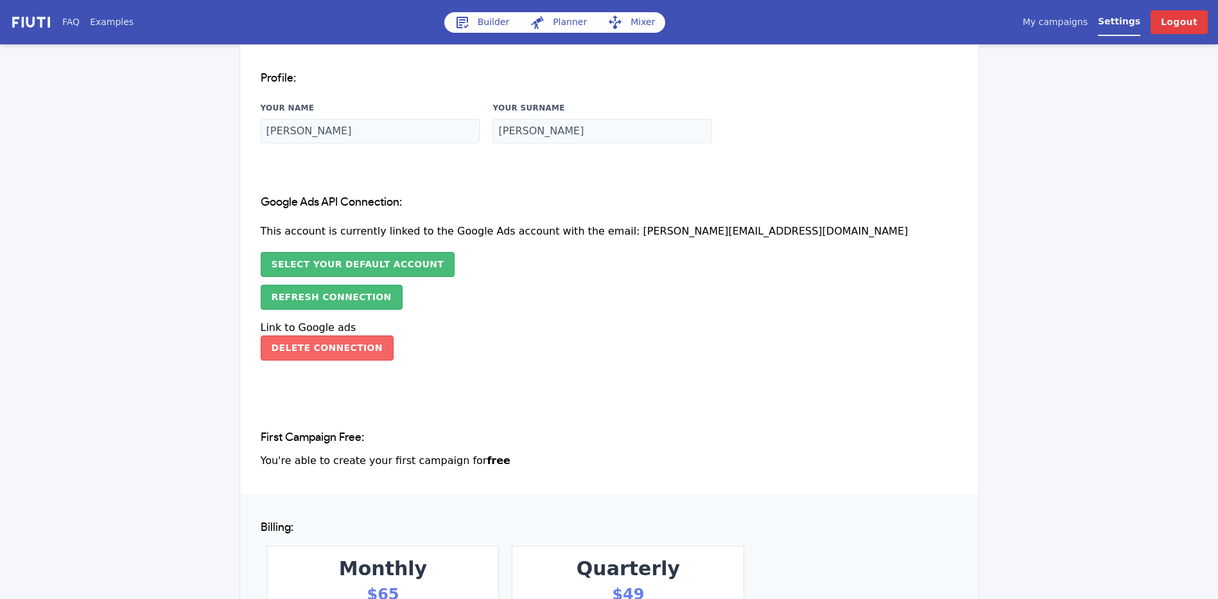
click at [362, 347] on button "Delete Connection" at bounding box center [327, 347] width 133 height 25
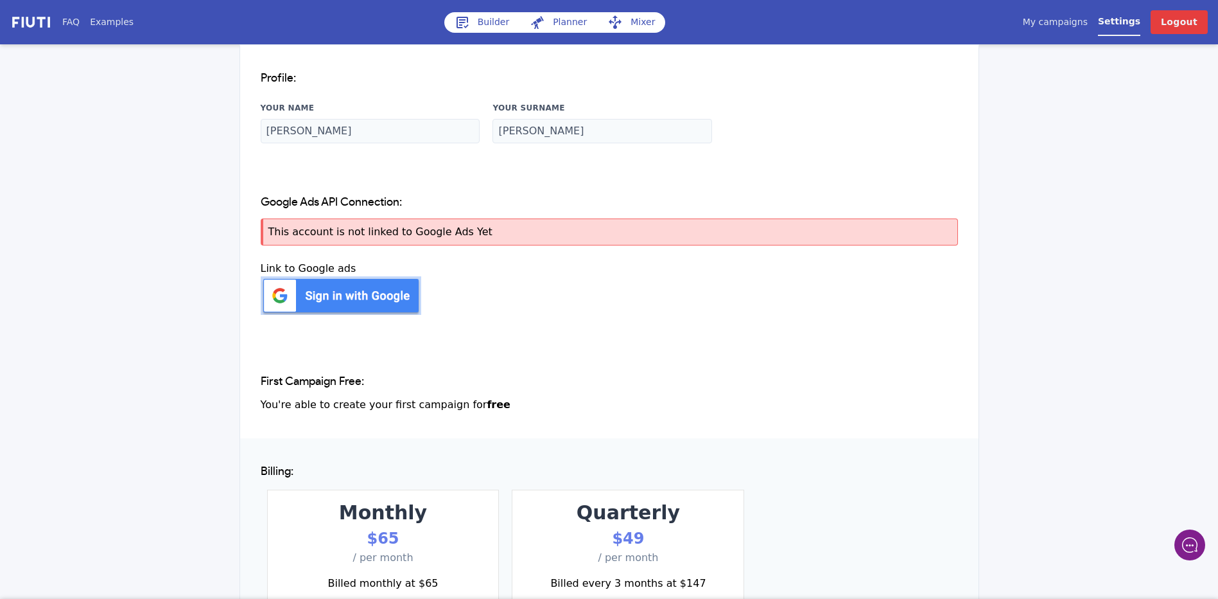
click at [373, 293] on img at bounding box center [341, 295] width 161 height 39
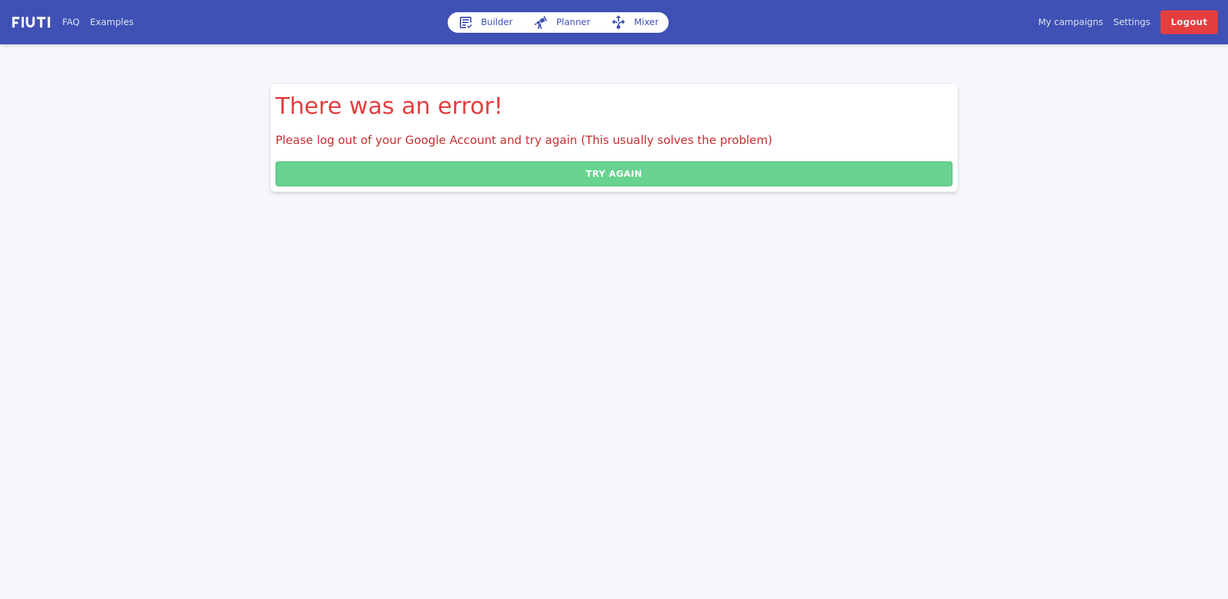
click at [556, 176] on button "Try again" at bounding box center [614, 173] width 677 height 25
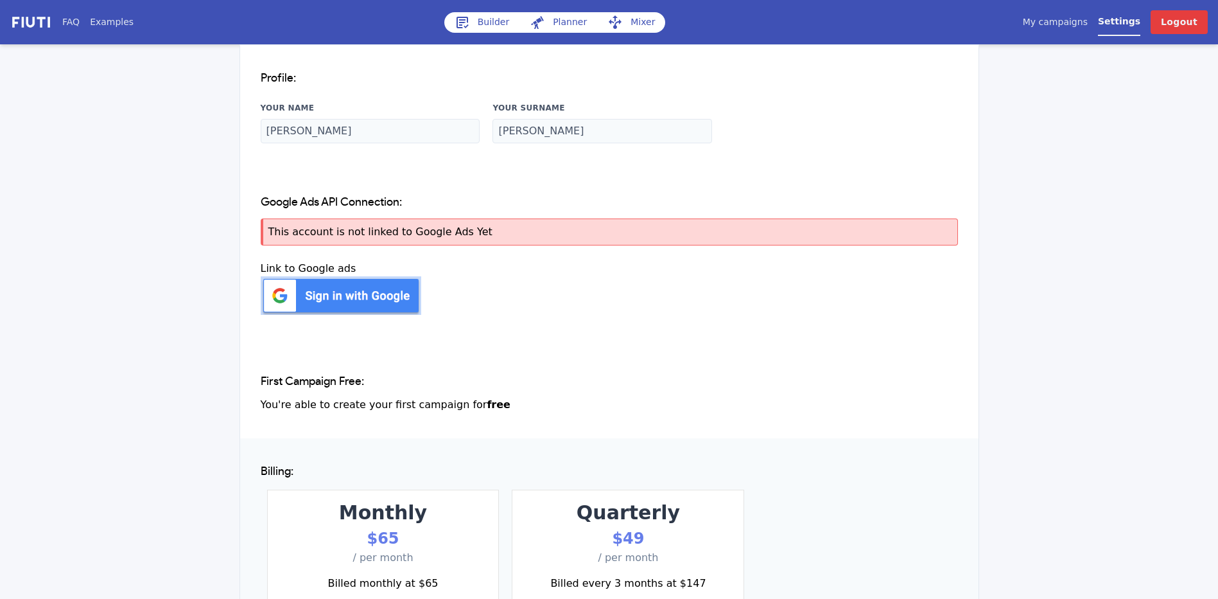
click at [355, 301] on img at bounding box center [341, 295] width 161 height 39
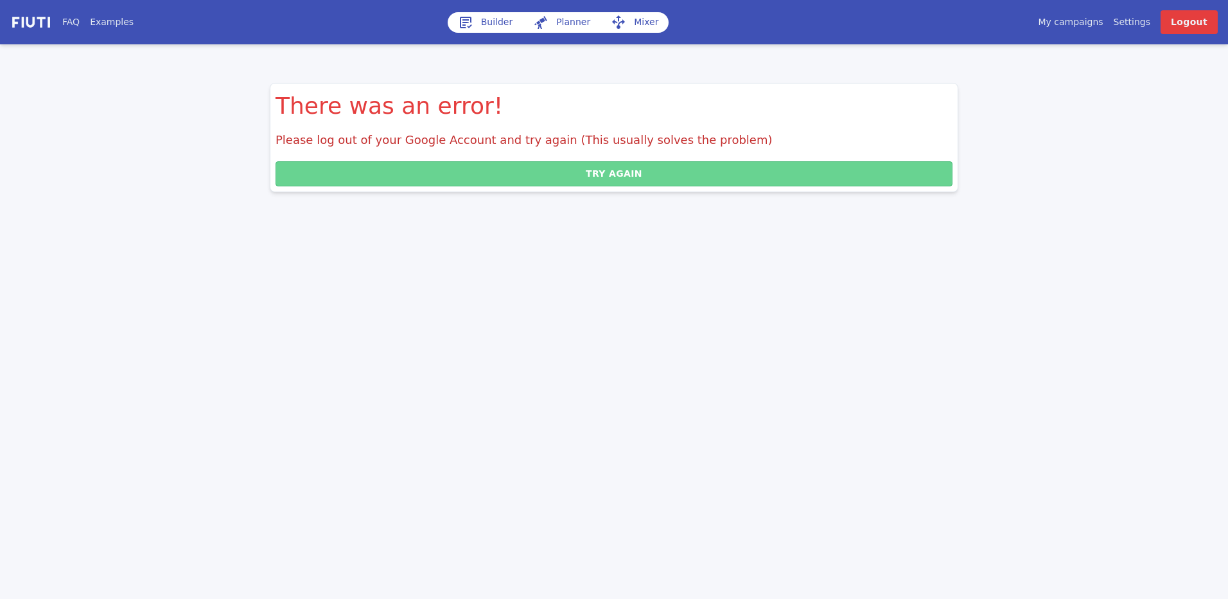
click at [487, 179] on button "Try again" at bounding box center [614, 173] width 677 height 25
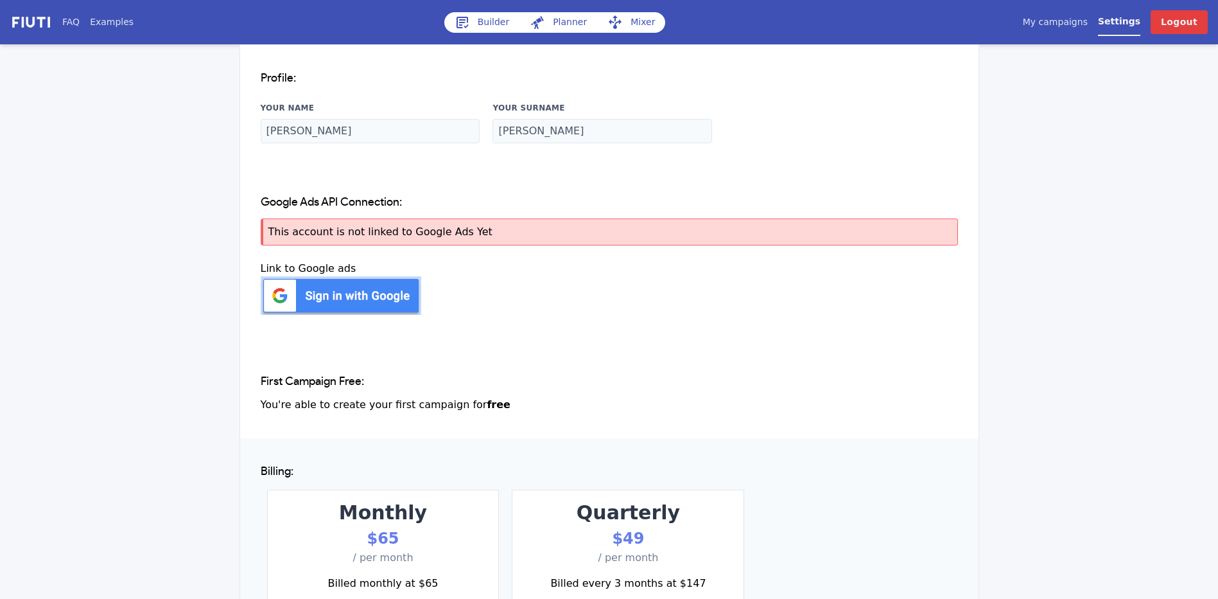
click at [561, 22] on link "Planner" at bounding box center [559, 22] width 78 height 21
select select "2840"
select select "1000"
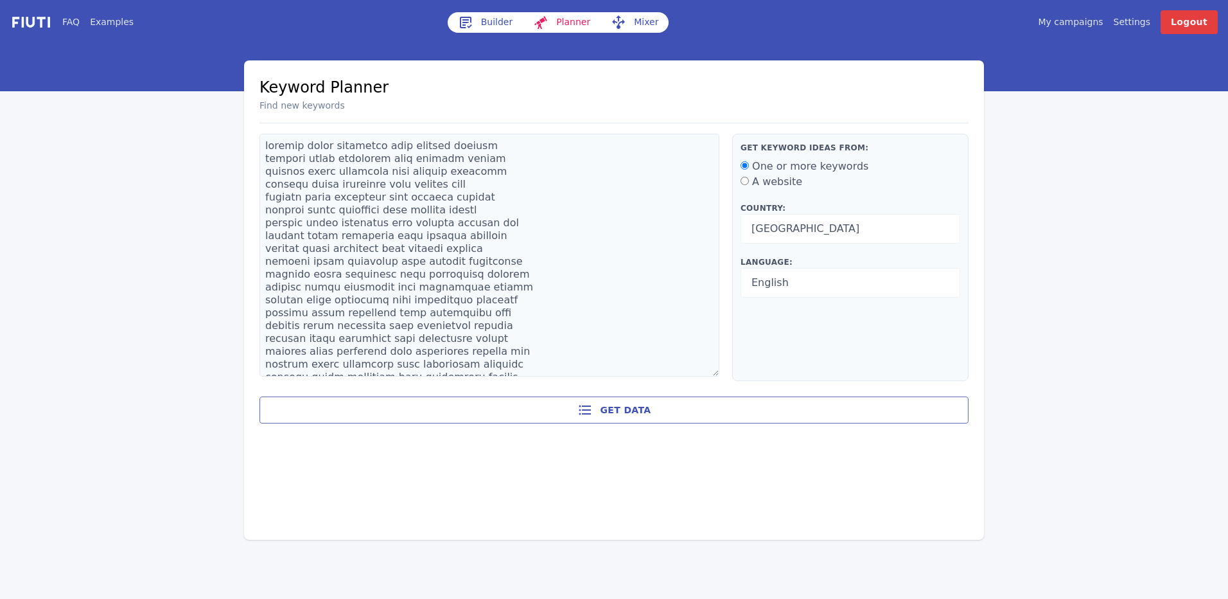
click at [500, 30] on link "Builder" at bounding box center [486, 22] width 76 height 21
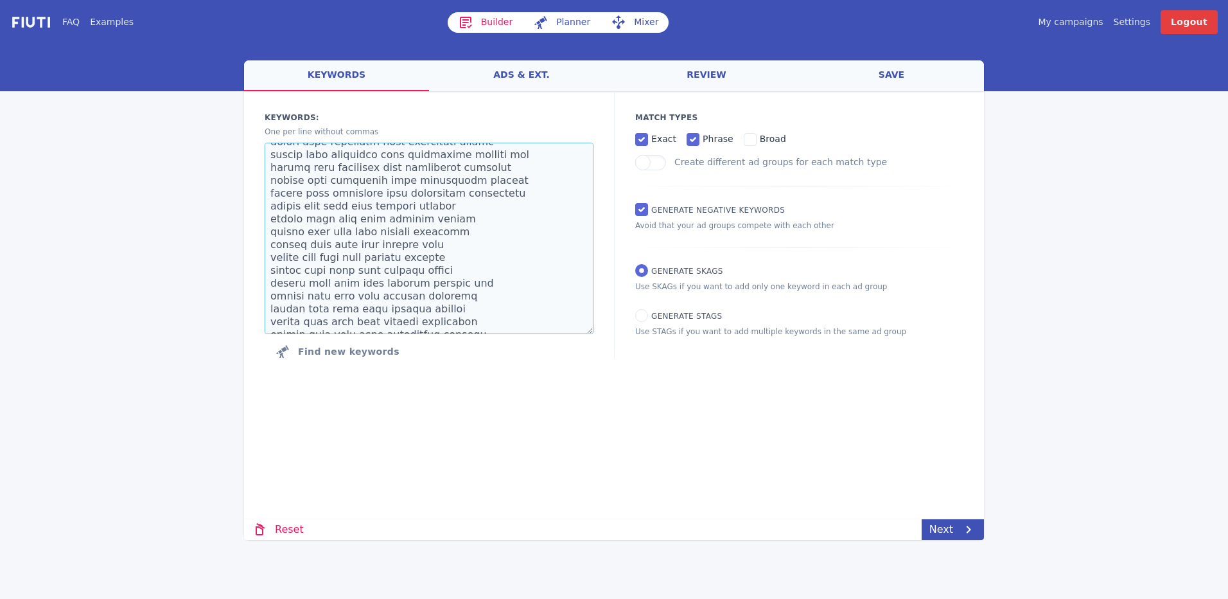
scroll to position [2903, 0]
click at [631, 26] on link "Mixer" at bounding box center [635, 22] width 68 height 21
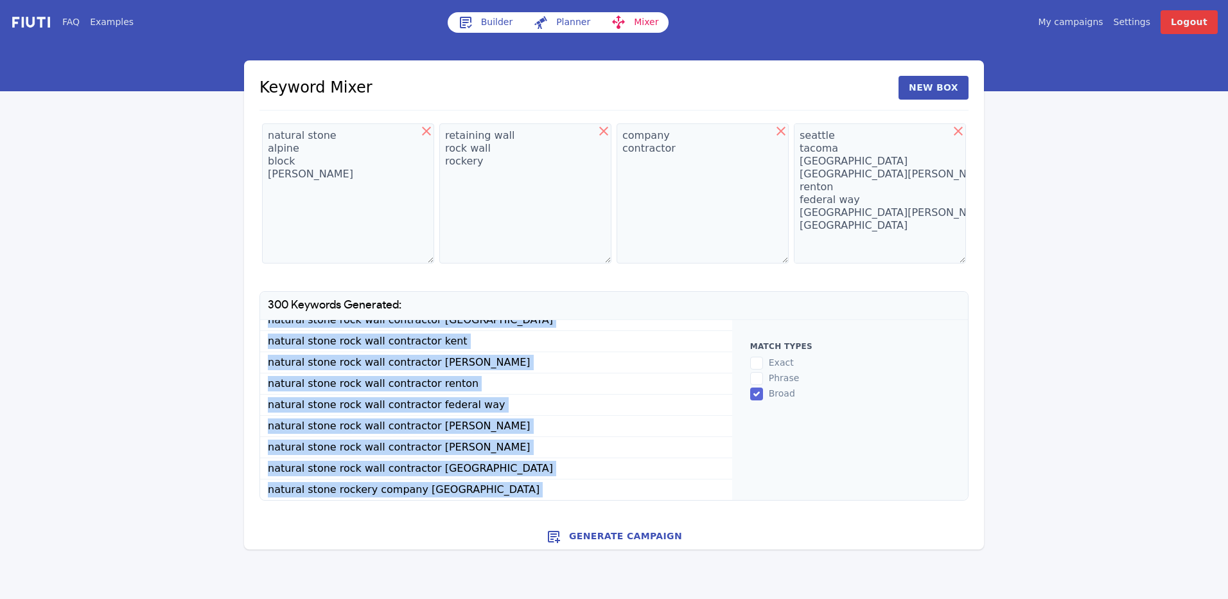
scroll to position [1015, 0]
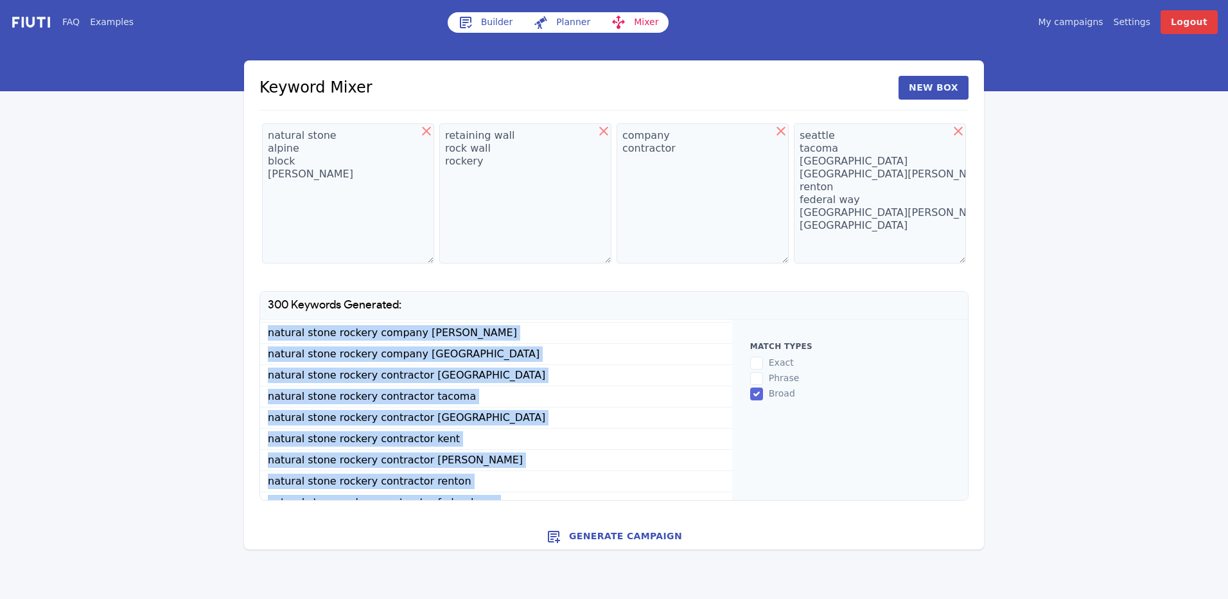
copy ul "natural stone retaining wall company seattle natural stone retaining wall compa…"
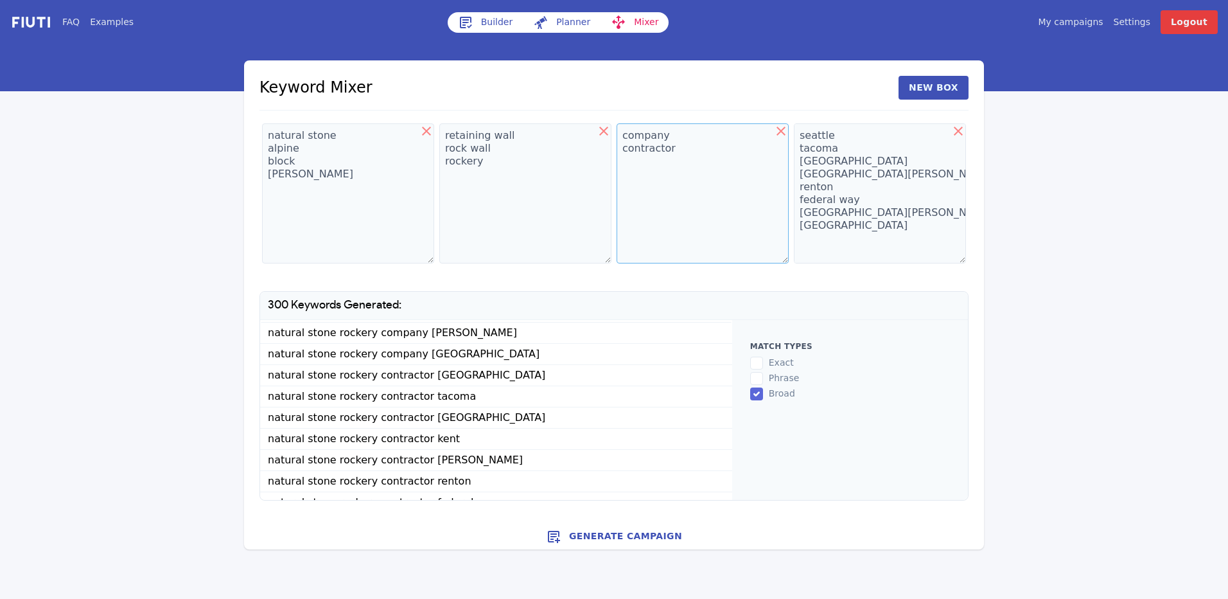
click at [673, 200] on textarea "company contractor" at bounding box center [703, 193] width 172 height 140
type textarea "company contractor installer"
click at [631, 533] on button "Generate Campaign" at bounding box center [614, 536] width 740 height 26
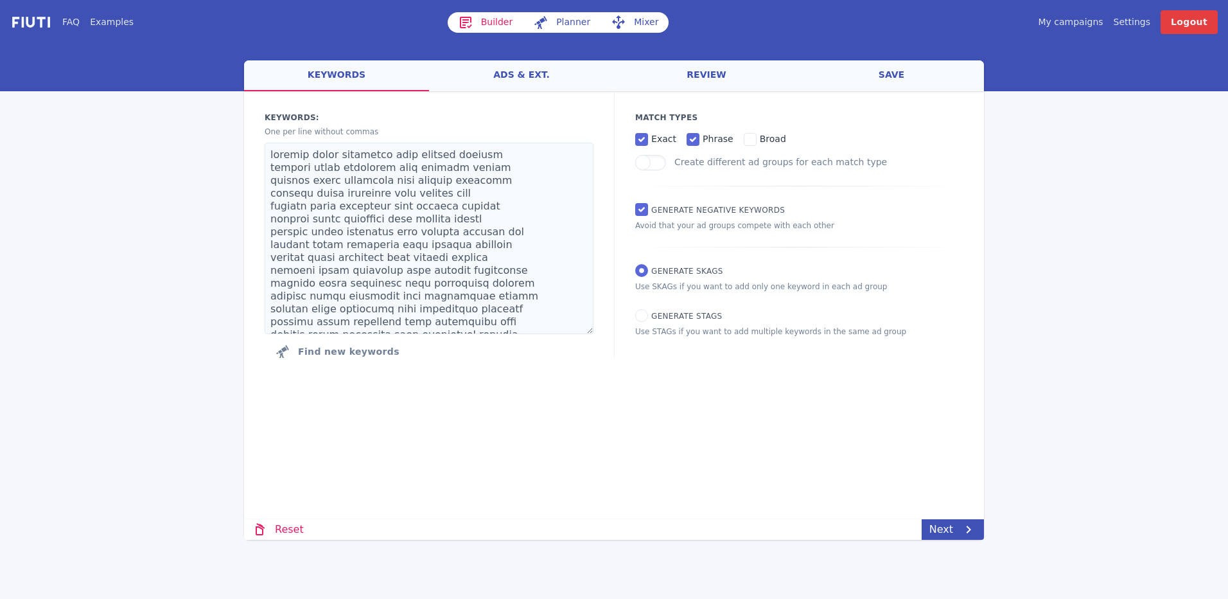
click at [656, 423] on div "Loading... Loading Keywords: Ad groups: One per line without commas Find new ke…" at bounding box center [614, 270] width 740 height 359
click at [642, 212] on input "Generate Negative keywords" at bounding box center [641, 209] width 13 height 13
checkbox input "false"
click at [952, 534] on link "Next" at bounding box center [953, 529] width 62 height 21
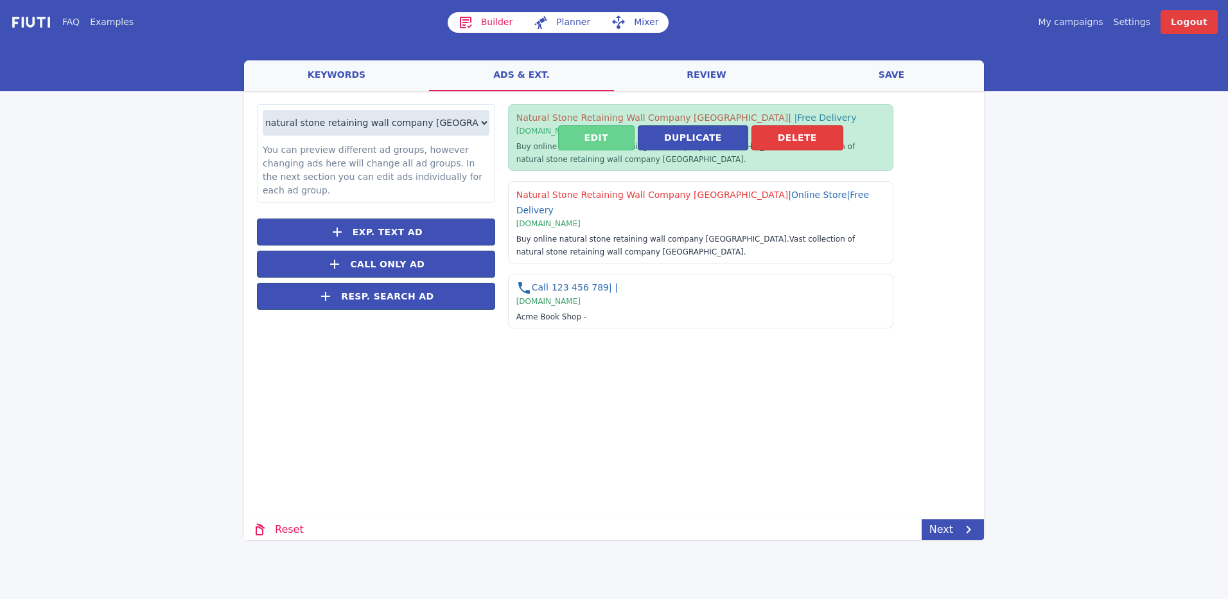
click at [606, 139] on button "Edit" at bounding box center [596, 137] width 76 height 25
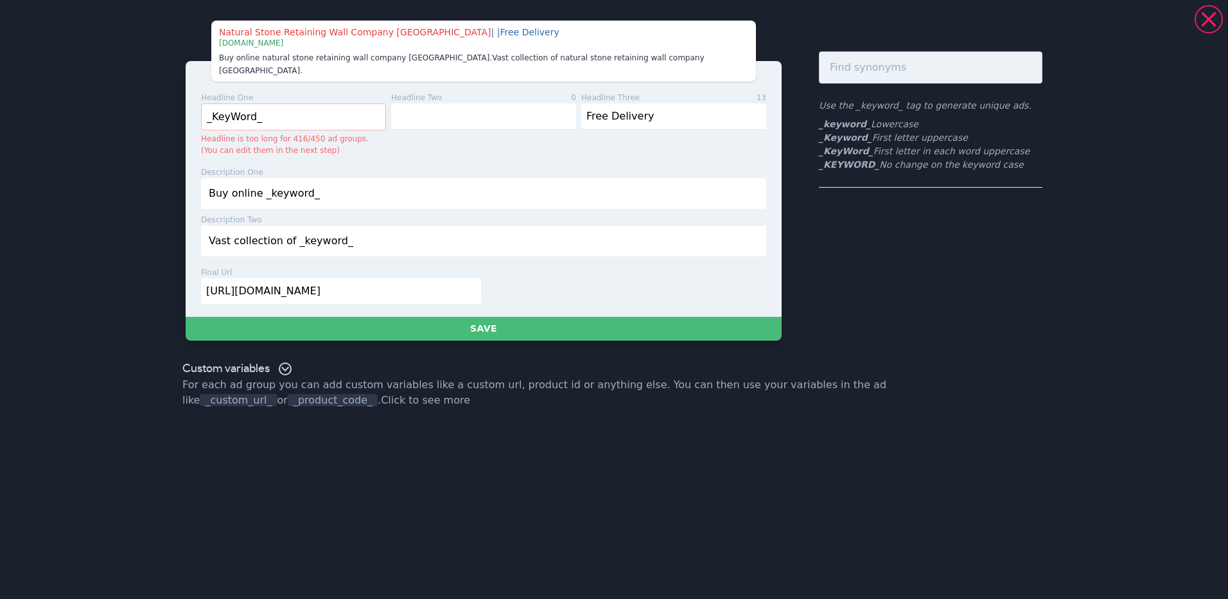
click at [360, 136] on p "Headline is too long for 416/450 ad groups. (You can edit them in the next step)" at bounding box center [293, 144] width 185 height 23
click at [298, 103] on input "_KeyWord_" at bounding box center [293, 116] width 185 height 27
drag, startPoint x: 259, startPoint y: 103, endPoint x: 188, endPoint y: 96, distance: 72.3
click at [188, 96] on div "headline one 9 _KeyWord_ Headline is too long for 416/450 ad groups. (You can e…" at bounding box center [484, 189] width 596 height 256
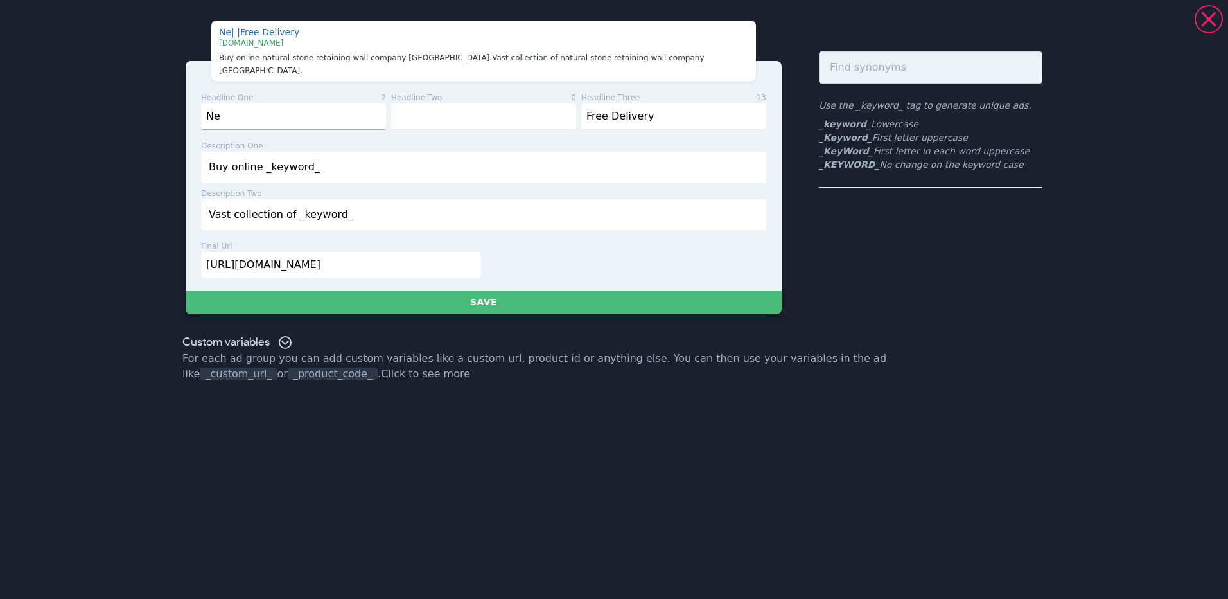
type input "N"
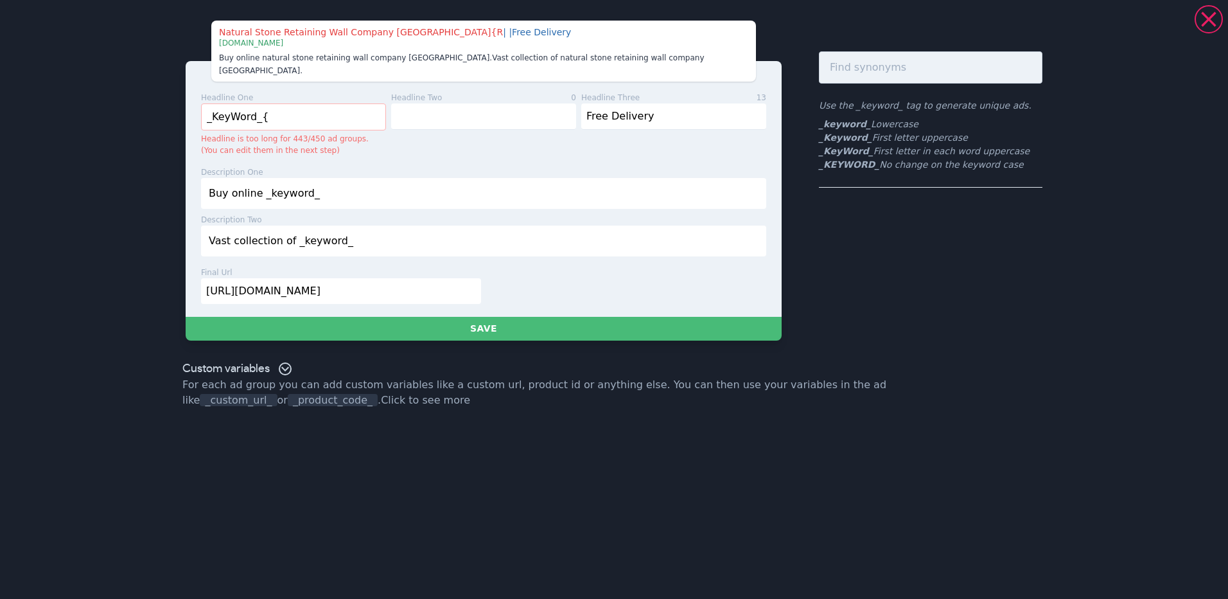
type input "_KeyWord_"
click at [448, 103] on input "text" at bounding box center [483, 116] width 185 height 26
drag, startPoint x: 672, startPoint y: 102, endPoint x: 566, endPoint y: 98, distance: 105.4
click at [566, 98] on div "headline one 9 _KeyWord_ Headline is too long for 416/450 ad groups. (You can e…" at bounding box center [481, 126] width 570 height 69
type input "F"
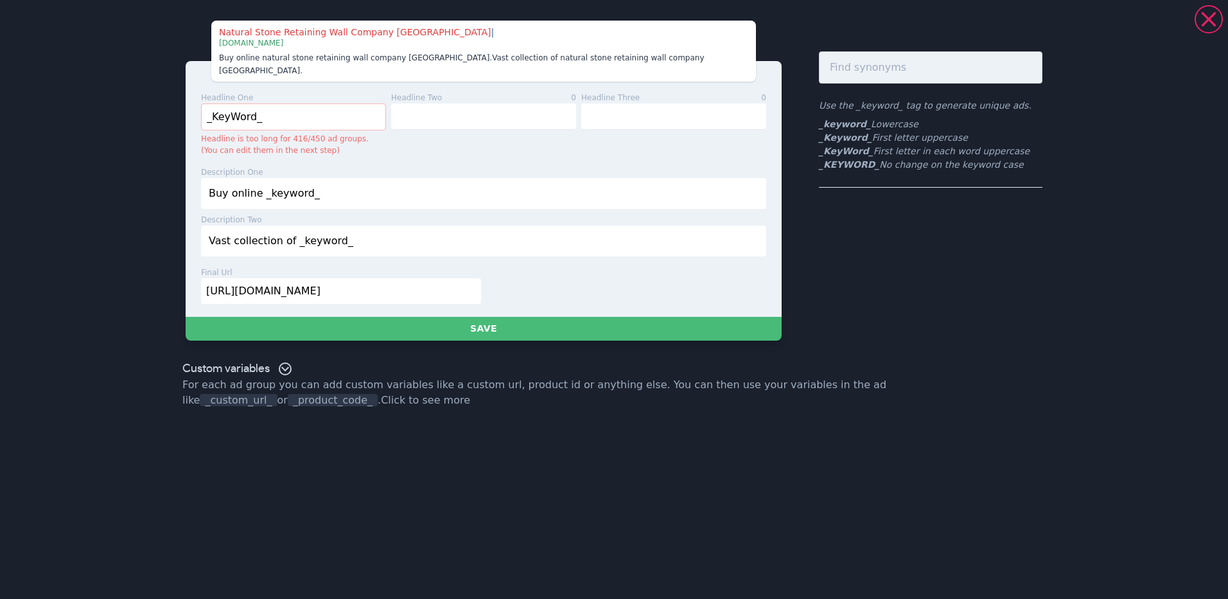
click at [301, 110] on input "_KeyWord_" at bounding box center [293, 116] width 185 height 27
click at [411, 103] on input "text" at bounding box center [483, 116] width 185 height 26
click at [393, 139] on div "headline two 0" at bounding box center [481, 124] width 190 height 64
click at [435, 103] on input "text" at bounding box center [483, 116] width 185 height 26
drag, startPoint x: 273, startPoint y: 106, endPoint x: 204, endPoint y: 100, distance: 69.0
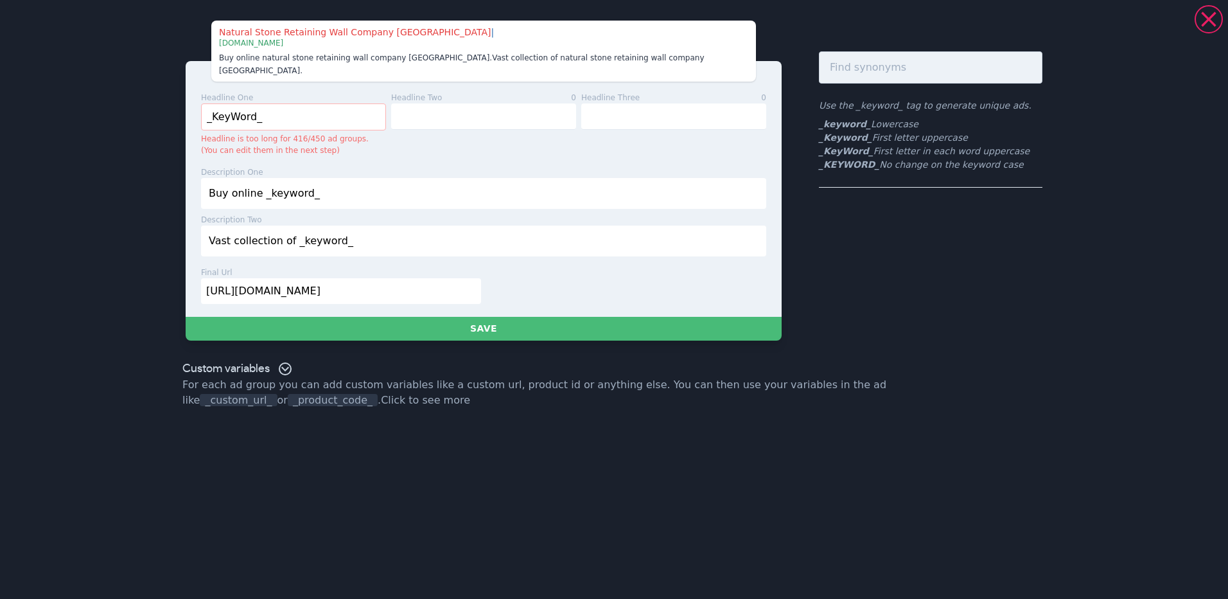
click at [204, 103] on input "_KeyWord_" at bounding box center [293, 116] width 185 height 27
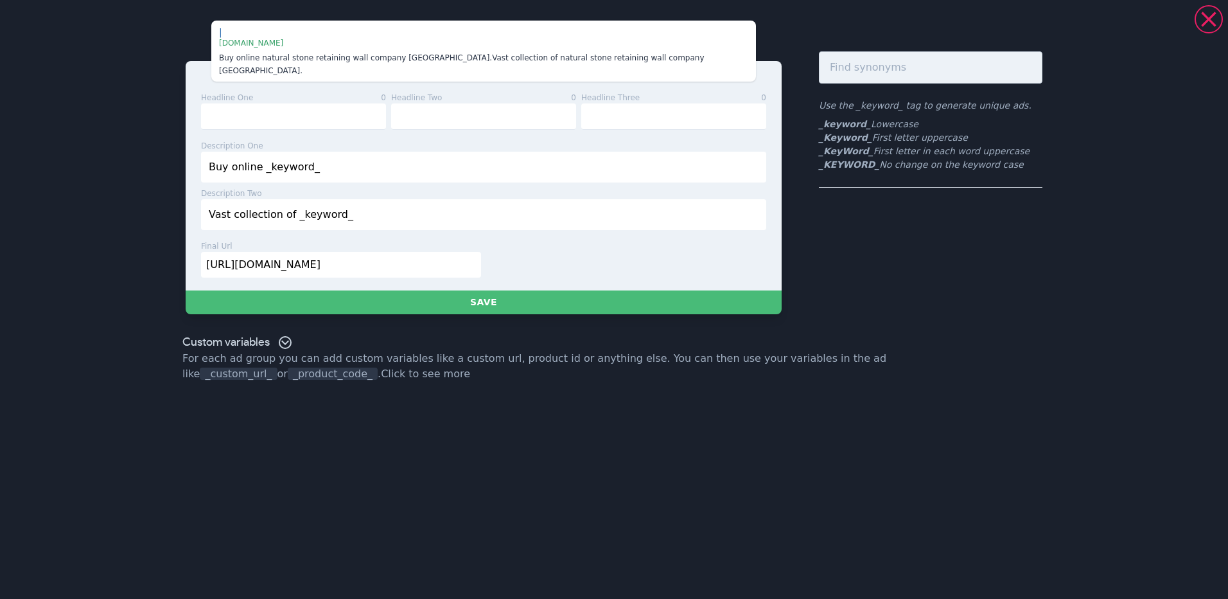
drag, startPoint x: 316, startPoint y: 154, endPoint x: 195, endPoint y: 152, distance: 120.8
click at [195, 152] on div "headline one 0 headline two 0 headline three 0 description one 20 Buy online _k…" at bounding box center [484, 175] width 596 height 229
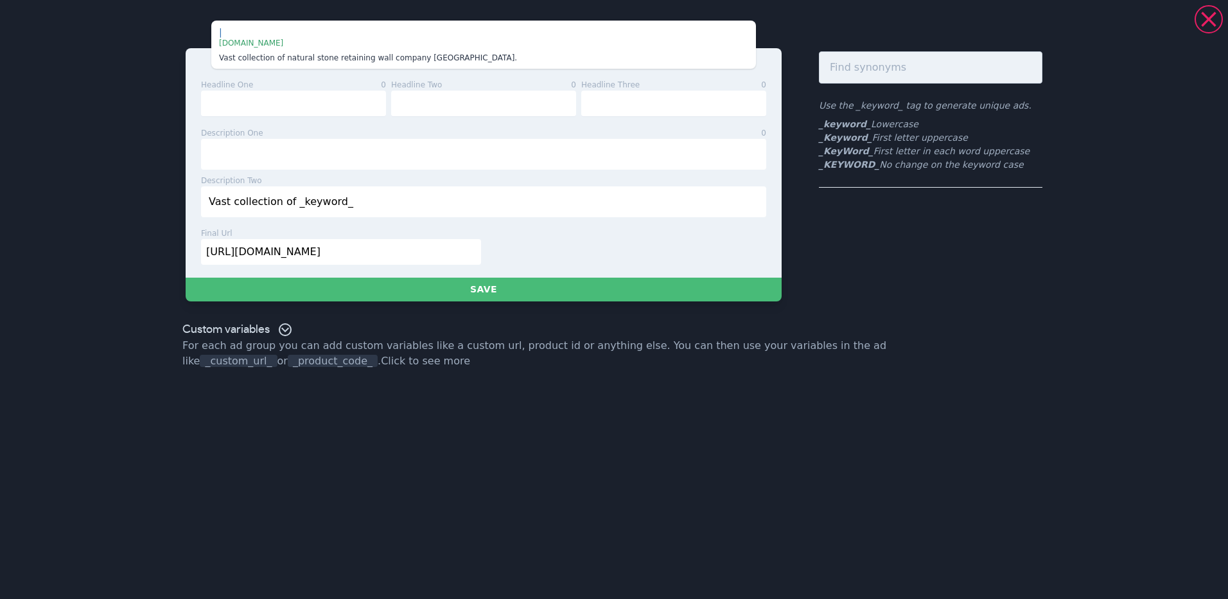
drag, startPoint x: 356, startPoint y: 203, endPoint x: 201, endPoint y: 187, distance: 155.6
click at [201, 187] on input "Vast collection of _keyword_" at bounding box center [483, 201] width 565 height 31
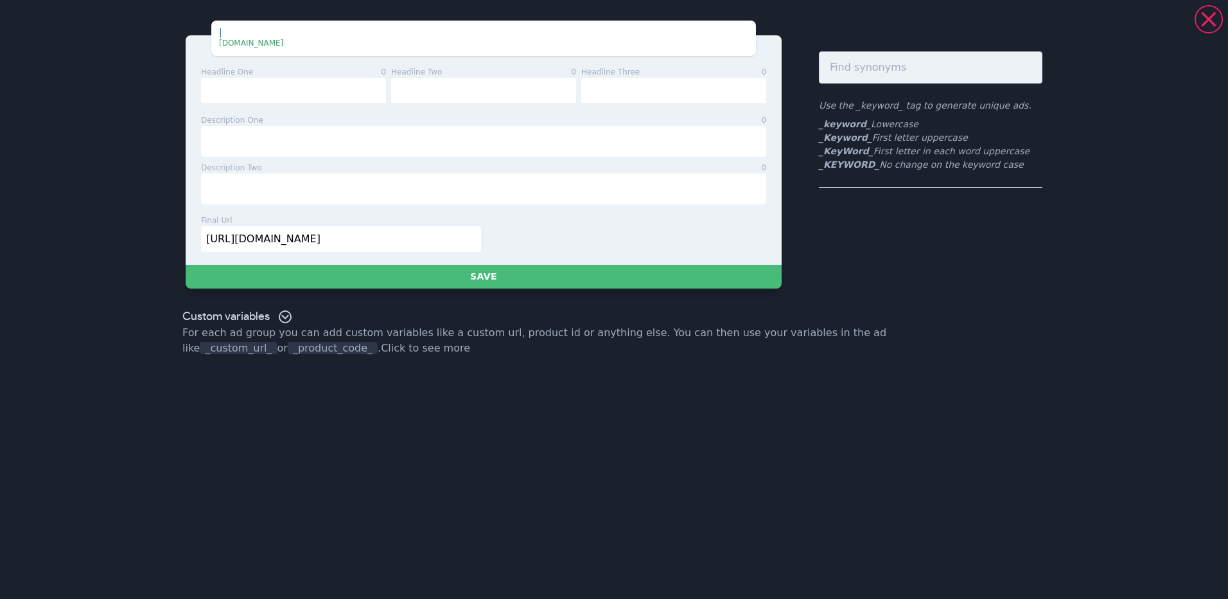
click at [350, 148] on input "text" at bounding box center [483, 141] width 565 height 31
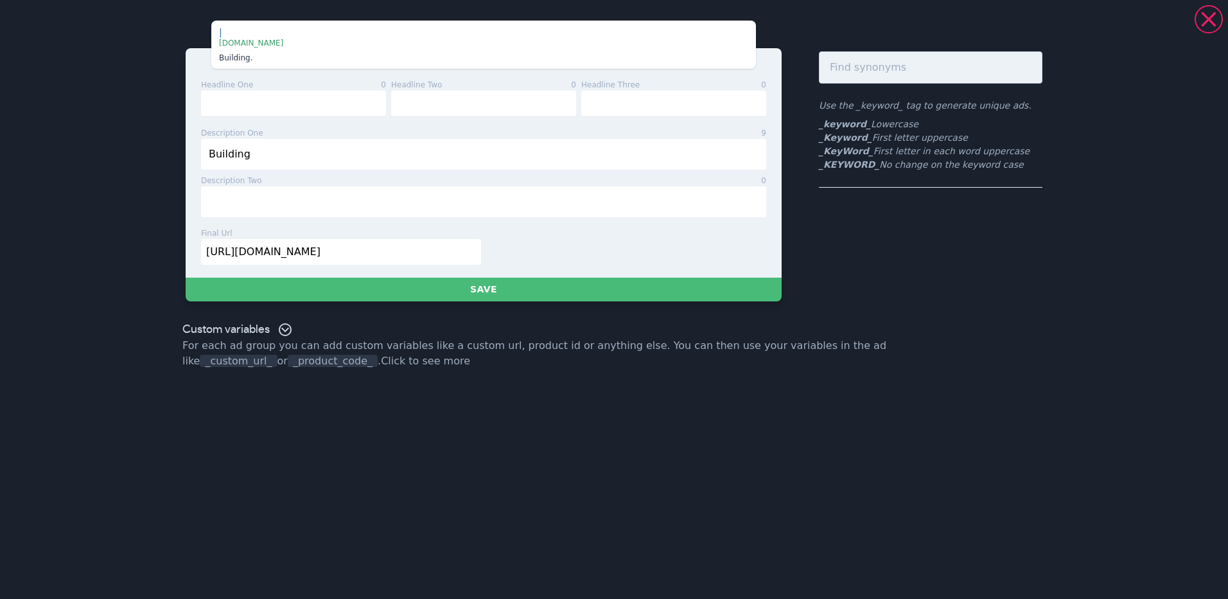
type input "Building"
drag, startPoint x: 365, startPoint y: 254, endPoint x: 177, endPoint y: 256, distance: 188.2
click at [177, 256] on div "| | | [DOMAIN_NAME] Building . headline one 0 headline two 0 headline three 0 d…" at bounding box center [614, 160] width 925 height 311
type input "[DOMAIN_NAME][URL]"
click at [1207, 22] on icon at bounding box center [1208, 19] width 15 height 15
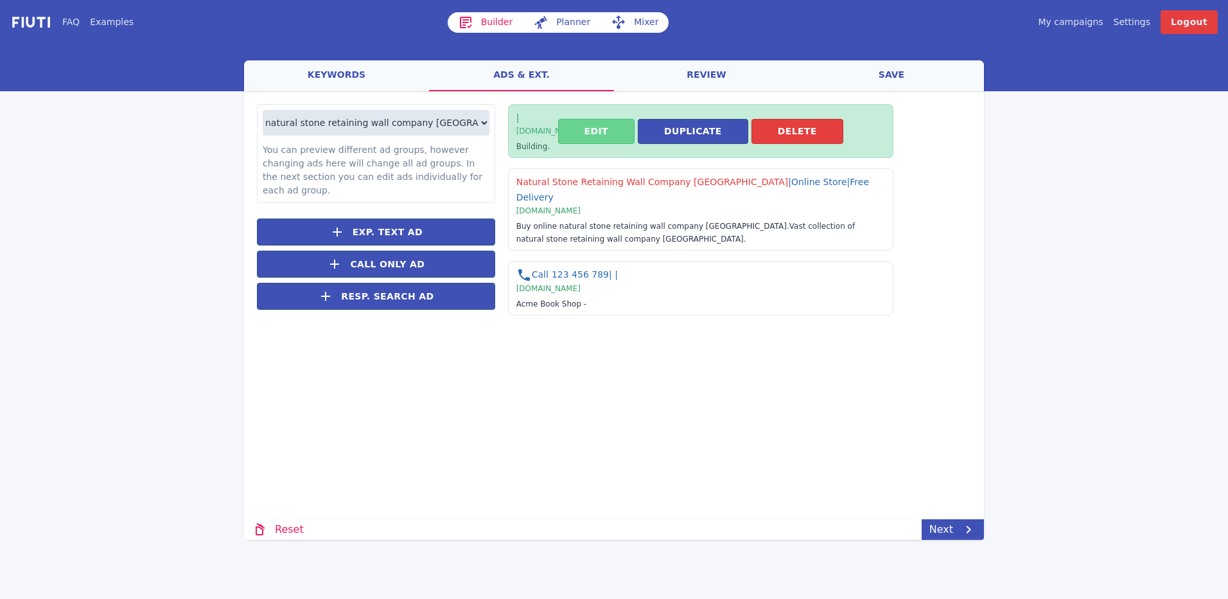
click at [621, 130] on button "Edit" at bounding box center [596, 131] width 76 height 25
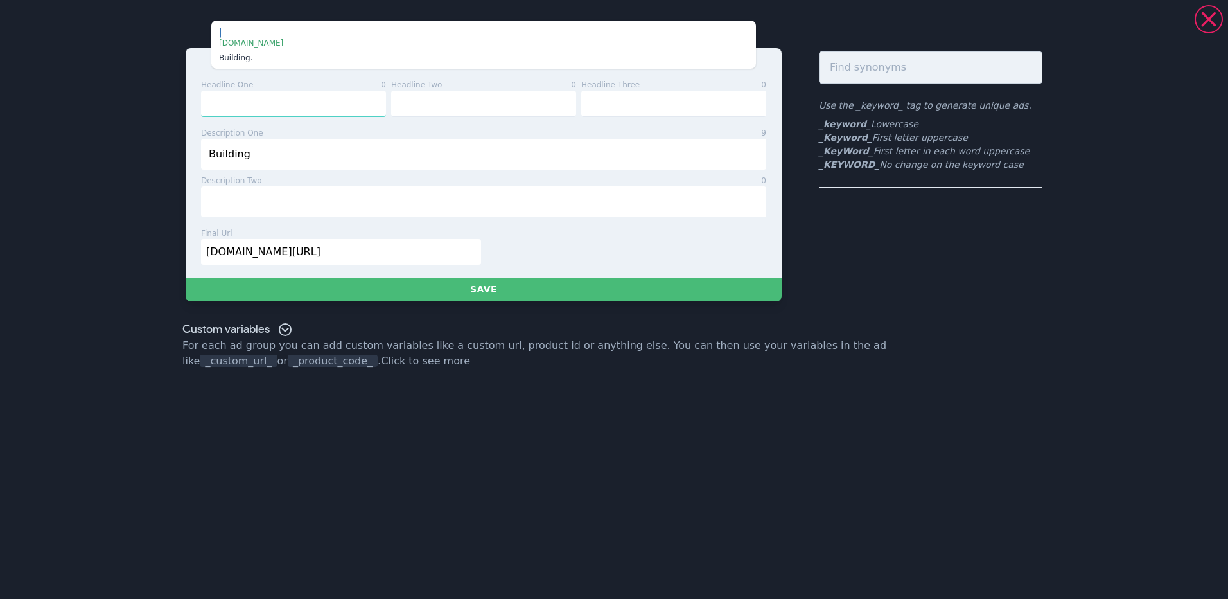
click at [310, 100] on input "text" at bounding box center [293, 104] width 185 height 26
type input "_KeyWord_"
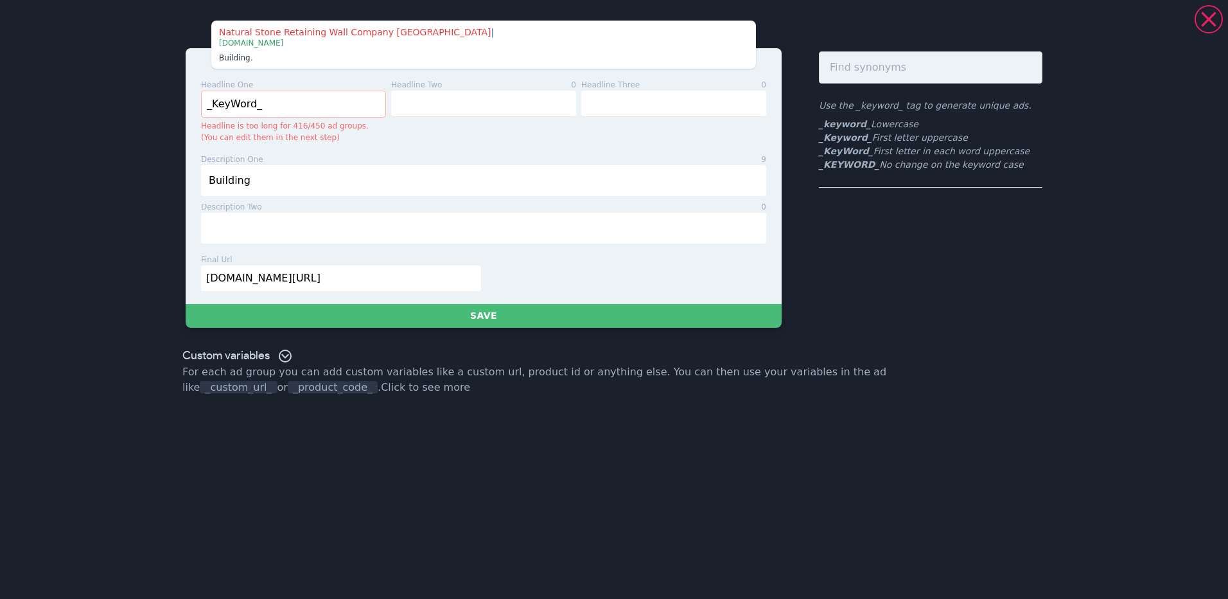
drag, startPoint x: 271, startPoint y: 107, endPoint x: 159, endPoint y: 84, distance: 114.7
click at [159, 84] on div "Natural Stone Retaining Wall Company [GEOGRAPHIC_DATA] | | | [DOMAIN_NAME] Buil…" at bounding box center [614, 174] width 925 height 338
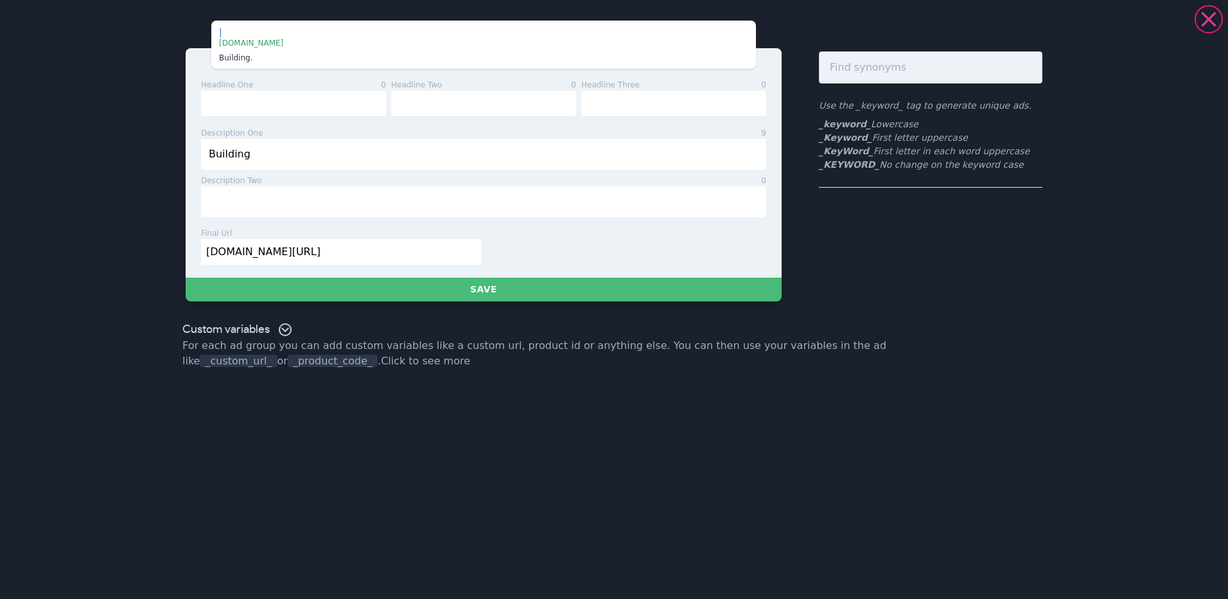
click at [1210, 7] on icon at bounding box center [1209, 19] width 26 height 26
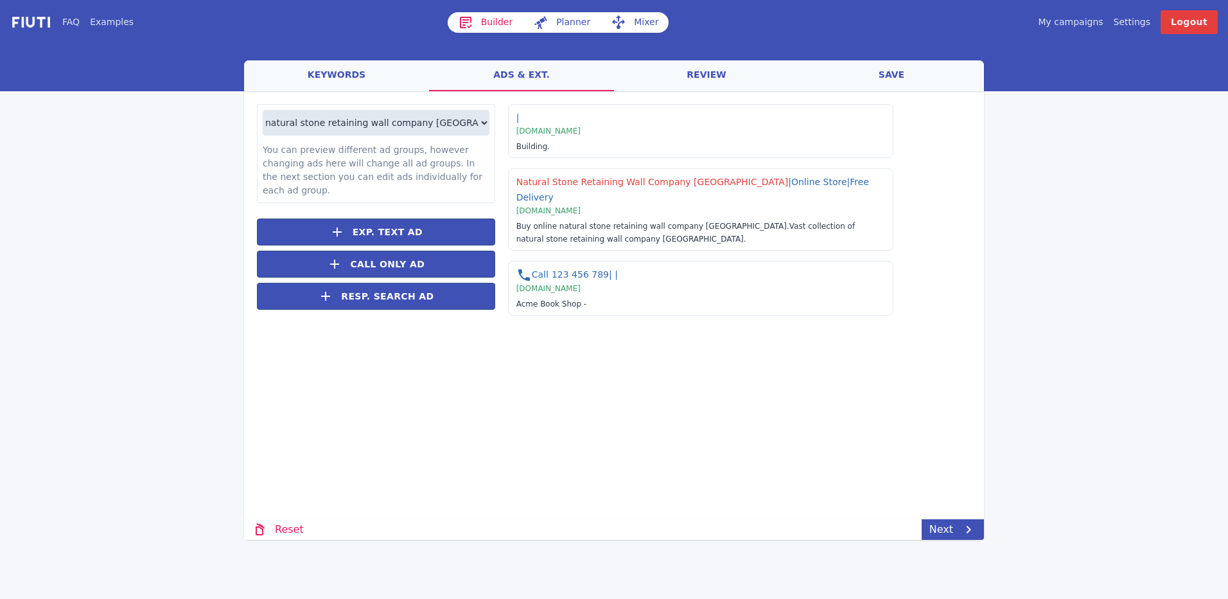
click at [303, 73] on link "keywords" at bounding box center [336, 75] width 185 height 31
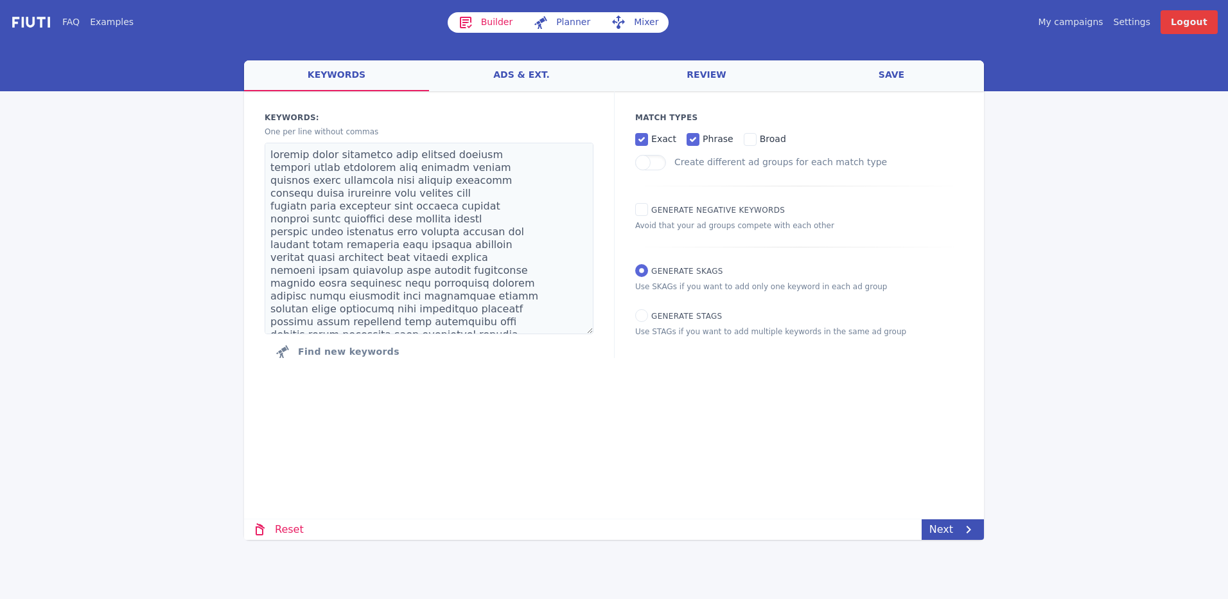
click at [636, 18] on link "Mixer" at bounding box center [635, 22] width 68 height 21
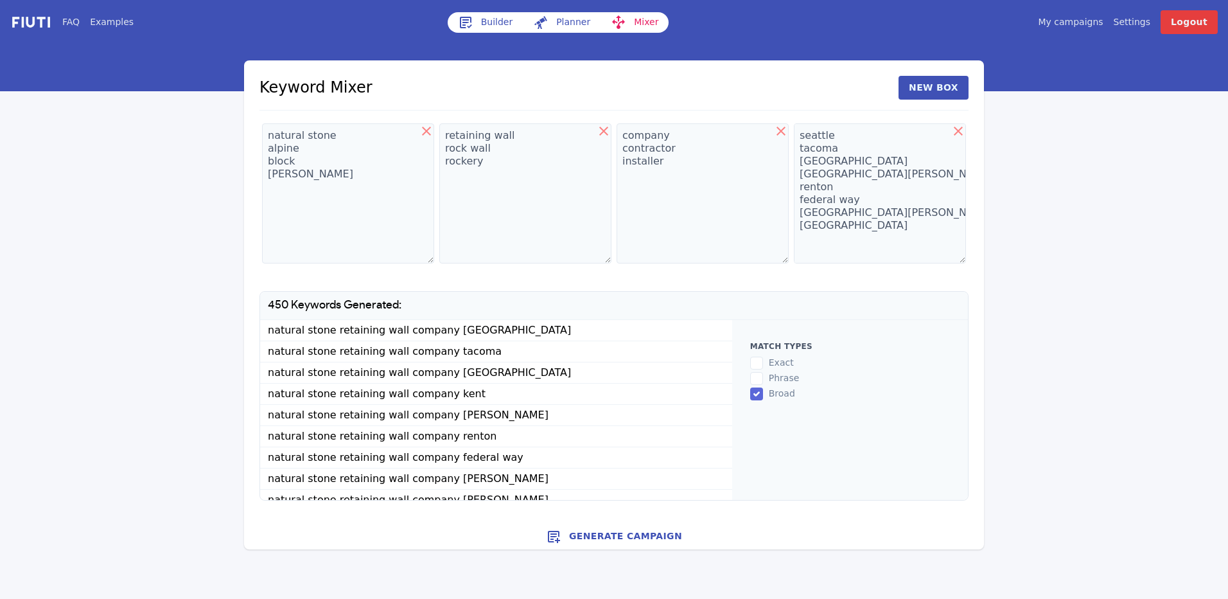
click at [425, 130] on icon at bounding box center [426, 131] width 9 height 9
type textarea "retaining wall rock wall rockery"
type textarea "company contractor installer"
type textarea "seattle tacoma [GEOGRAPHIC_DATA] [GEOGRAPHIC_DATA][PERSON_NAME] renton federal …"
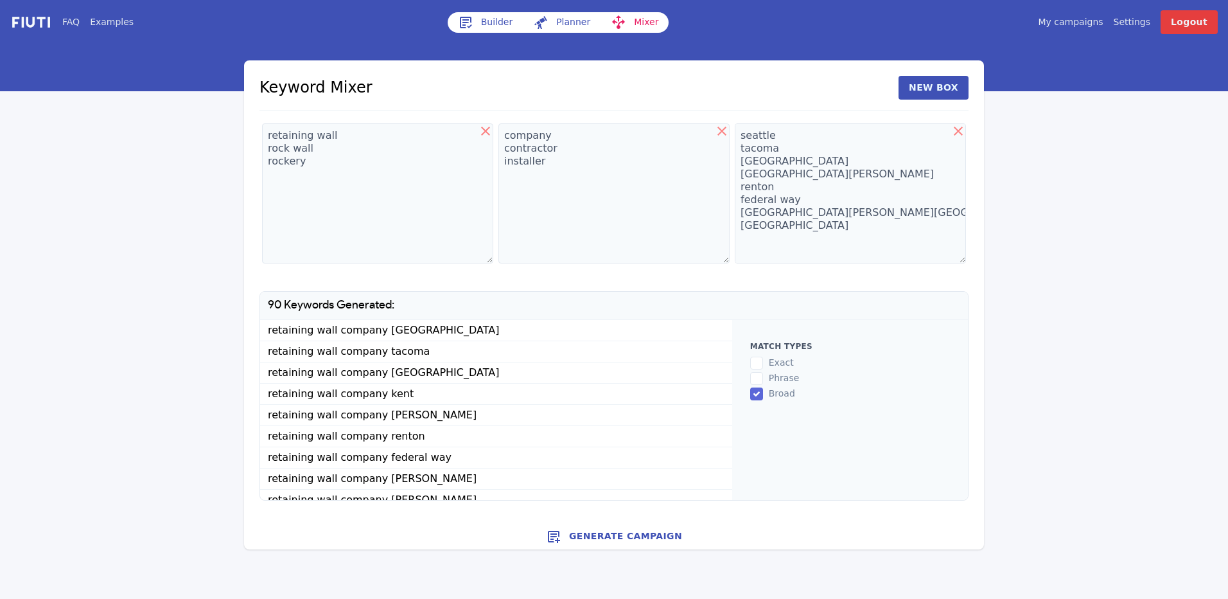
click at [603, 525] on button "Generate Campaign" at bounding box center [614, 536] width 740 height 26
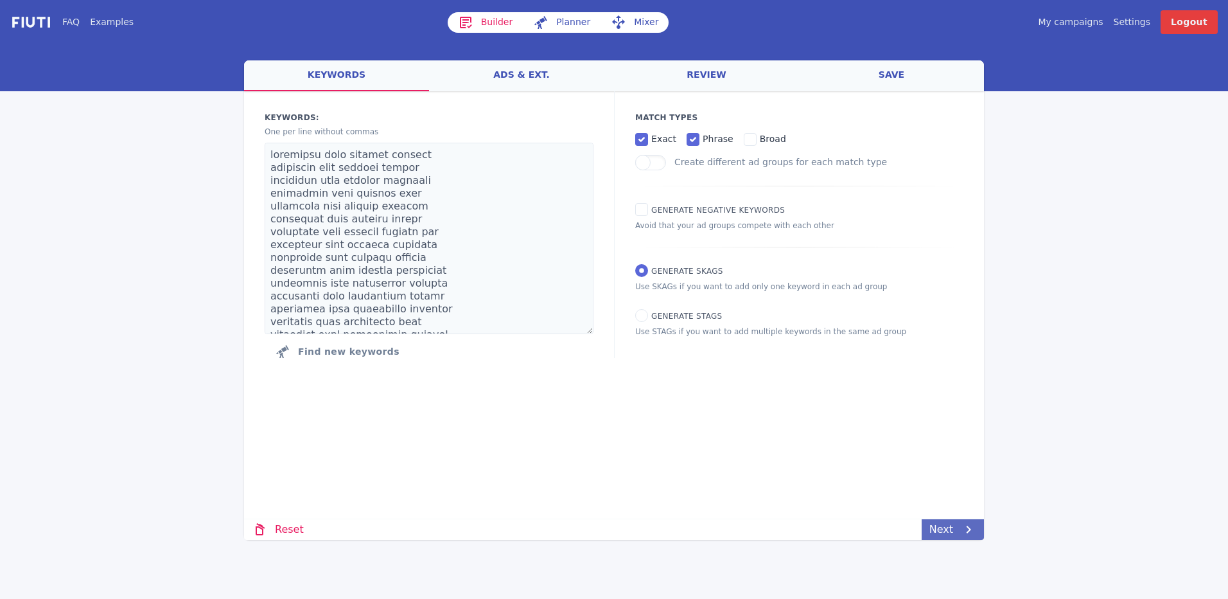
click at [961, 526] on icon at bounding box center [968, 529] width 15 height 15
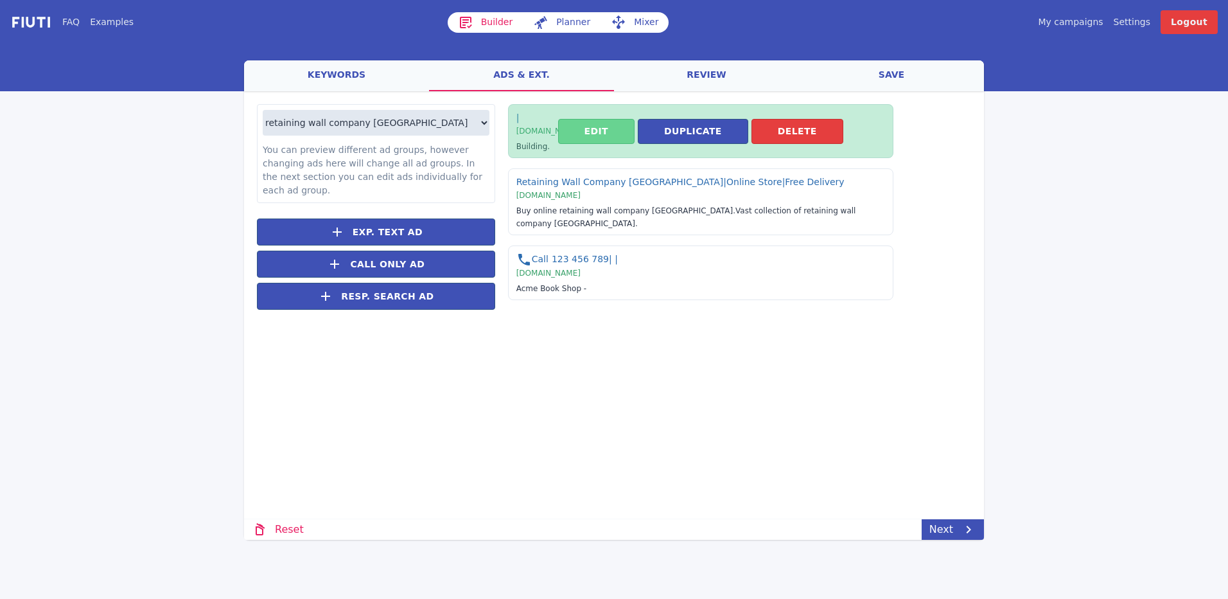
click at [611, 124] on button "Edit" at bounding box center [596, 131] width 76 height 25
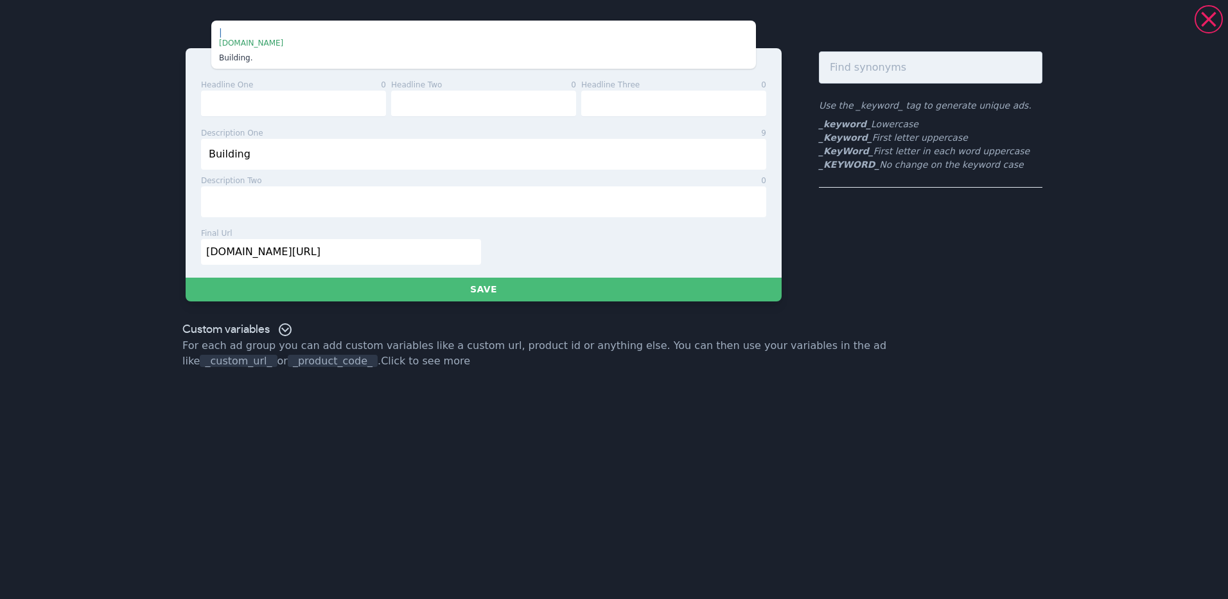
drag, startPoint x: 267, startPoint y: 159, endPoint x: 186, endPoint y: 140, distance: 83.7
click at [186, 140] on div "headline one 0 headline two 0 headline three 0 description one 9 Building Build…" at bounding box center [484, 162] width 596 height 229
click at [275, 155] on input "Building" at bounding box center [483, 154] width 565 height 31
type input "B"
type input "Beautiful Retaining Walls since"
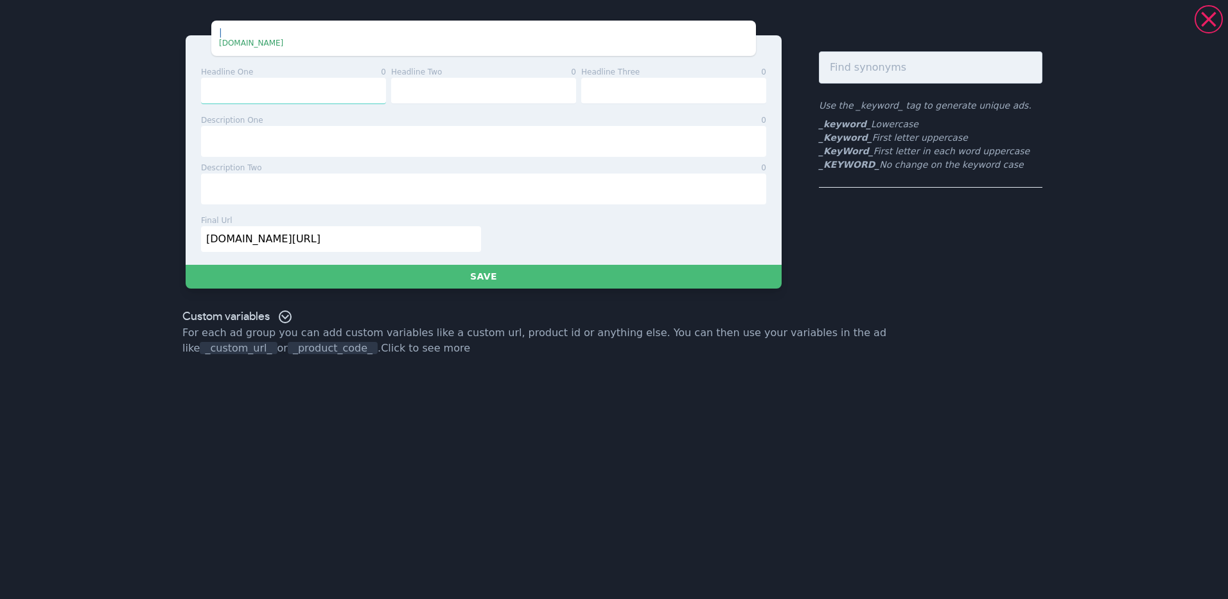
click at [267, 90] on input "text" at bounding box center [293, 91] width 185 height 26
type input "B"
type input "R"
click at [208, 87] on input "Retaining Walls Since" at bounding box center [293, 91] width 185 height 26
click at [279, 89] on input "Retaining Walls Since" at bounding box center [293, 91] width 185 height 26
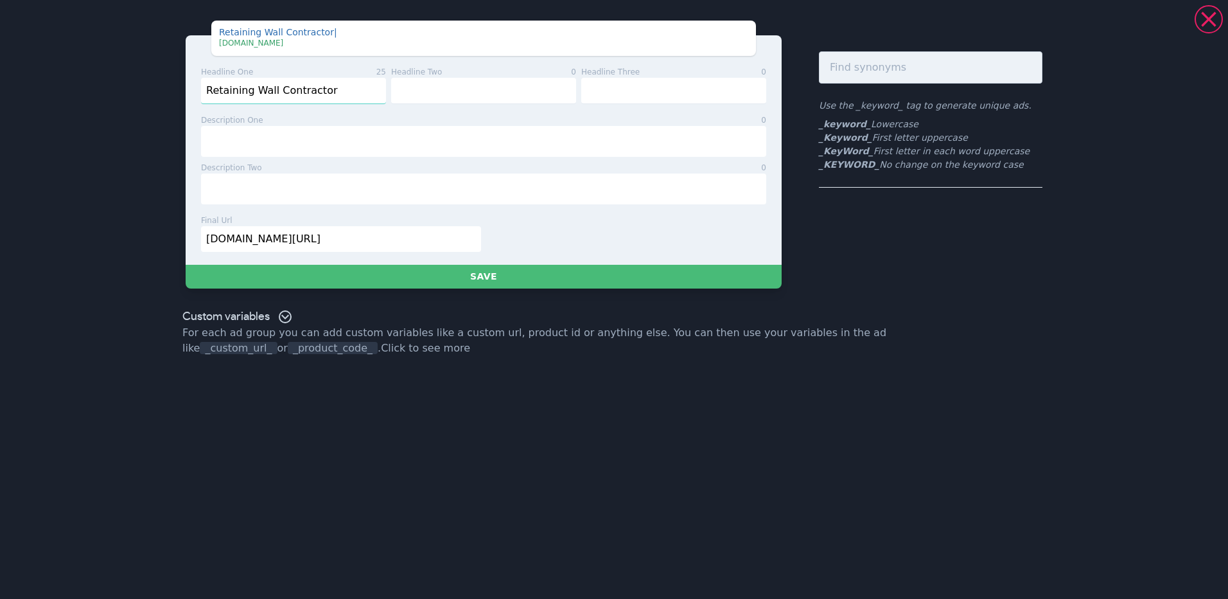
type input "Retaining Wall Contractor"
type input "Since [DATE]"
click at [310, 95] on input "Retaining Wall Contractor" at bounding box center [293, 91] width 185 height 26
click at [608, 88] on input "text" at bounding box center [673, 91] width 185 height 26
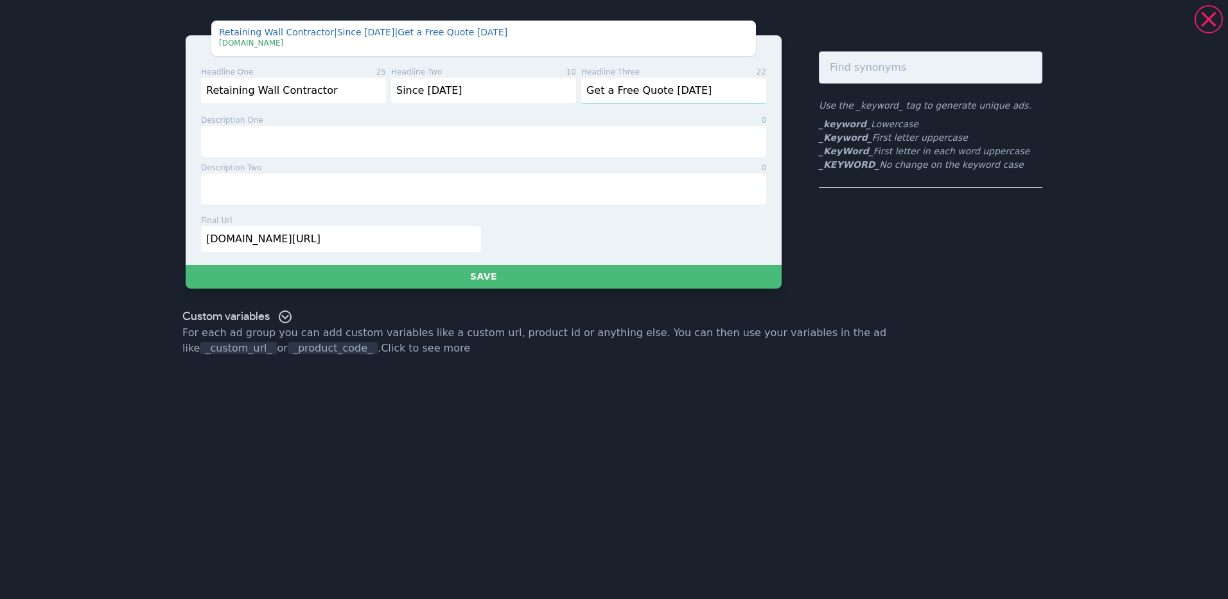
type input "Get a Free Quote [DATE]"
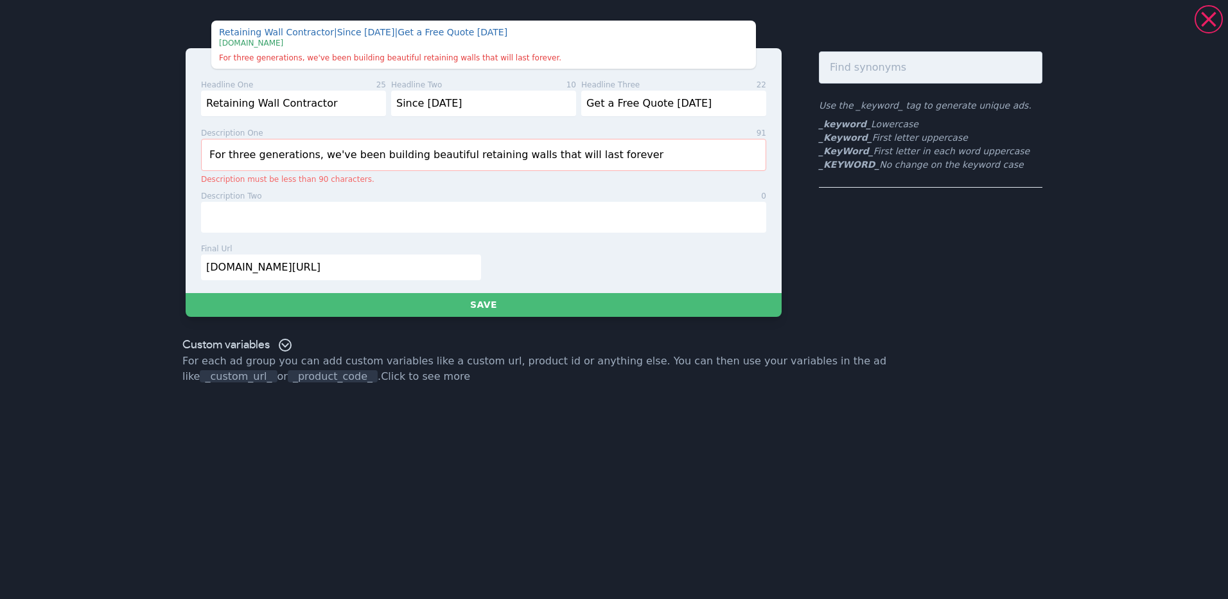
click at [539, 154] on input "For three generations, we've been building beautiful retaining walls that will …" at bounding box center [483, 155] width 565 height 32
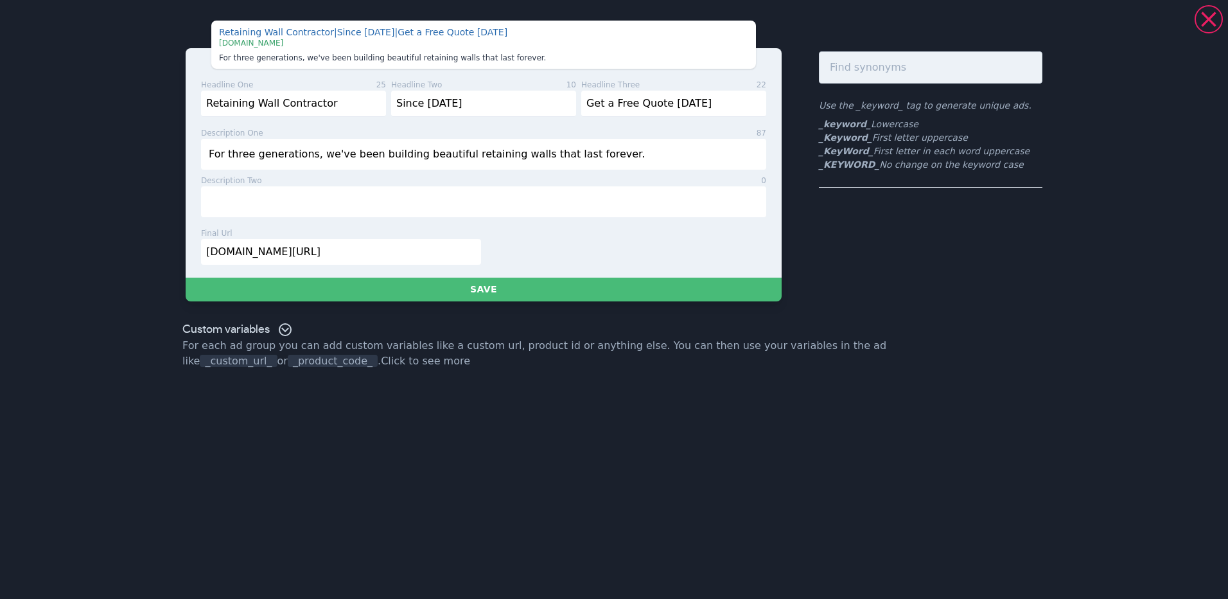
type input "For three generations, we've been building beautiful retaining walls that last …"
click at [498, 207] on input "text" at bounding box center [483, 201] width 565 height 31
click at [272, 206] on input "text" at bounding box center [483, 201] width 565 height 31
click at [477, 225] on div "headline one 25 Retaining Wall Contractor headline two 10 Since [DATE] headline…" at bounding box center [483, 177] width 565 height 196
click at [366, 201] on input "text" at bounding box center [483, 201] width 565 height 31
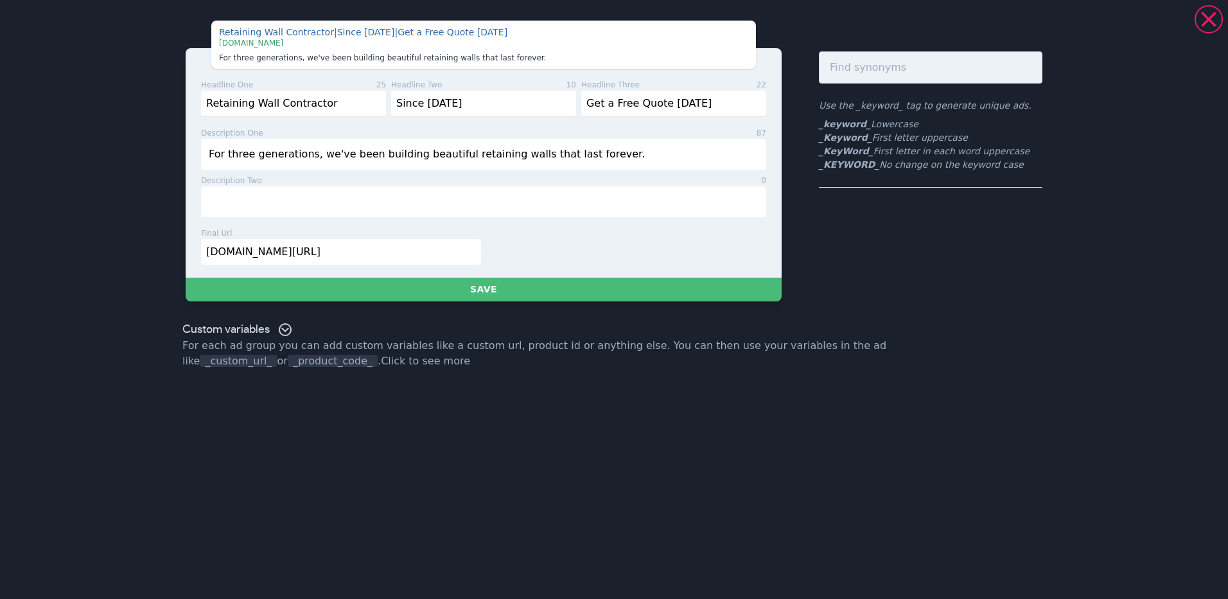
click at [504, 232] on div "final url 21 [DOMAIN_NAME][URL]" at bounding box center [481, 251] width 570 height 48
click at [435, 201] on input "text" at bounding box center [483, 201] width 565 height 31
click at [501, 253] on div "final url 21 [DOMAIN_NAME][URL]" at bounding box center [481, 251] width 570 height 48
click at [362, 254] on input "[DOMAIN_NAME][URL]" at bounding box center [341, 252] width 280 height 26
click at [371, 205] on input "text" at bounding box center [483, 201] width 565 height 31
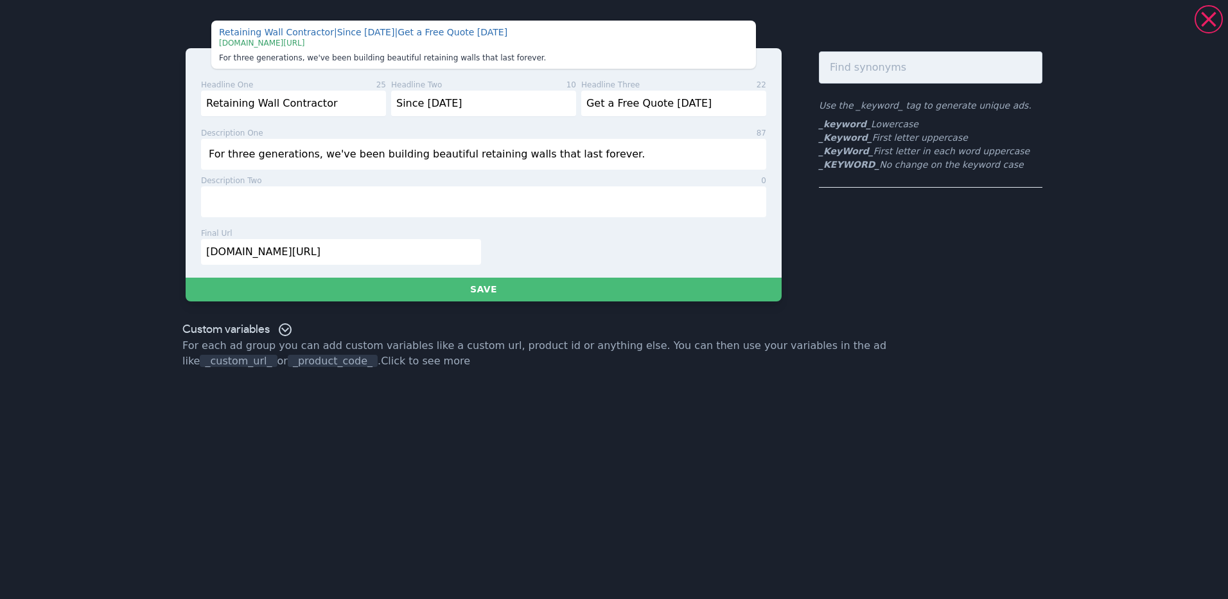
click at [507, 228] on div "final url 31 [DOMAIN_NAME][URL]" at bounding box center [481, 251] width 570 height 48
click at [327, 259] on input "[DOMAIN_NAME][URL]" at bounding box center [341, 252] width 280 height 26
type input "[DOMAIN_NAME][URL] quote"
drag, startPoint x: 322, startPoint y: 206, endPoint x: 335, endPoint y: 207, distance: 12.9
click at [322, 206] on input "text" at bounding box center [483, 201] width 565 height 31
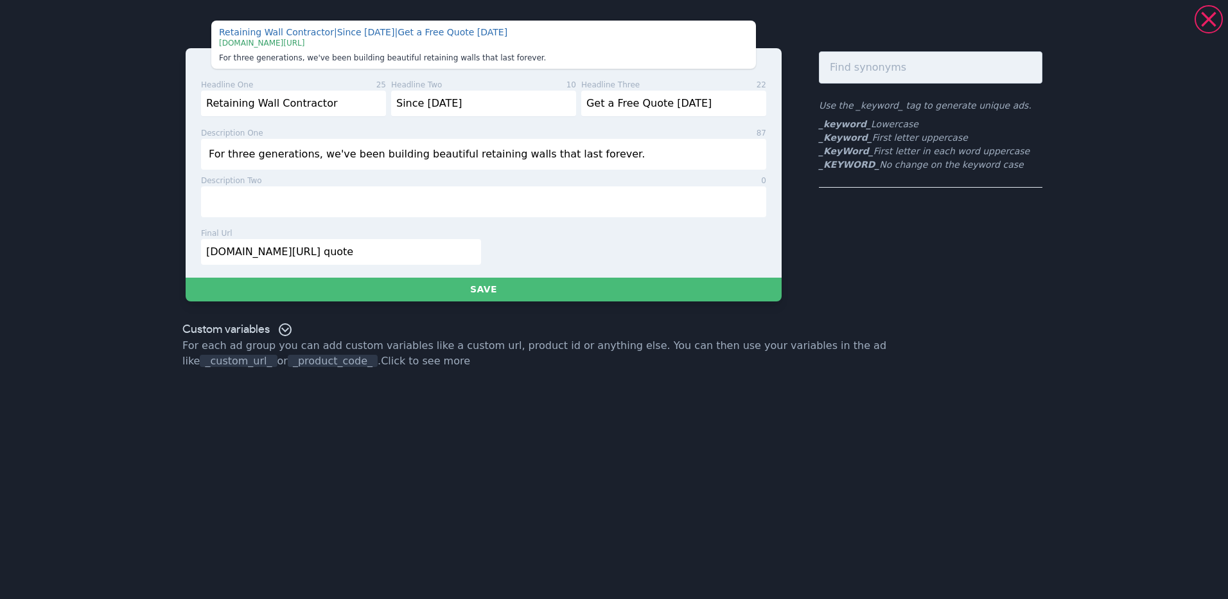
click at [310, 217] on div "headline one 25 Retaining Wall Contractor headline two 10 Since [DATE] headline…" at bounding box center [483, 177] width 565 height 196
click at [328, 207] on input "text" at bounding box center [483, 201] width 565 height 31
click at [1206, 17] on icon at bounding box center [1208, 19] width 15 height 15
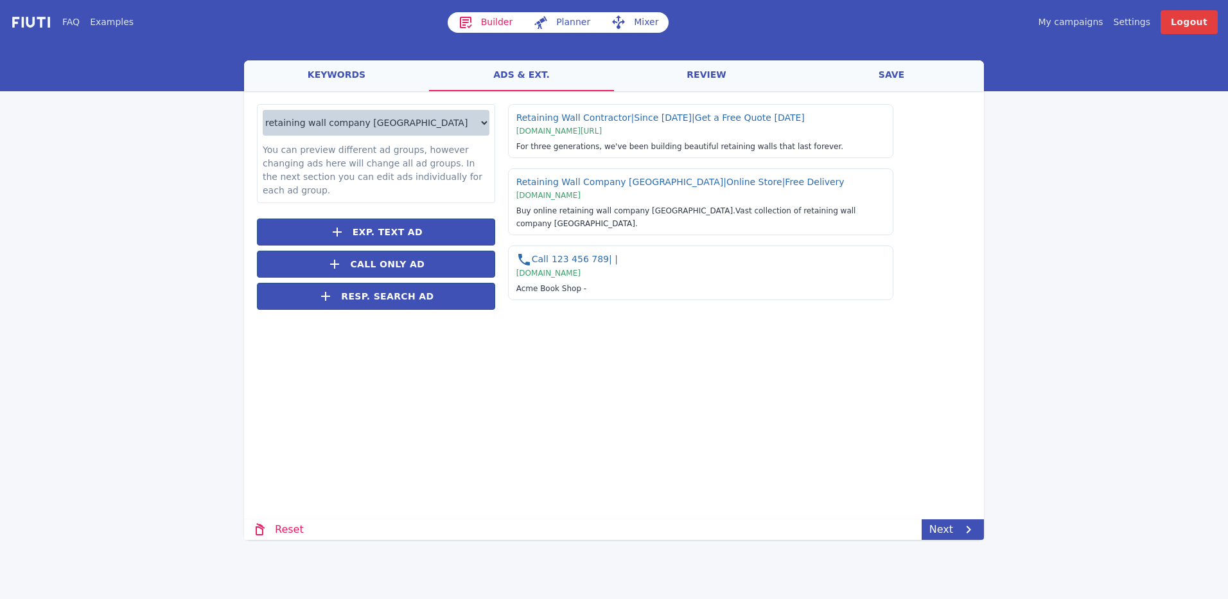
click at [385, 125] on select "retaining wall company seattle retaining wall company tacoma retaining wall com…" at bounding box center [376, 123] width 227 height 26
click at [387, 125] on select "retaining wall company seattle retaining wall company tacoma retaining wall com…" at bounding box center [376, 123] width 227 height 26
click at [408, 118] on select "retaining wall company seattle retaining wall company tacoma retaining wall com…" at bounding box center [376, 123] width 227 height 26
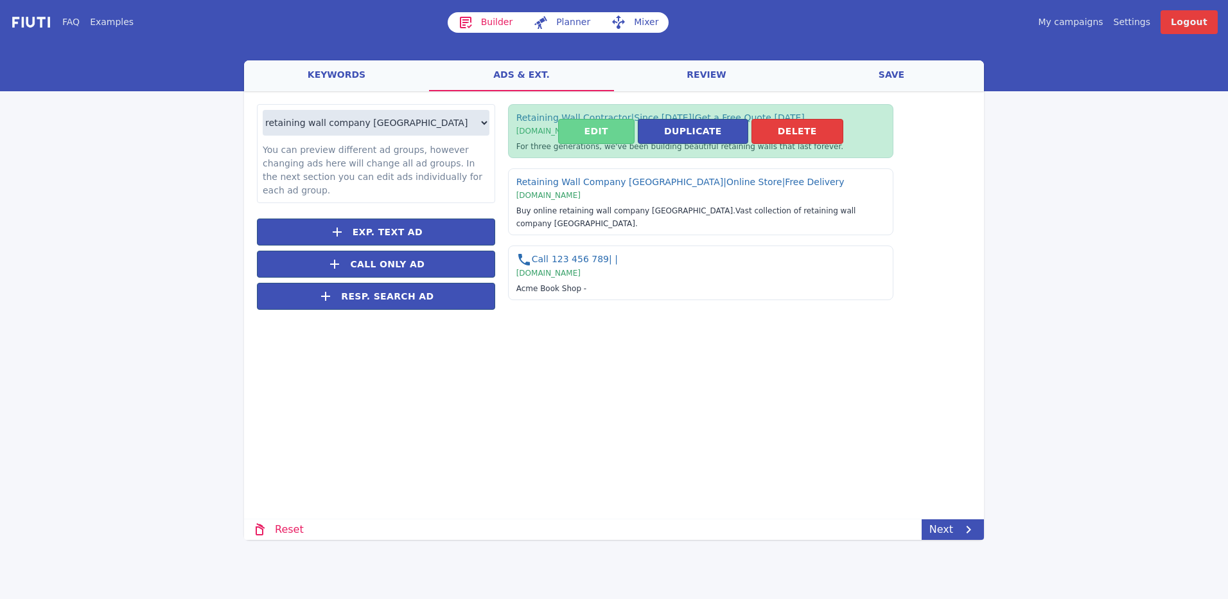
click at [605, 132] on button "Edit" at bounding box center [596, 131] width 76 height 25
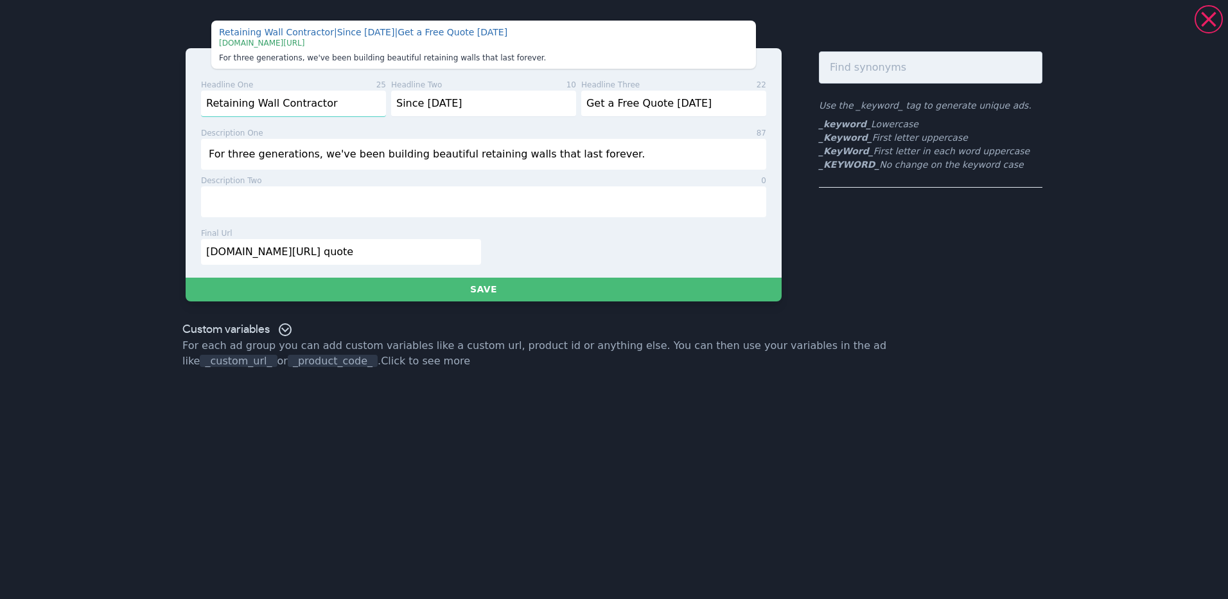
click at [307, 102] on input "Retaining Wall Contractor" at bounding box center [293, 104] width 185 height 26
type input "Retaining Wall Company"
click at [396, 103] on input "Since [DATE]" at bounding box center [483, 104] width 185 height 26
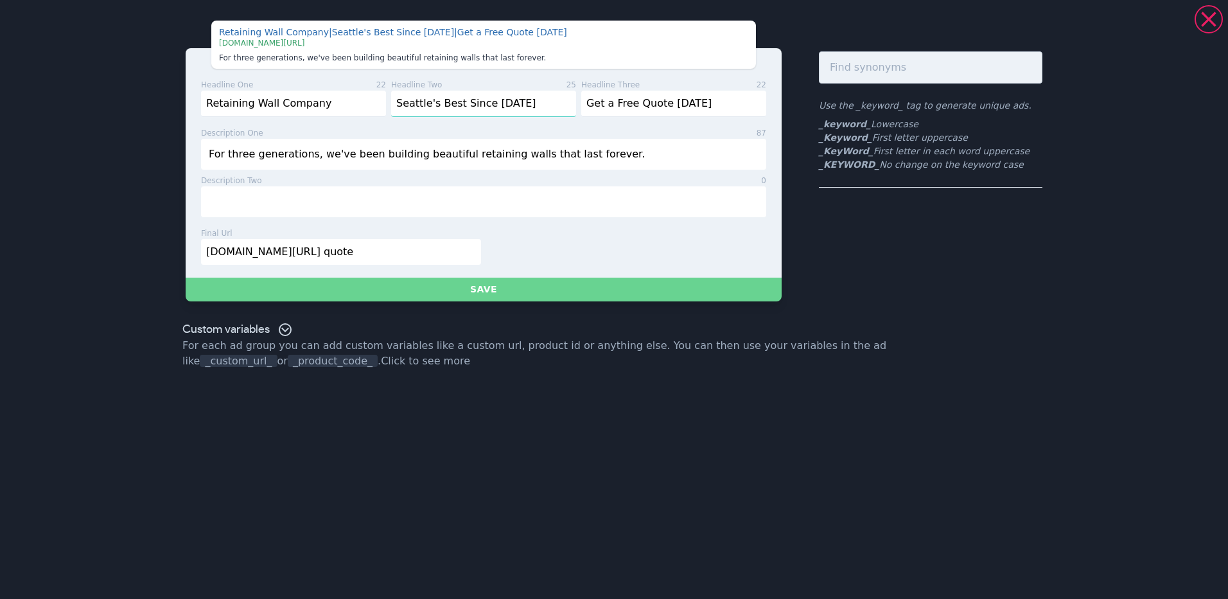
type input "Seattle's Best Since [DATE]"
click at [475, 281] on button "Save" at bounding box center [484, 289] width 596 height 24
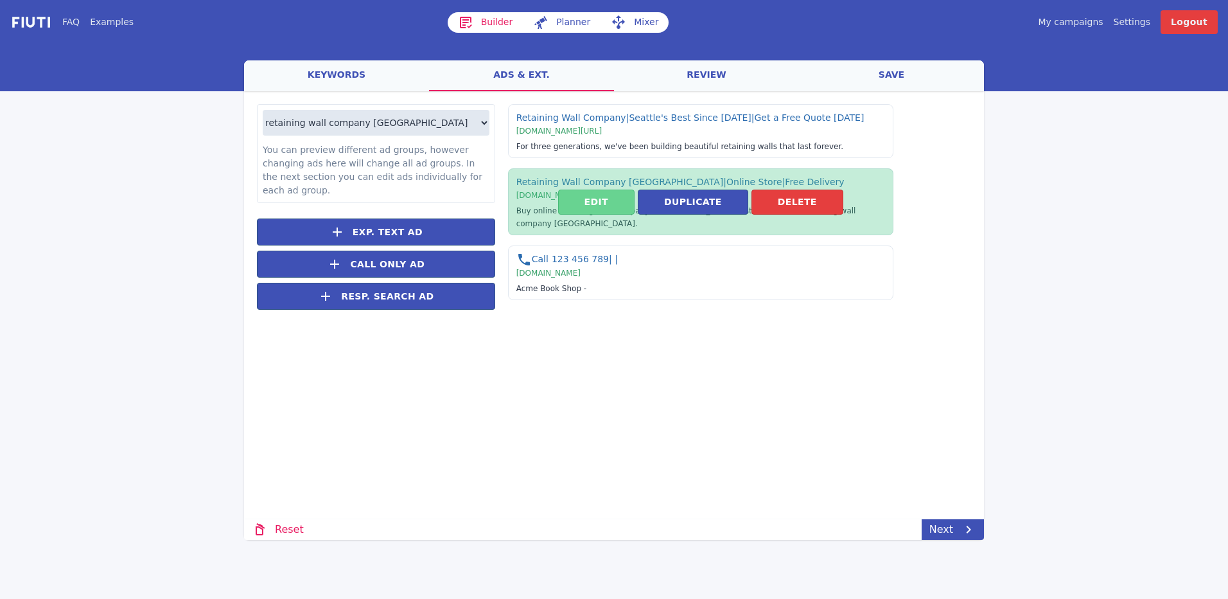
click at [604, 192] on button "Edit" at bounding box center [596, 201] width 76 height 25
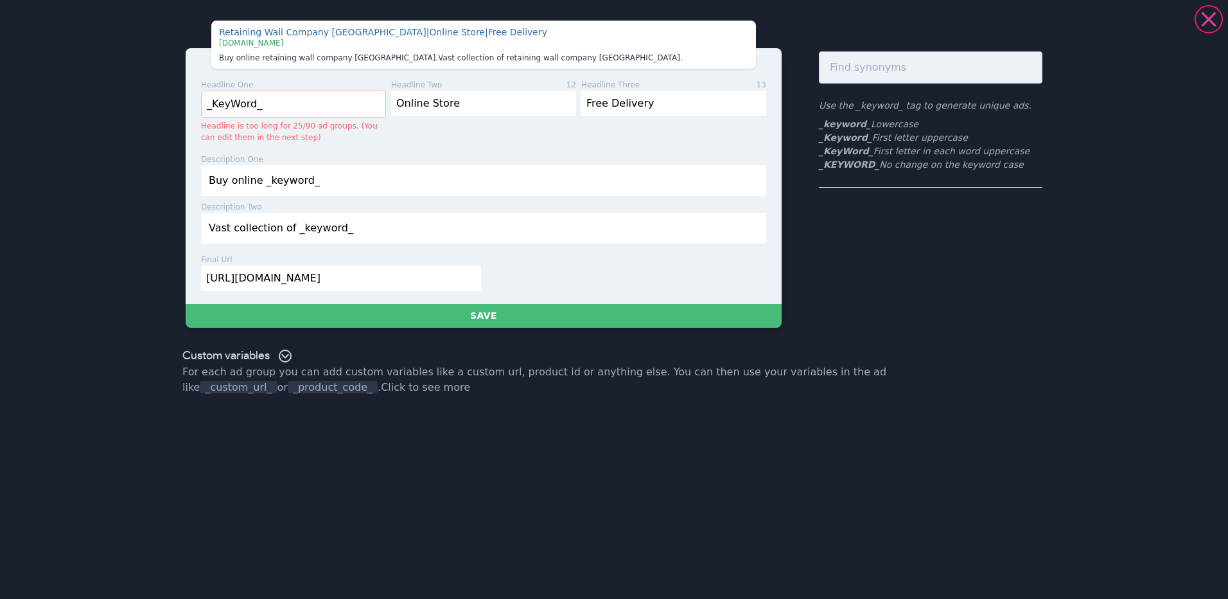
click at [1213, 14] on icon at bounding box center [1208, 19] width 15 height 15
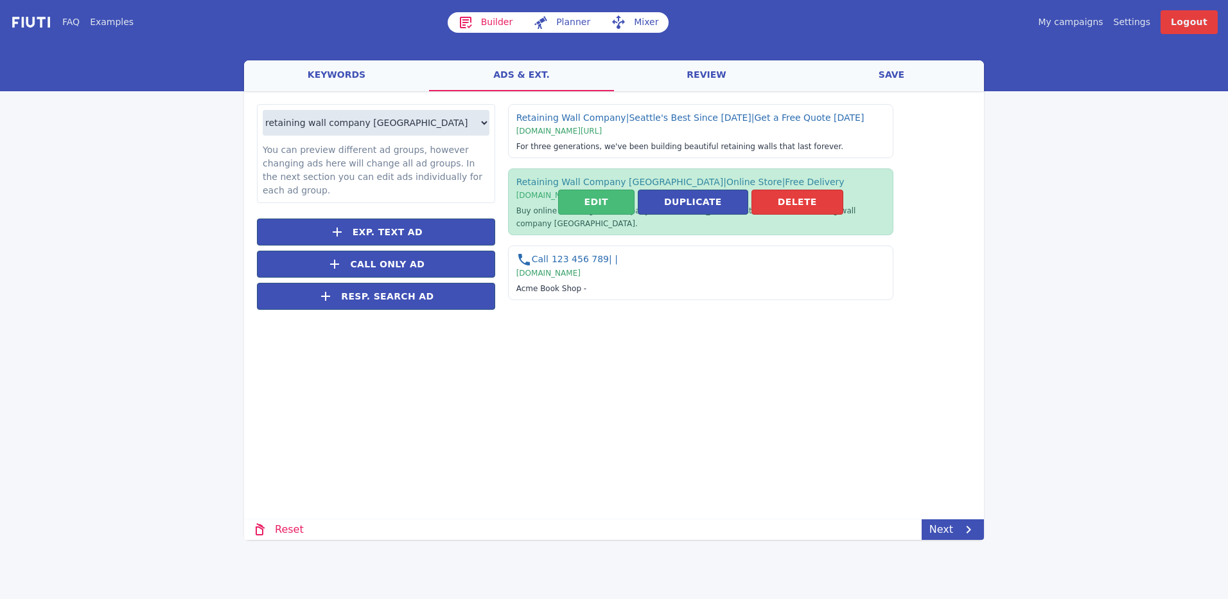
click at [525, 209] on div "Edit Duplicate [GEOGRAPHIC_DATA]" at bounding box center [700, 201] width 385 height 67
click at [606, 190] on button "Edit" at bounding box center [596, 201] width 76 height 25
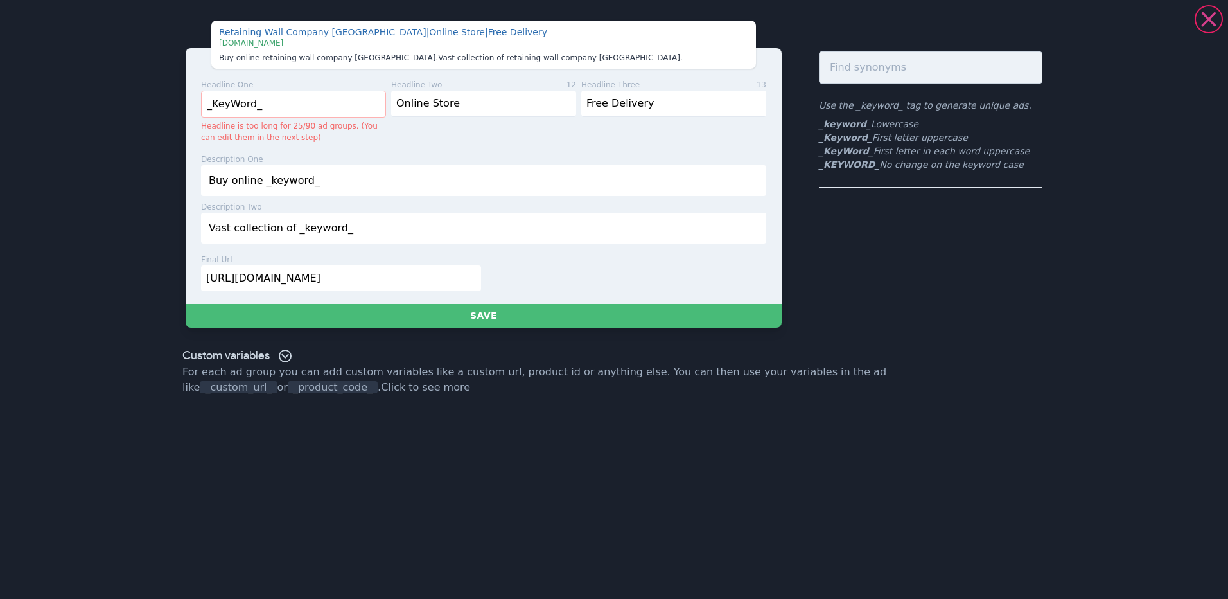
click at [1214, 19] on icon at bounding box center [1209, 19] width 26 height 26
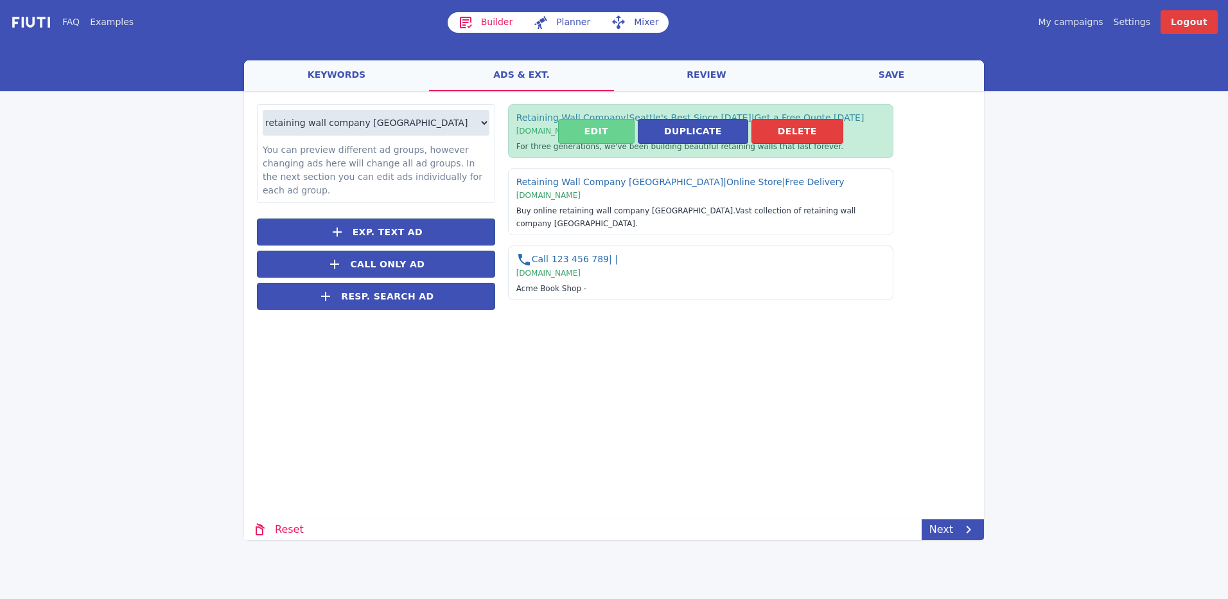
click at [604, 131] on button "Edit" at bounding box center [596, 131] width 76 height 25
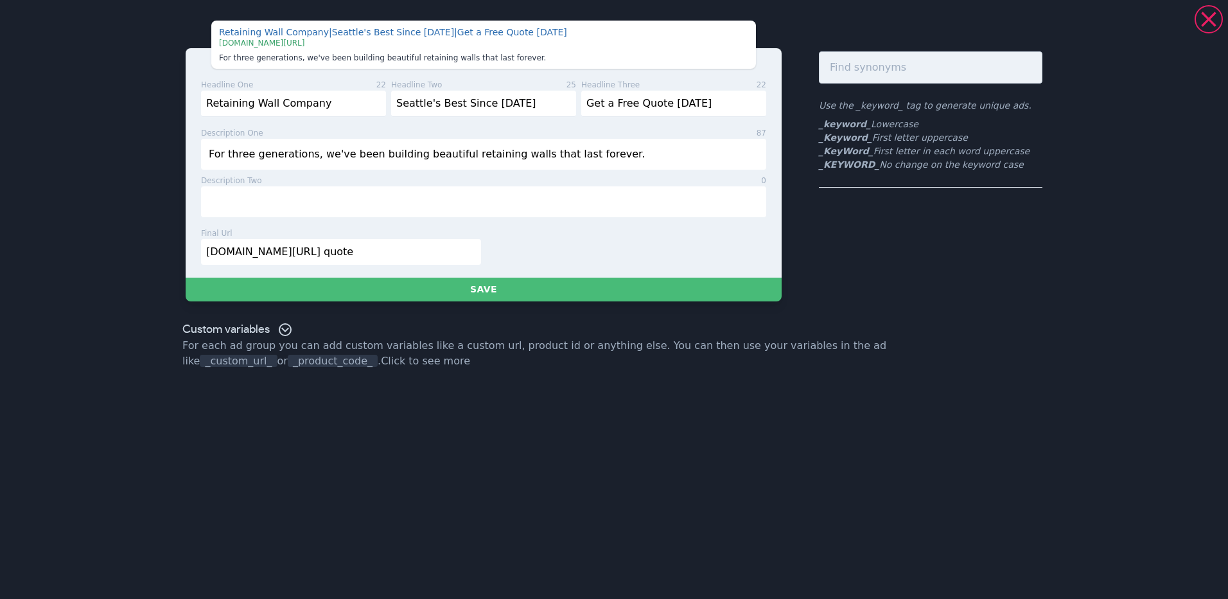
click at [326, 153] on input "For three generations, we've been building beautiful retaining walls that last …" at bounding box center [483, 154] width 565 height 31
click at [376, 208] on input "text" at bounding box center [483, 201] width 565 height 31
drag, startPoint x: 615, startPoint y: 102, endPoint x: 707, endPoint y: 101, distance: 92.5
click at [707, 101] on input "Get a Free Quote [DATE]" at bounding box center [673, 104] width 185 height 26
click at [273, 207] on input "Free Consultation." at bounding box center [483, 201] width 565 height 31
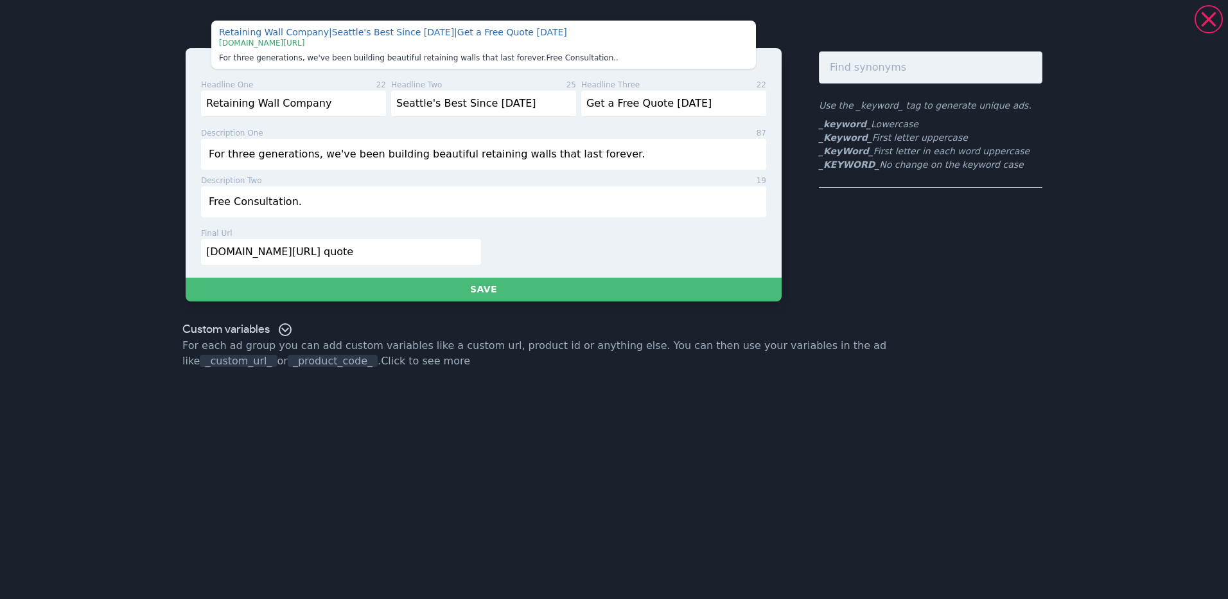
click at [273, 207] on input "Free Consultation." at bounding box center [483, 201] width 565 height 31
click at [275, 200] on input "Free Quote. Call [DATE]!" at bounding box center [483, 201] width 565 height 31
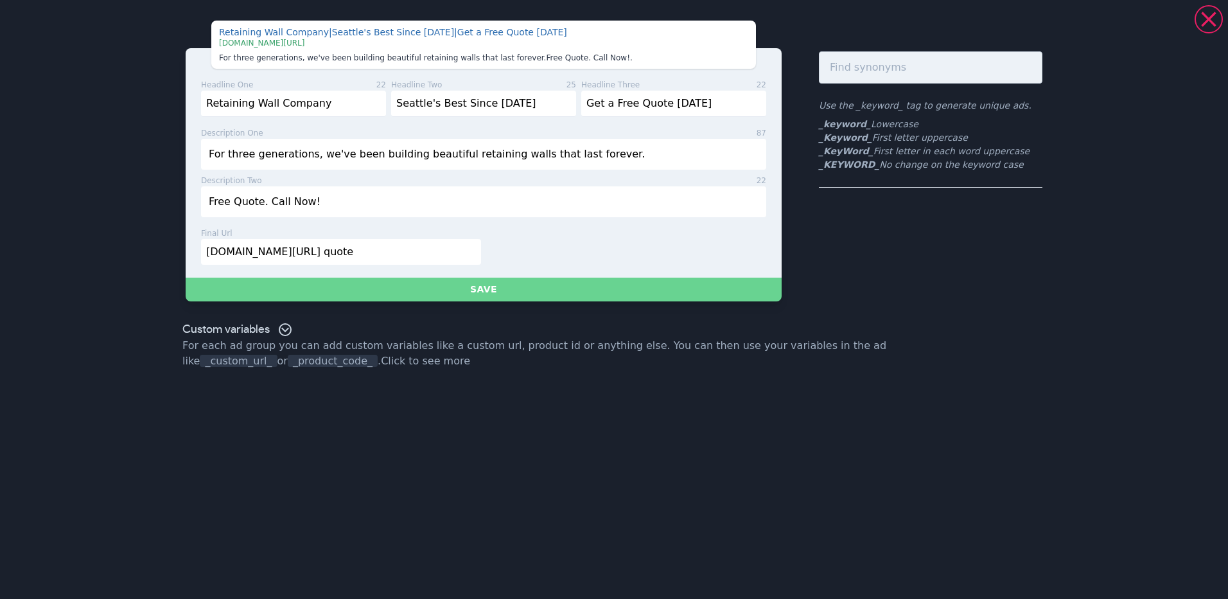
type input "Free Quote. Call Now!"
click at [340, 288] on button "Save" at bounding box center [484, 289] width 596 height 24
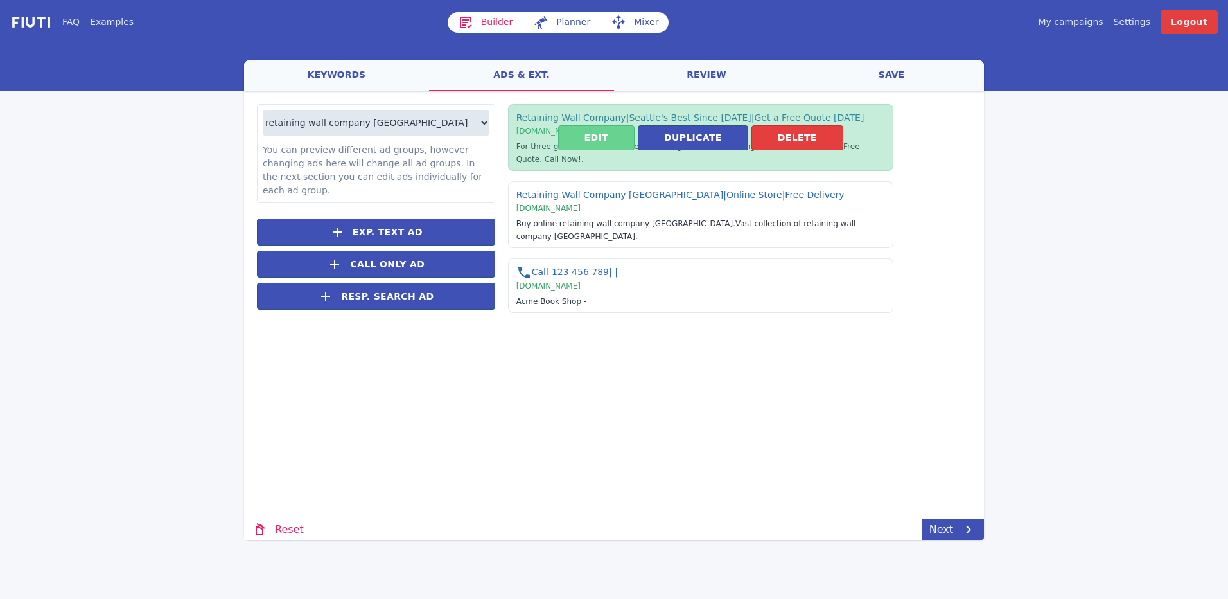
click at [599, 134] on button "Edit" at bounding box center [596, 137] width 76 height 25
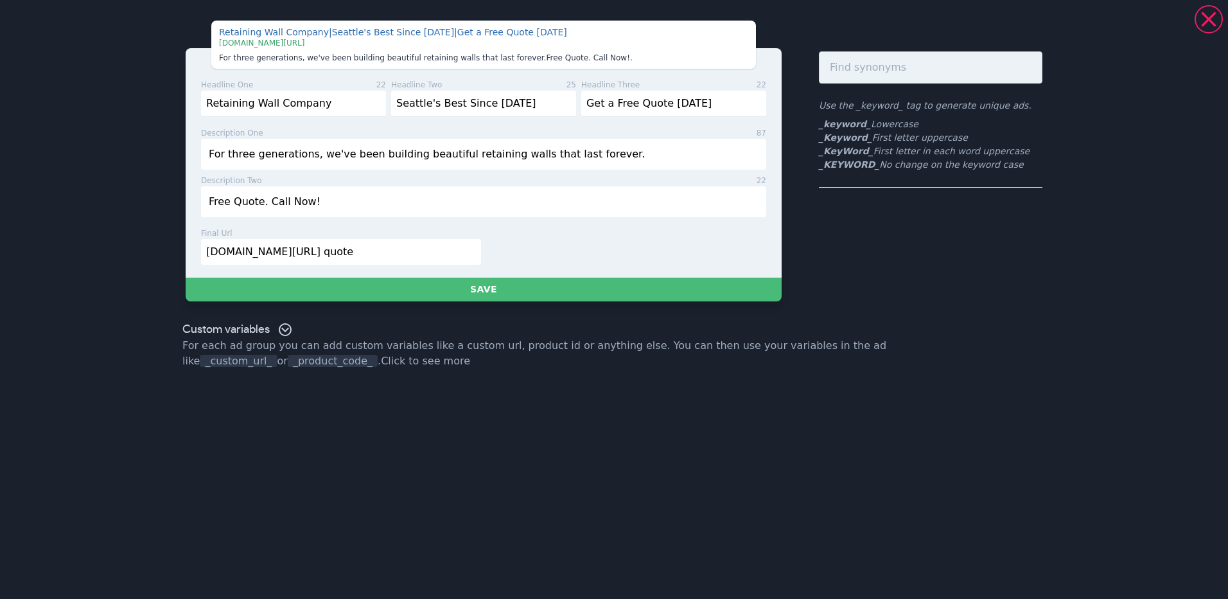
click at [326, 252] on input "[DOMAIN_NAME][URL] quote" at bounding box center [341, 252] width 280 height 26
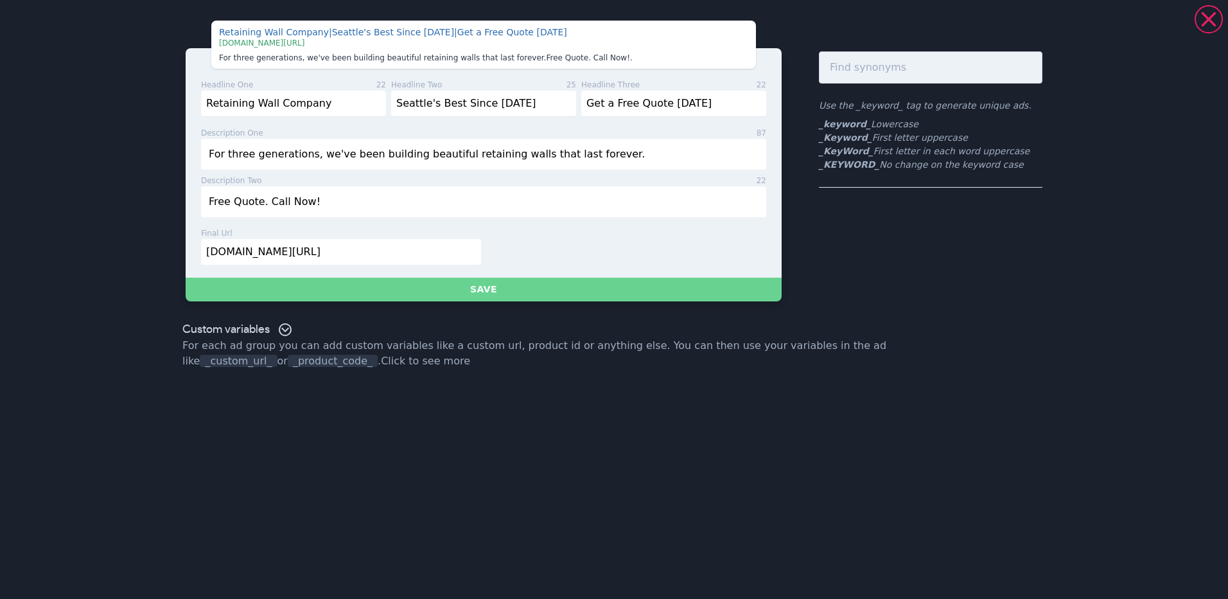
type input "[DOMAIN_NAME][URL]"
click at [414, 288] on button "Save" at bounding box center [484, 289] width 596 height 24
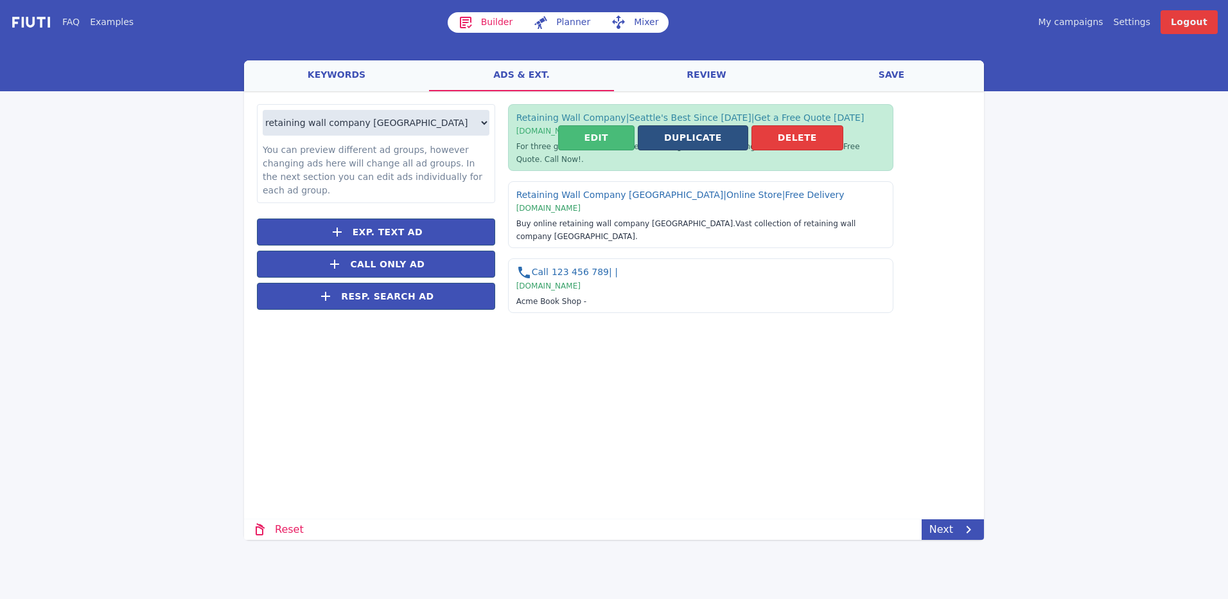
click at [699, 130] on button "Duplicate" at bounding box center [693, 137] width 110 height 25
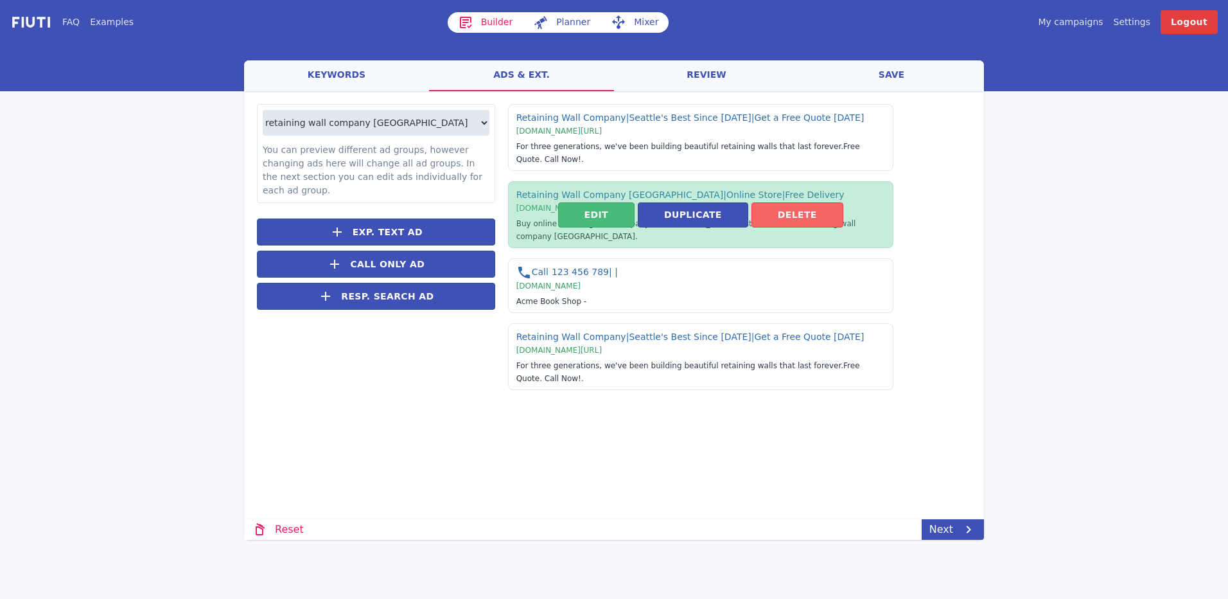
click at [800, 202] on button "Delete" at bounding box center [797, 214] width 92 height 25
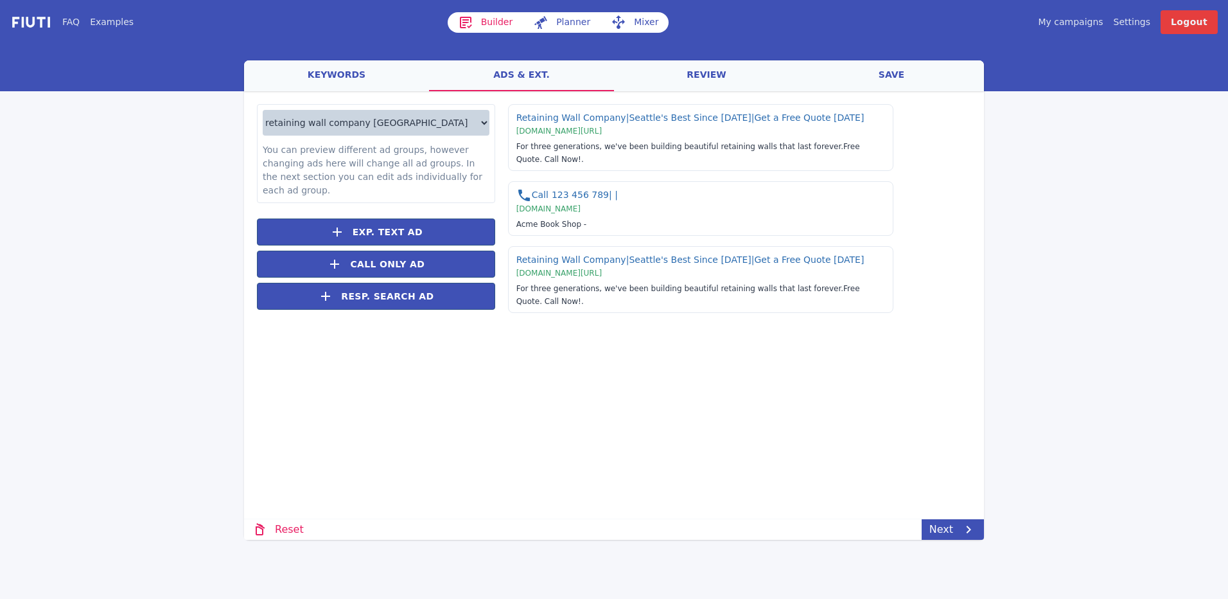
click at [391, 125] on select "retaining wall company seattle retaining wall company tacoma retaining wall com…" at bounding box center [376, 123] width 227 height 26
click at [937, 131] on span "Retaining Wall Company | Seattle's Best Since [DATE] | Get a Free Quote [DATE] …" at bounding box center [733, 208] width 476 height 209
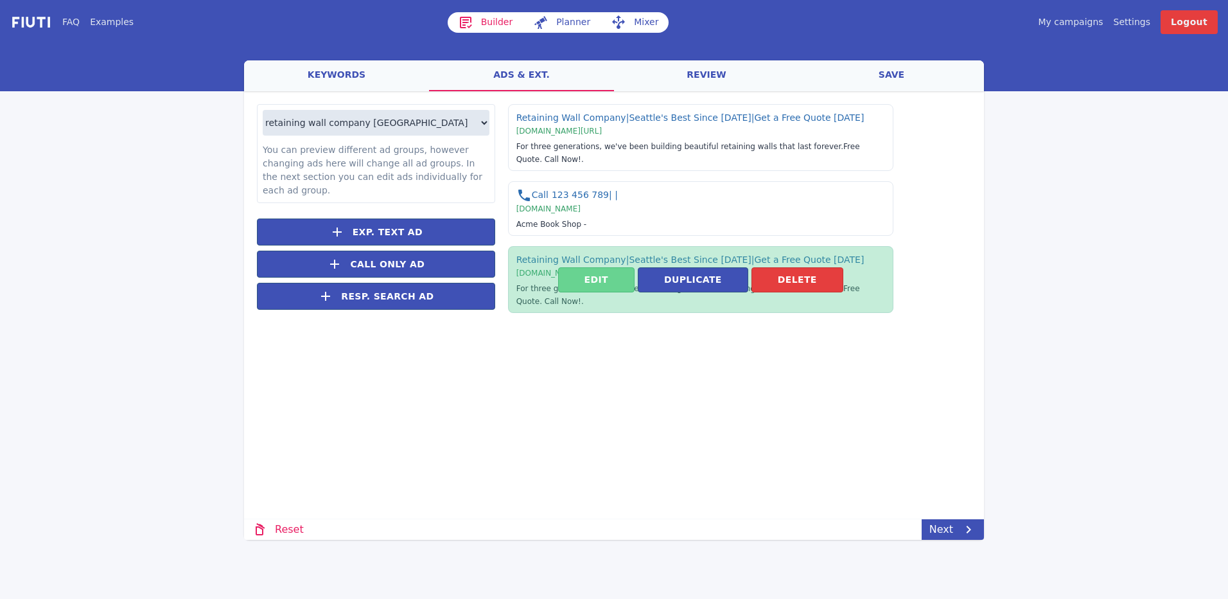
click at [592, 267] on button "Edit" at bounding box center [596, 279] width 76 height 25
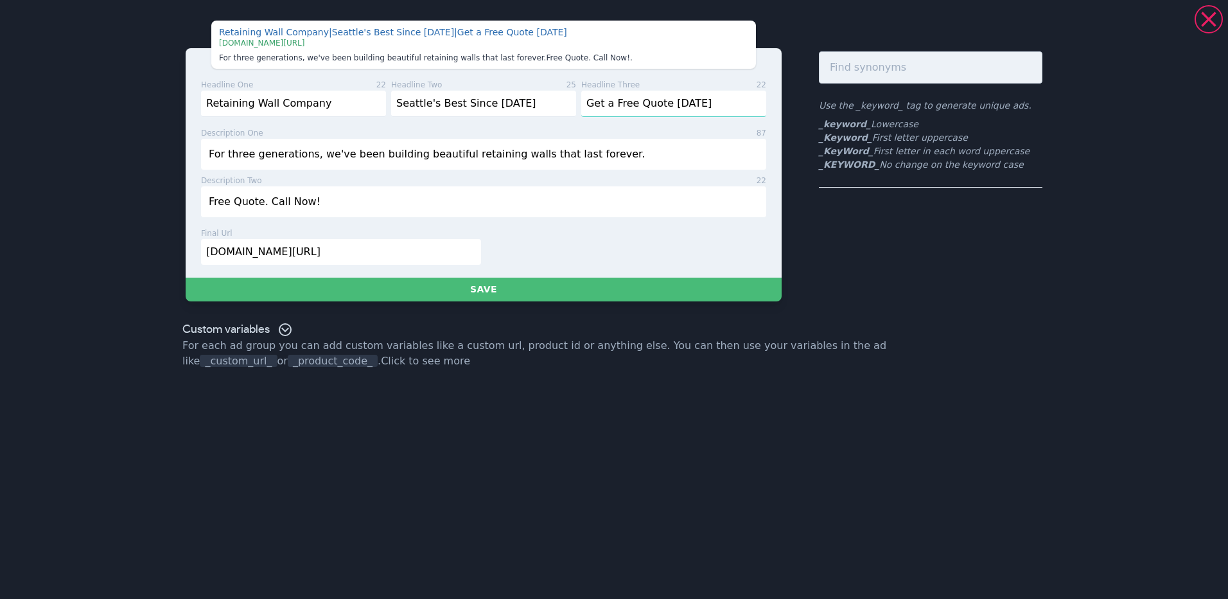
drag, startPoint x: 635, startPoint y: 103, endPoint x: 707, endPoint y: 106, distance: 72.6
click at [707, 106] on input "Get a Free Quote [DATE]" at bounding box center [673, 104] width 185 height 26
type input "Get a Free Consultation"
drag, startPoint x: 258, startPoint y: 202, endPoint x: 177, endPoint y: 202, distance: 80.9
click at [177, 202] on div "Retaining Wall Company | Seattle's Best Since [DATE] | Get a Free Consultation …" at bounding box center [614, 160] width 925 height 311
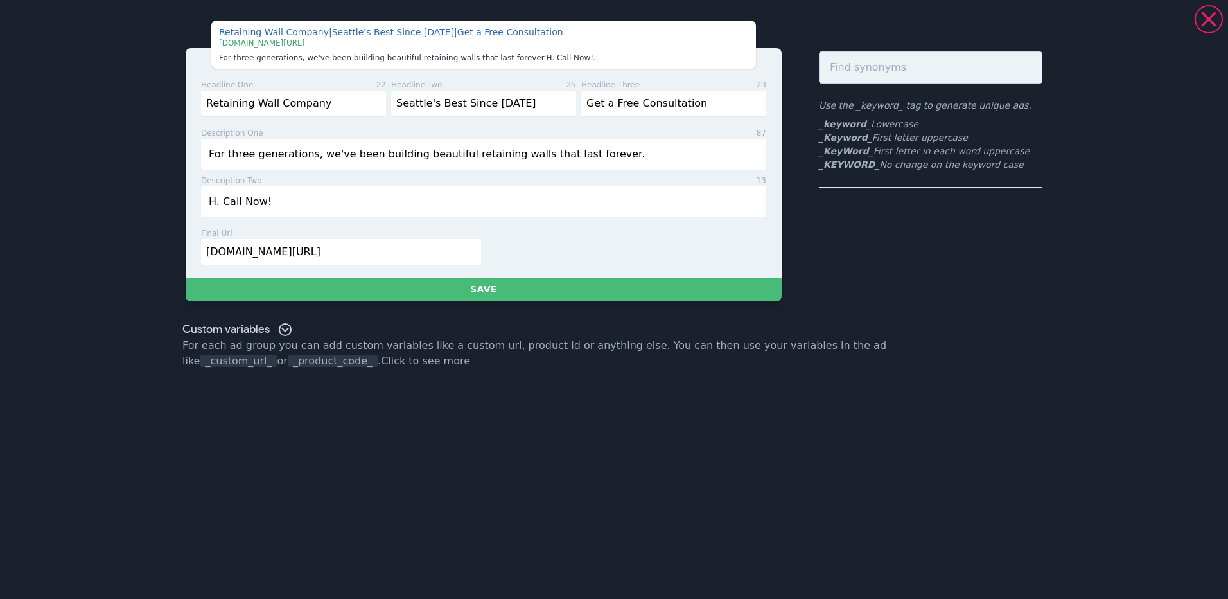
type input "Free Quote. Call Now!"
type input "Get a Free Consultation"
drag, startPoint x: 258, startPoint y: 200, endPoint x: 234, endPoint y: 197, distance: 23.9
click at [234, 197] on input "Free Quote. Call Now!" at bounding box center [483, 201] width 565 height 31
type input "Free Consultation. Call Now!"
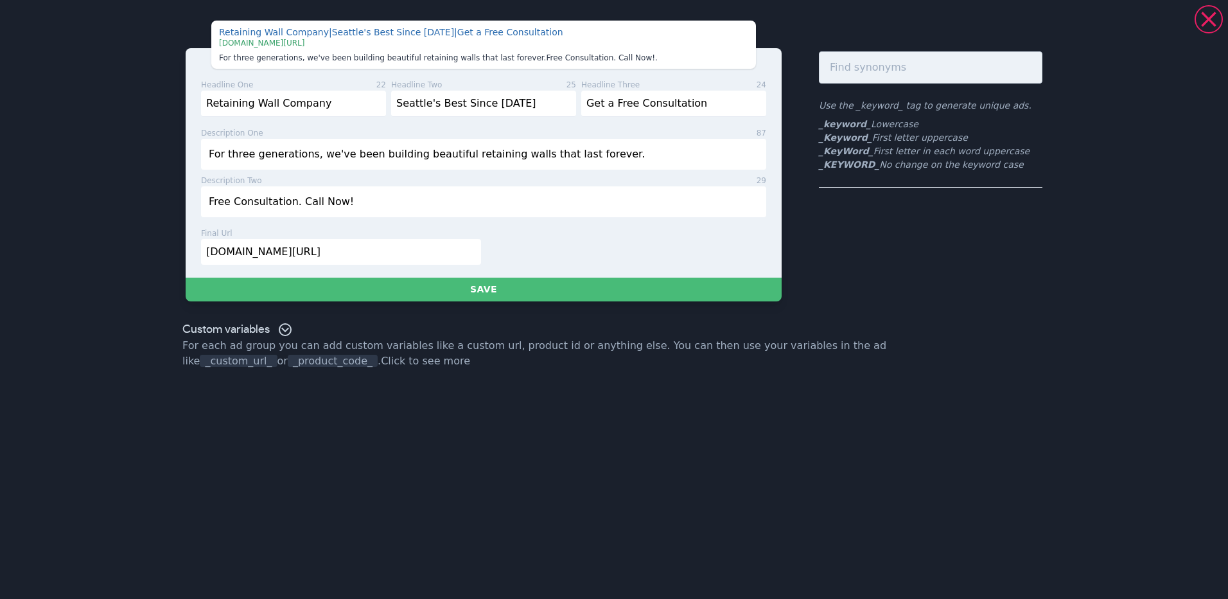
drag, startPoint x: 327, startPoint y: 252, endPoint x: 349, endPoint y: 252, distance: 22.5
click at [349, 252] on input "[DOMAIN_NAME][URL]" at bounding box center [341, 252] width 280 height 26
drag, startPoint x: 367, startPoint y: 252, endPoint x: 302, endPoint y: 256, distance: 65.0
click at [302, 256] on input "[DOMAIN_NAME][URL]" at bounding box center [341, 252] width 280 height 26
drag, startPoint x: 367, startPoint y: 250, endPoint x: 305, endPoint y: 252, distance: 62.4
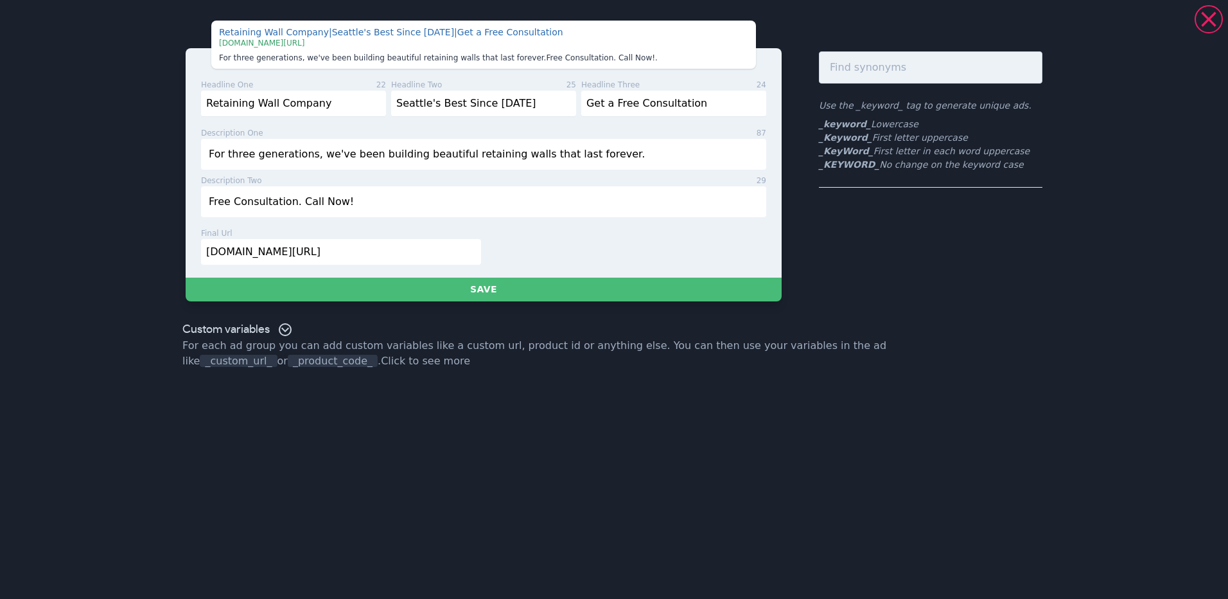
click at [305, 252] on input "[DOMAIN_NAME][URL]" at bounding box center [341, 252] width 280 height 26
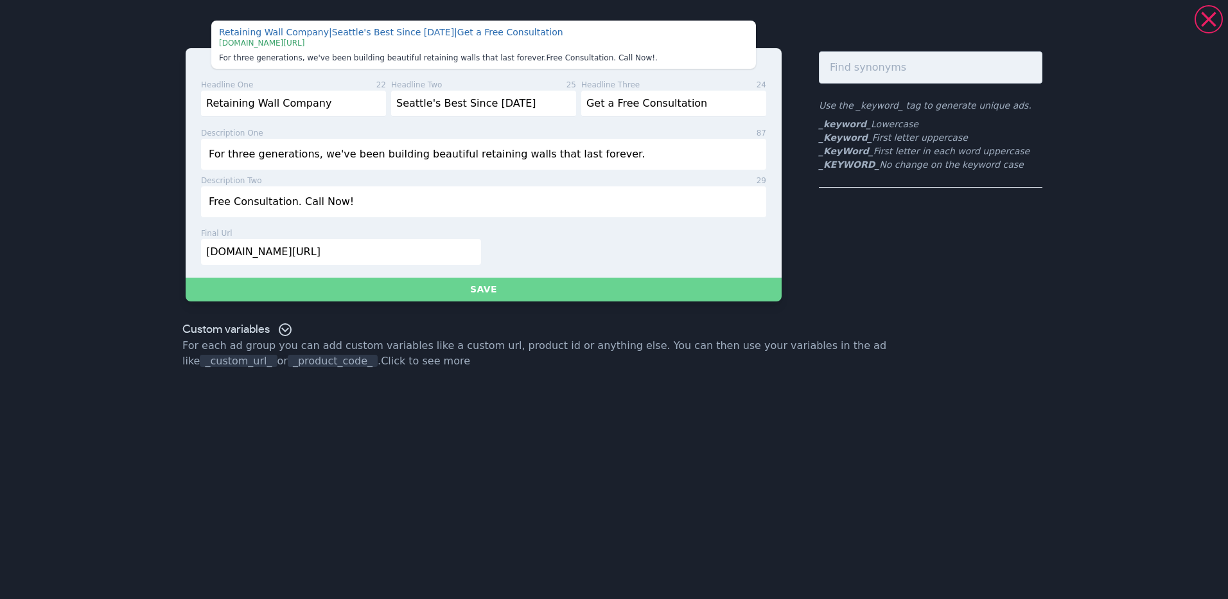
type input "[DOMAIN_NAME][URL]"
click at [524, 285] on button "Save" at bounding box center [484, 289] width 596 height 24
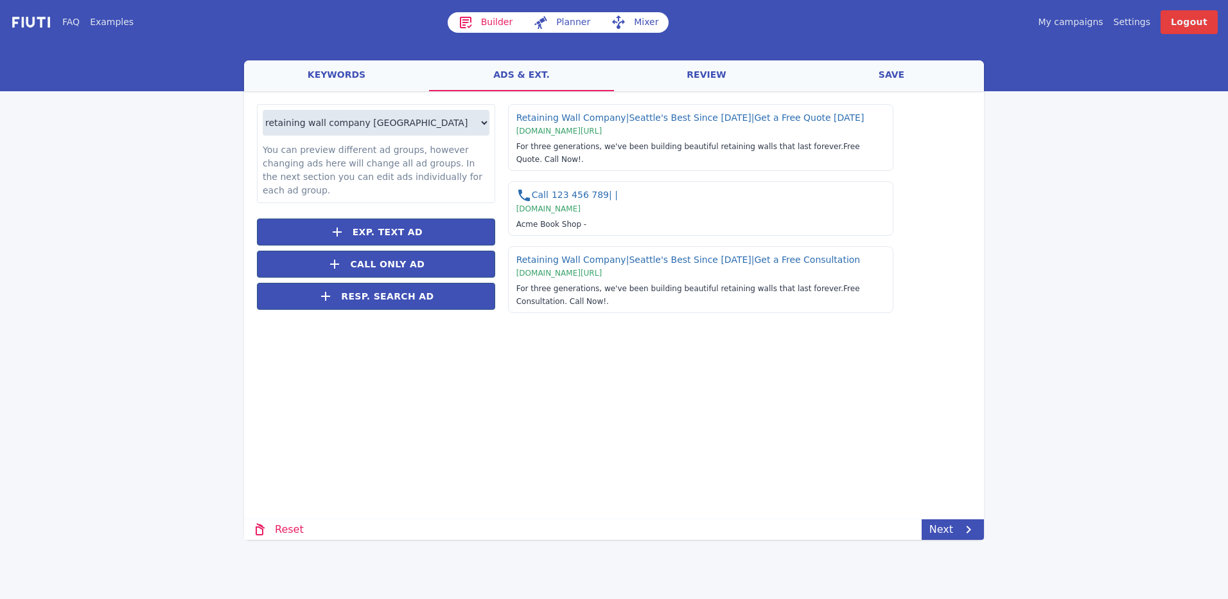
click at [705, 76] on link "review" at bounding box center [706, 75] width 185 height 31
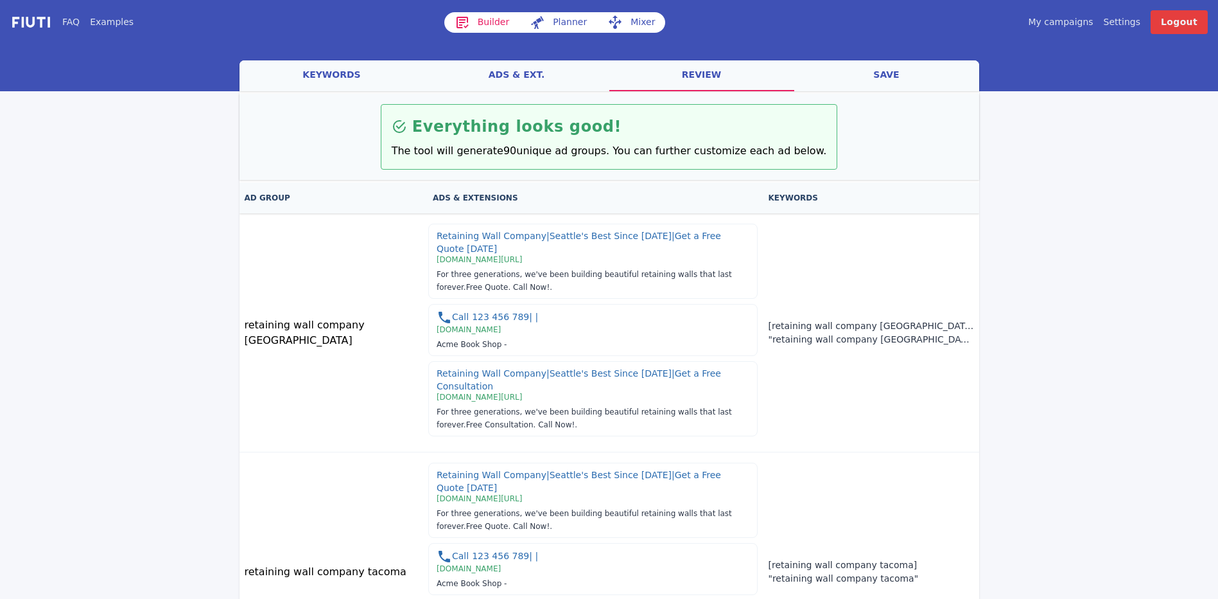
click at [525, 75] on link "ads & ext." at bounding box center [517, 75] width 185 height 31
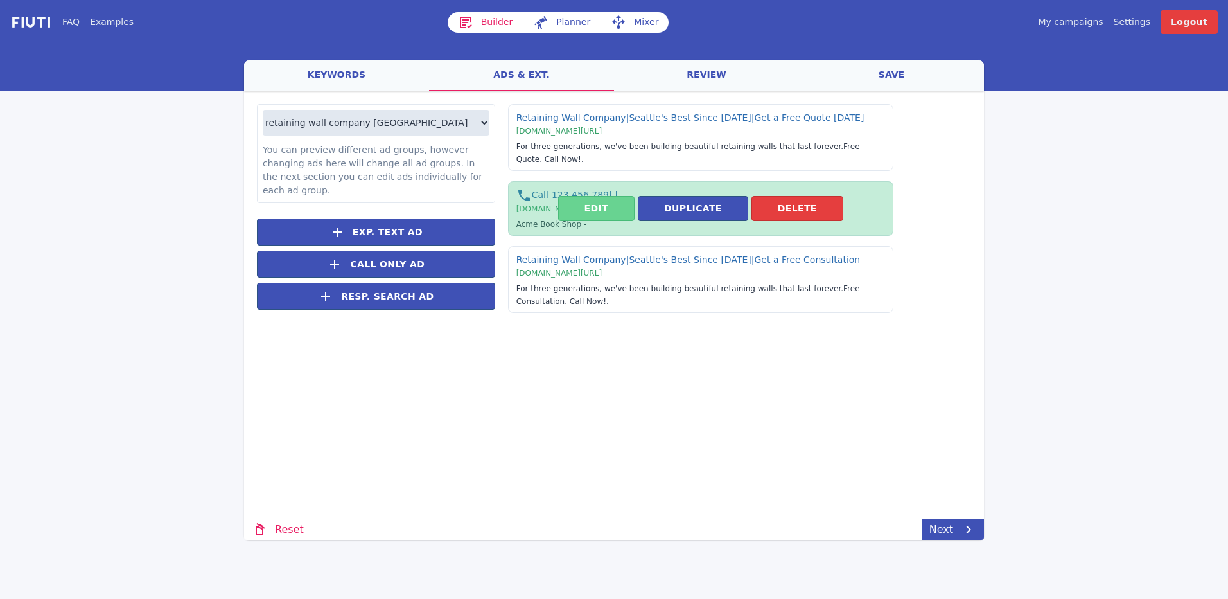
click at [609, 196] on button "Edit" at bounding box center [596, 208] width 76 height 25
select select "US"
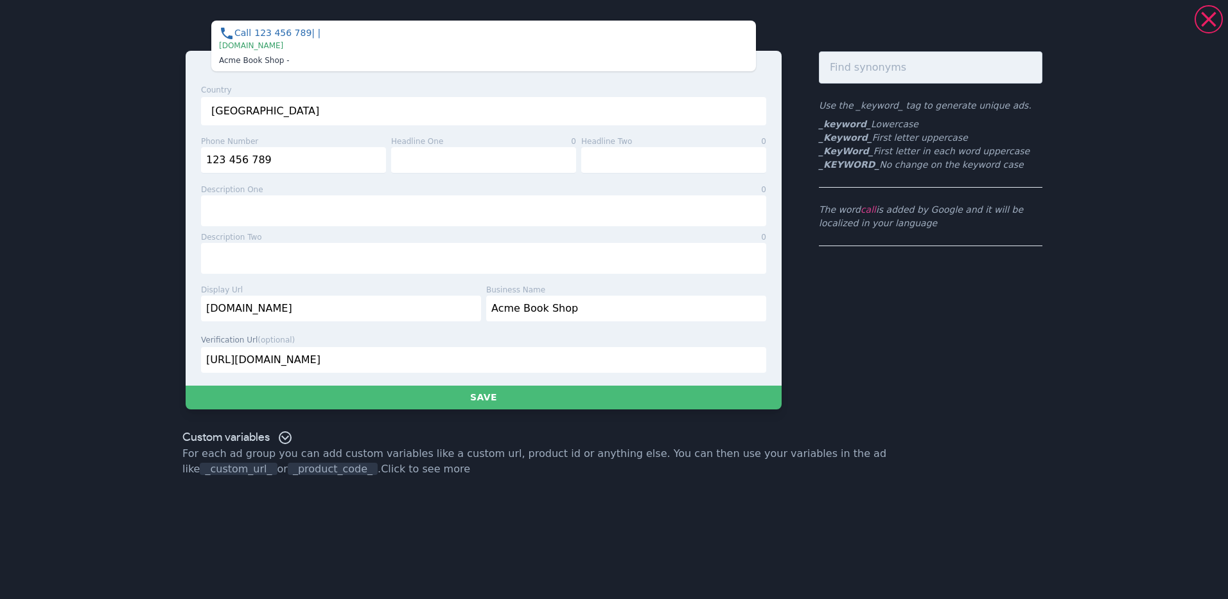
click at [275, 110] on select "[GEOGRAPHIC_DATA] [GEOGRAPHIC_DATA] [GEOGRAPHIC_DATA] [GEOGRAPHIC_DATA] [US_STA…" at bounding box center [483, 111] width 565 height 28
click at [300, 118] on select "[GEOGRAPHIC_DATA] [GEOGRAPHIC_DATA] [GEOGRAPHIC_DATA] [GEOGRAPHIC_DATA] [US_STA…" at bounding box center [483, 111] width 565 height 28
drag, startPoint x: 282, startPoint y: 155, endPoint x: 173, endPoint y: 141, distance: 109.5
click at [173, 141] on div "Call [PHONE_NUMBER] | | | [DOMAIN_NAME] Acme Book Shop - Country [GEOGRAPHIC_DA…" at bounding box center [614, 214] width 925 height 419
click at [292, 164] on input "123 456 789" at bounding box center [293, 160] width 185 height 26
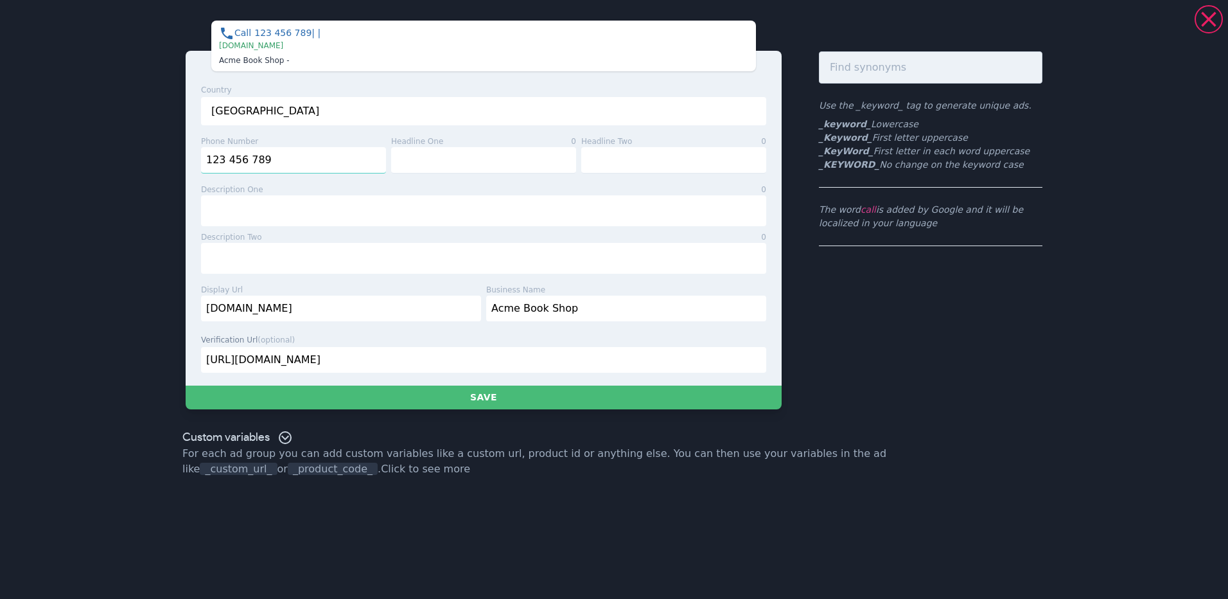
drag, startPoint x: 290, startPoint y: 159, endPoint x: 157, endPoint y: 158, distance: 132.3
click at [157, 158] on div "Call [PHONE_NUMBER] | | | [DOMAIN_NAME] Acme Book Shop - Country [GEOGRAPHIC_DA…" at bounding box center [614, 214] width 925 height 419
paste input "[PHONE_NUMBER]"
type input "[PHONE_NUMBER]"
click at [297, 138] on div "phone number 12" at bounding box center [293, 142] width 185 height 12
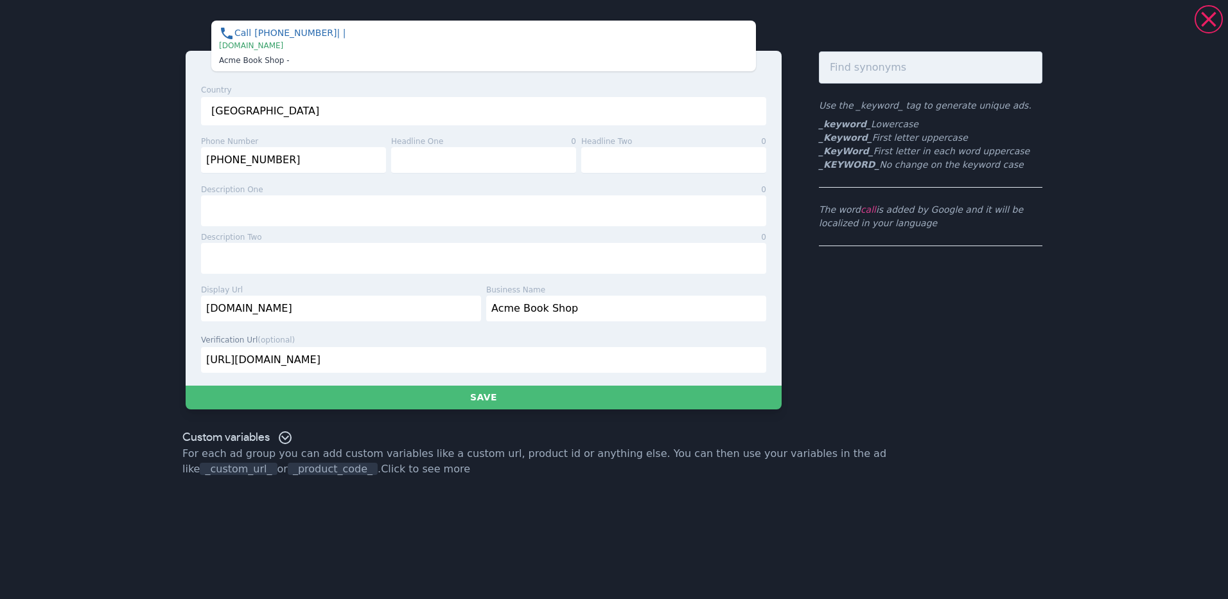
click at [297, 105] on select "[GEOGRAPHIC_DATA] [GEOGRAPHIC_DATA] [GEOGRAPHIC_DATA] [GEOGRAPHIC_DATA] [US_STA…" at bounding box center [483, 111] width 565 height 28
click at [298, 109] on select "[GEOGRAPHIC_DATA] [GEOGRAPHIC_DATA] [GEOGRAPHIC_DATA] [GEOGRAPHIC_DATA] [US_STA…" at bounding box center [483, 111] width 565 height 28
click at [430, 158] on input "text" at bounding box center [483, 160] width 185 height 26
type input "Retaining Wall Company"
click at [630, 166] on input "text" at bounding box center [673, 160] width 185 height 26
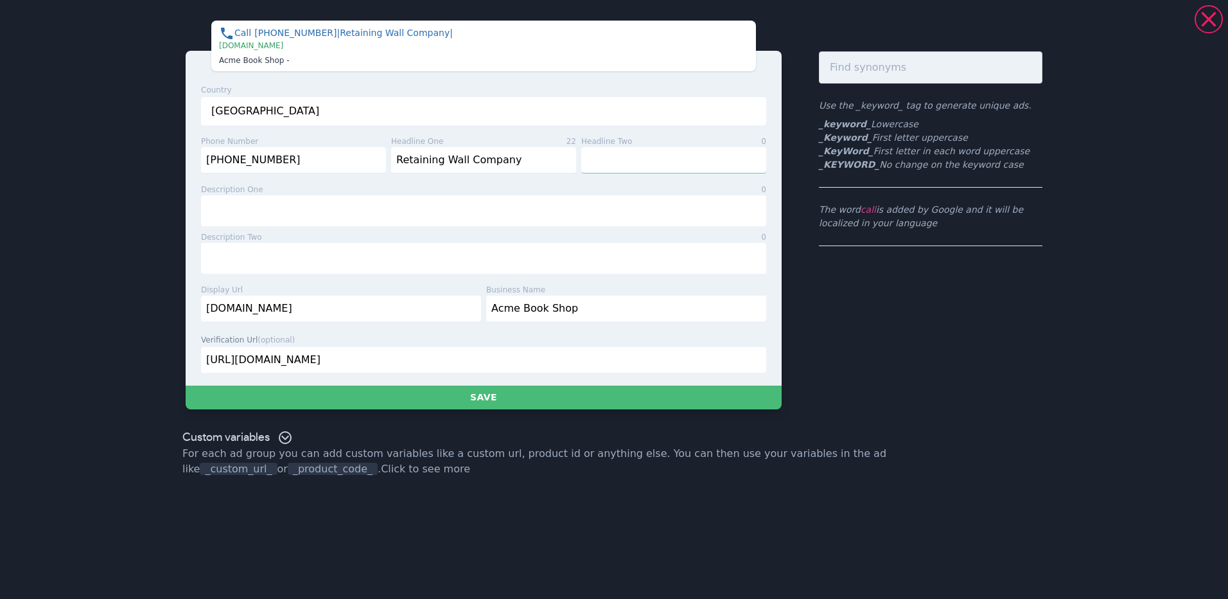
type input "Seattle's Best Since [DATE]"
click at [263, 230] on div "description one 0 description two 0" at bounding box center [483, 229] width 565 height 90
click at [280, 212] on input "text" at bounding box center [483, 210] width 565 height 31
type input "For three generations, we've been building beautiful retaining walls that last …"
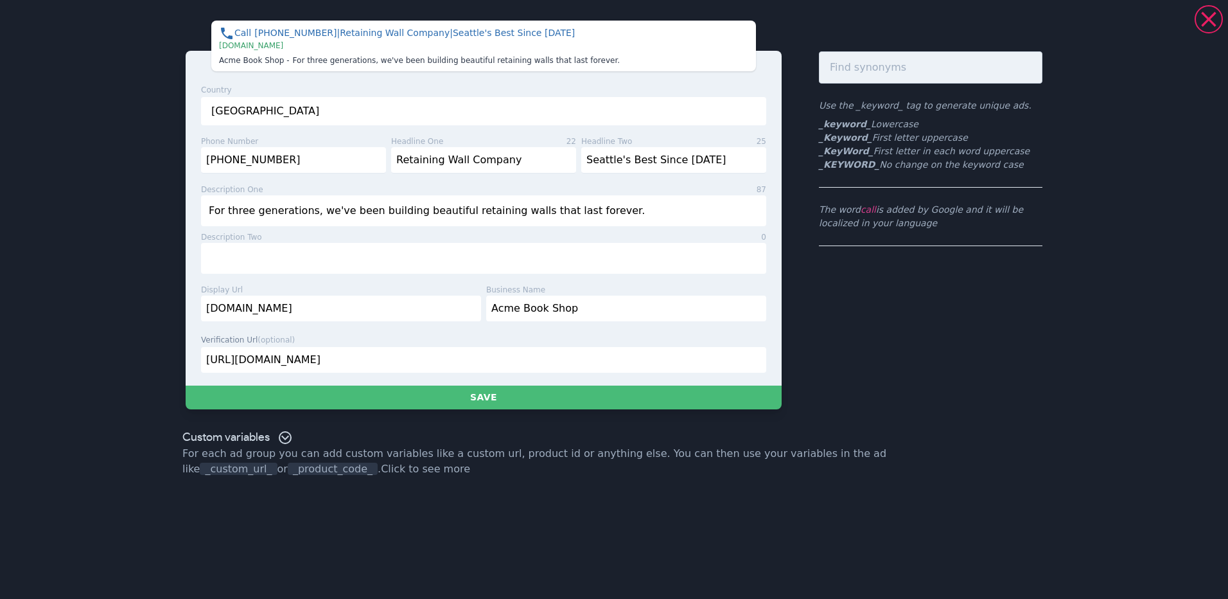
click at [267, 263] on input "text" at bounding box center [483, 258] width 565 height 31
type input "Free Quote. Call Now!"
drag, startPoint x: 279, startPoint y: 304, endPoint x: 199, endPoint y: 308, distance: 79.7
click at [199, 308] on div "display url 9 [DOMAIN_NAME]" at bounding box center [338, 302] width 285 height 37
type input "[DOMAIN_NAME]"
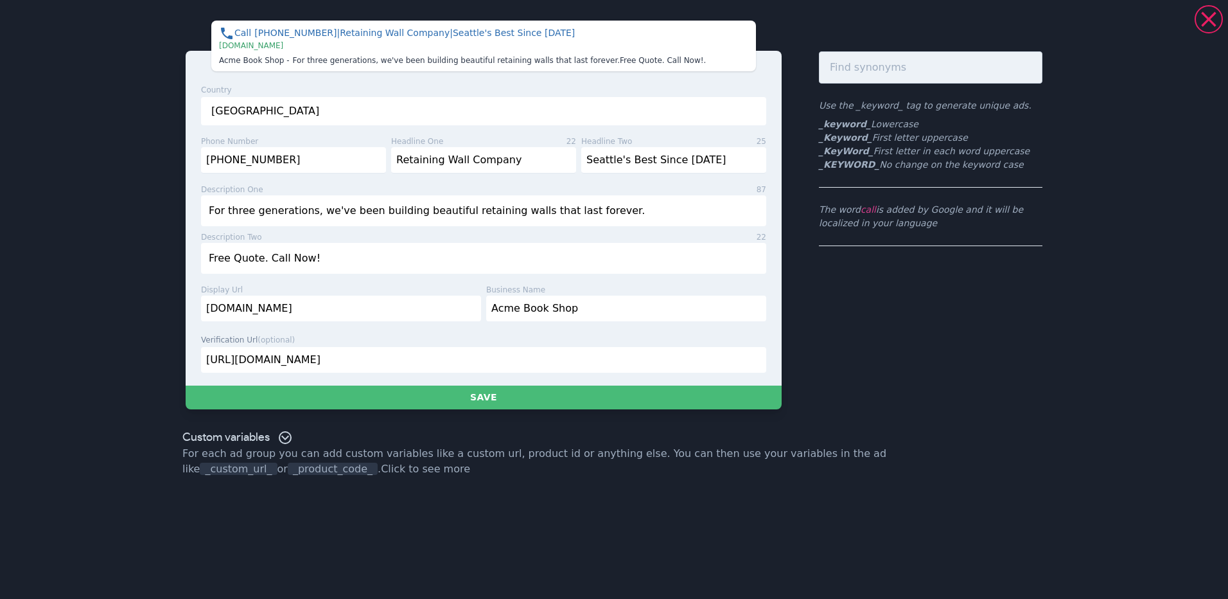
drag, startPoint x: 581, startPoint y: 308, endPoint x: 463, endPoint y: 310, distance: 118.2
click at [463, 310] on div "display url 20 [DOMAIN_NAME] business name 14 Acme Book Shop" at bounding box center [481, 308] width 570 height 48
type input "New Life Rockeries"
drag, startPoint x: 352, startPoint y: 364, endPoint x: 155, endPoint y: 347, distance: 197.9
click at [155, 347] on div "Call [PHONE_NUMBER] | Retaining Wall Company | Seattle's Best Since [DATE] | [D…" at bounding box center [614, 214] width 925 height 419
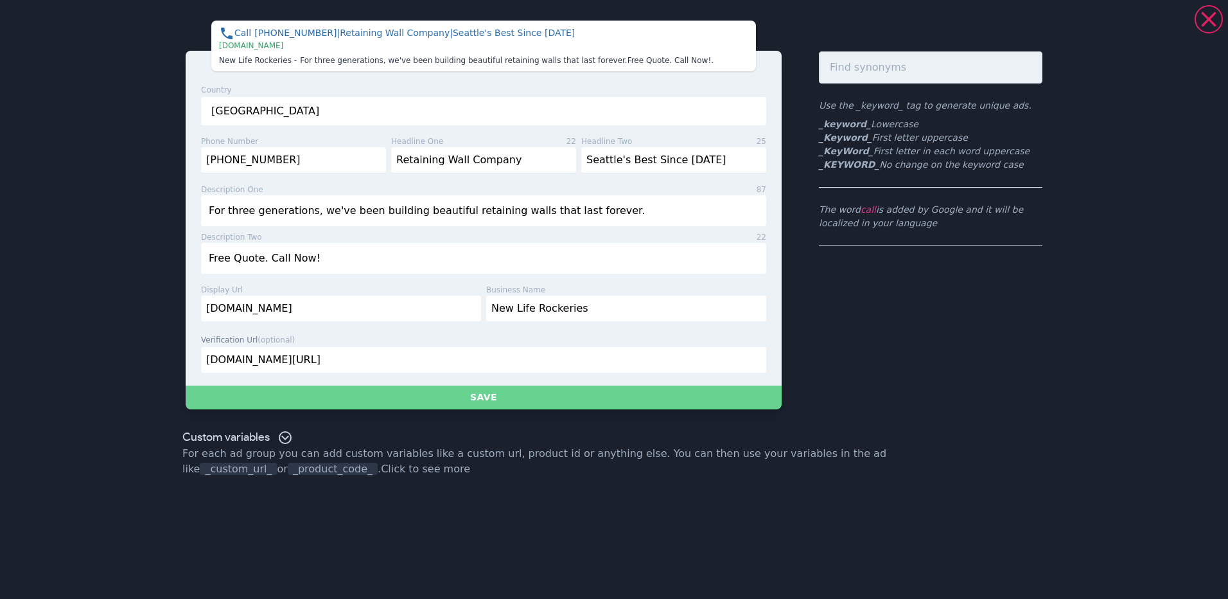
type input "[DOMAIN_NAME][URL]"
click at [433, 399] on button "Save" at bounding box center [484, 397] width 596 height 24
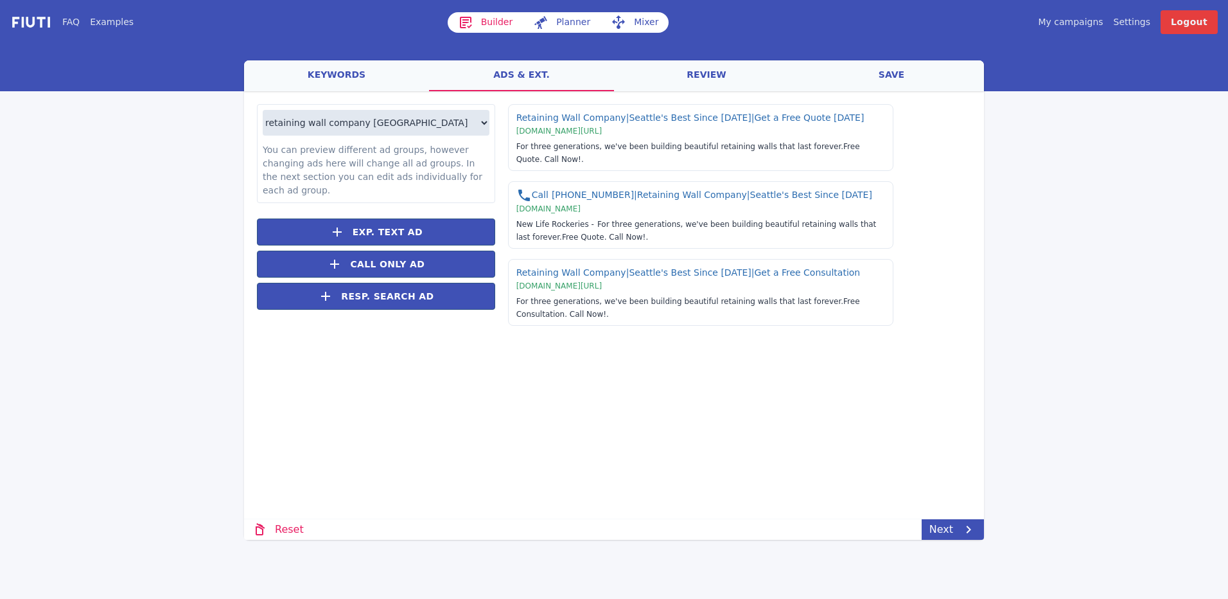
click at [690, 375] on div "Loading... Loading retaining wall company seattle retaining wall company tacoma…" at bounding box center [614, 270] width 740 height 359
click at [944, 197] on span "Retaining Wall Company | Seattle's Best Since [DATE] | Get a Free Quote [DATE] …" at bounding box center [733, 215] width 476 height 222
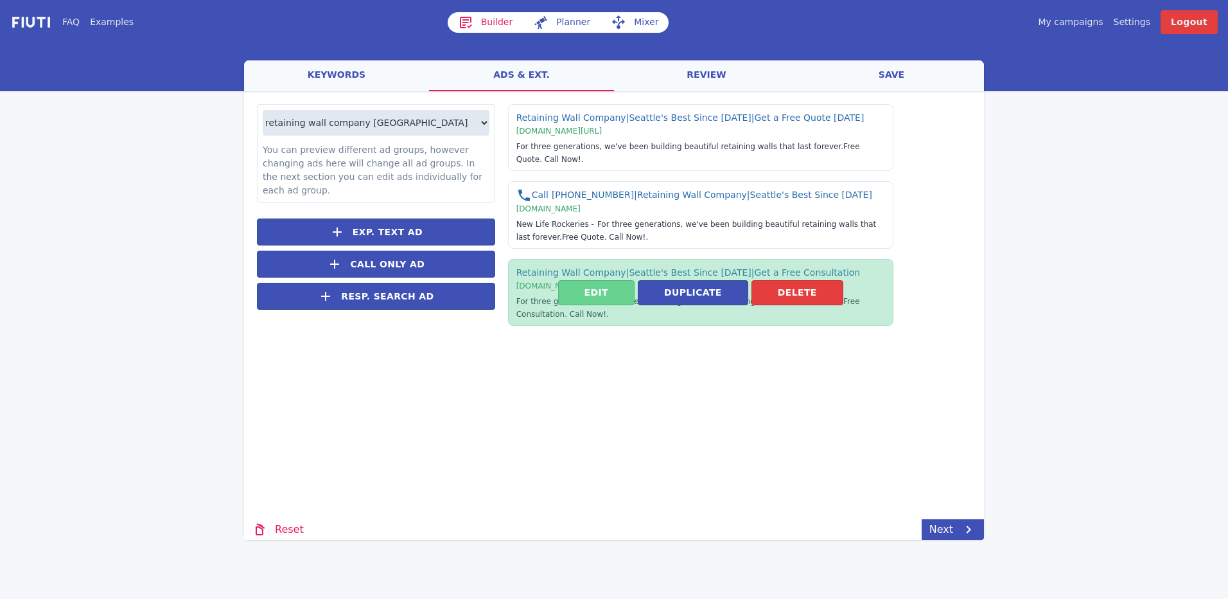
click at [611, 283] on button "Edit" at bounding box center [596, 292] width 76 height 25
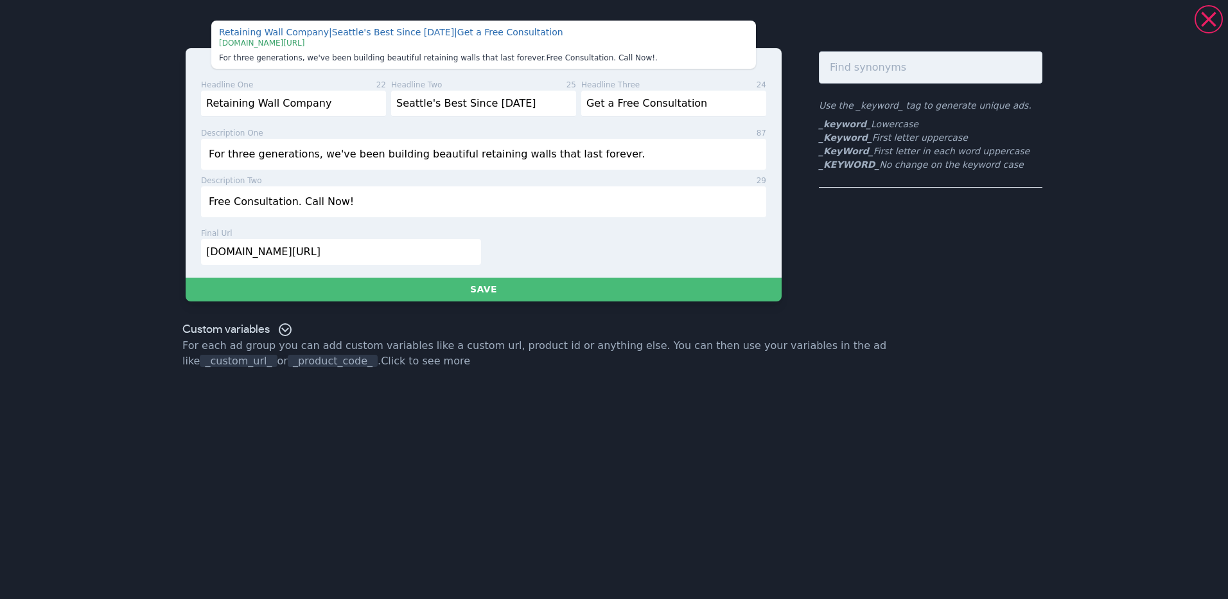
drag, startPoint x: 295, startPoint y: 200, endPoint x: 356, endPoint y: 198, distance: 61.7
click at [356, 198] on input "Free Consultation. Call Now!" at bounding box center [483, 201] width 565 height 31
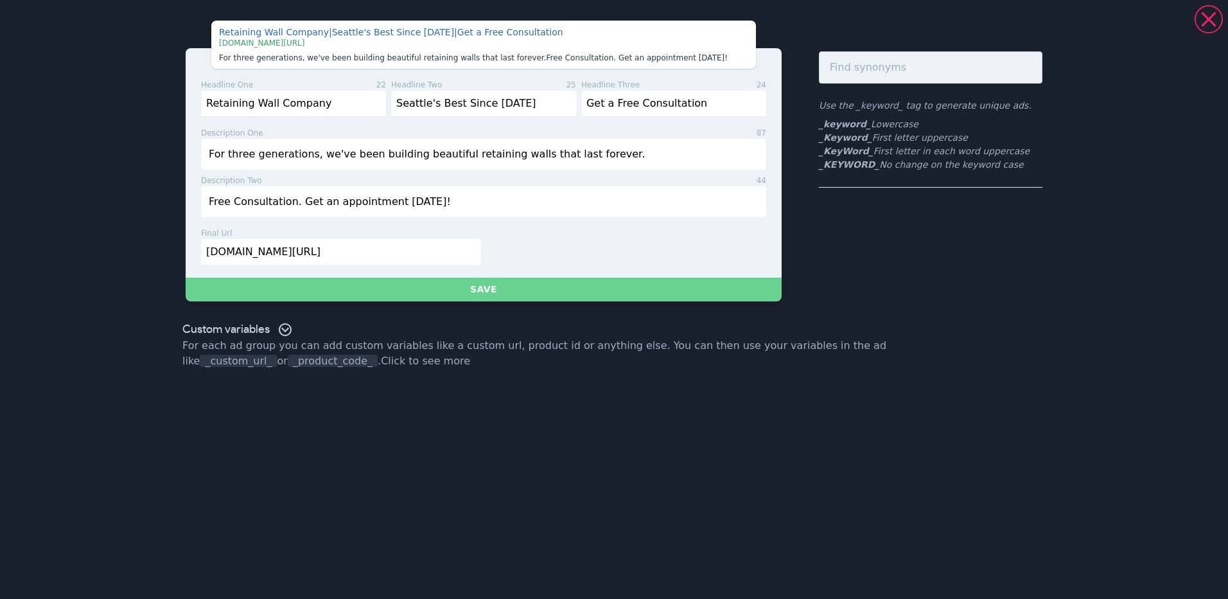
type input "Free Consultation. Get an appointment [DATE]!"
click at [522, 294] on button "Save" at bounding box center [484, 289] width 596 height 24
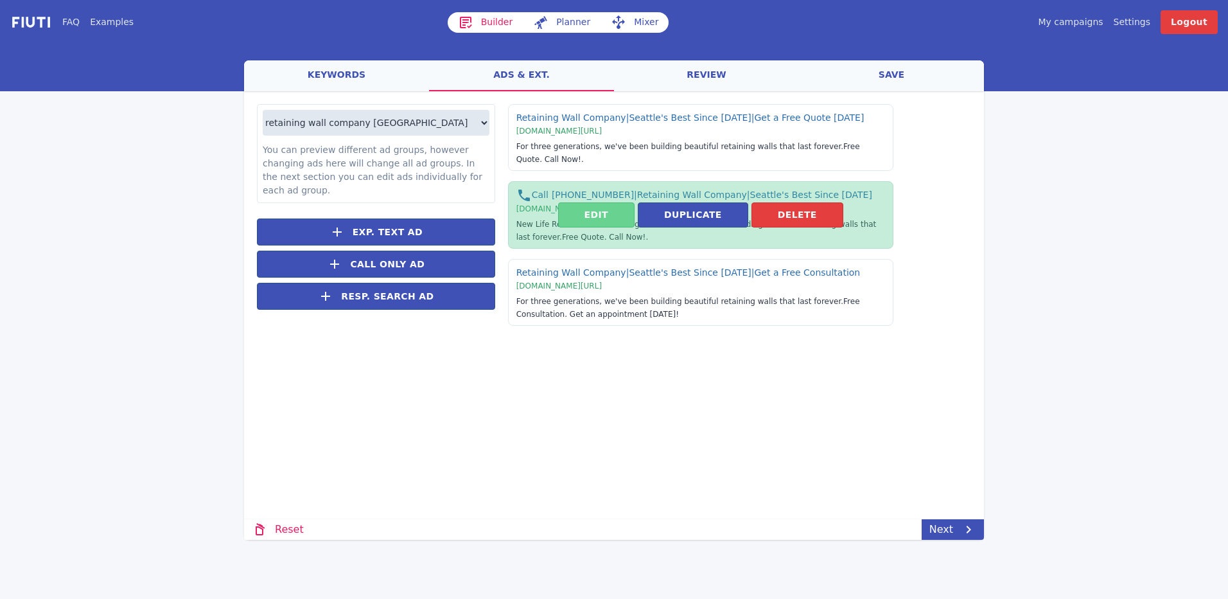
click at [593, 202] on button "Edit" at bounding box center [596, 214] width 76 height 25
select select "US"
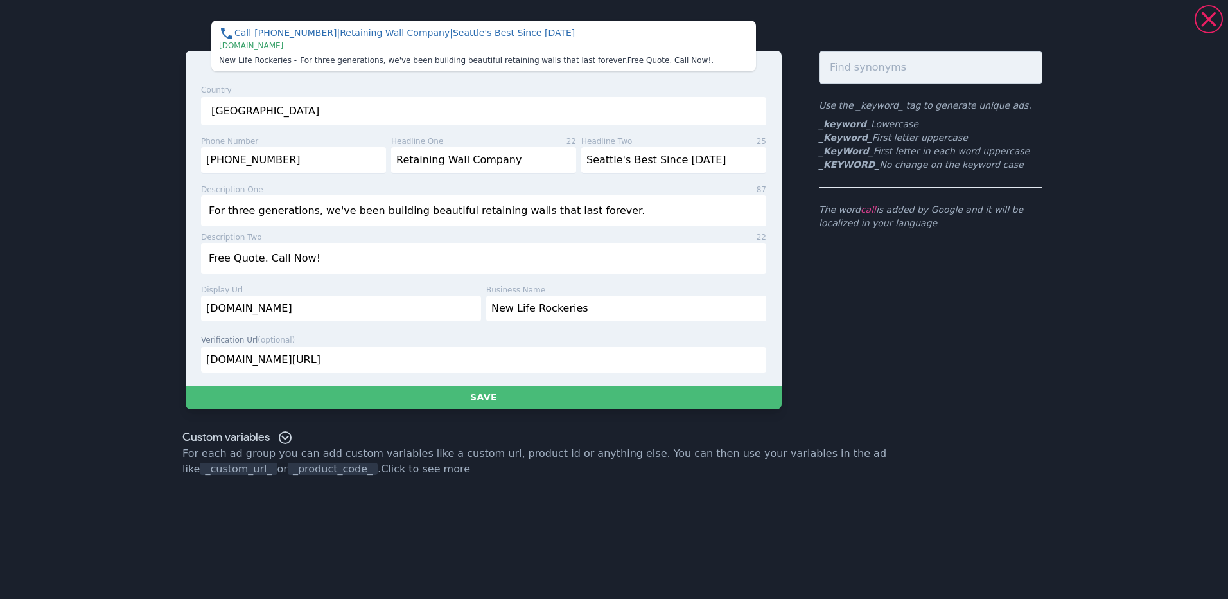
drag, startPoint x: 261, startPoint y: 262, endPoint x: 330, endPoint y: 264, distance: 68.7
click at [330, 264] on input "Free Quote. Call Now!" at bounding box center [483, 258] width 565 height 31
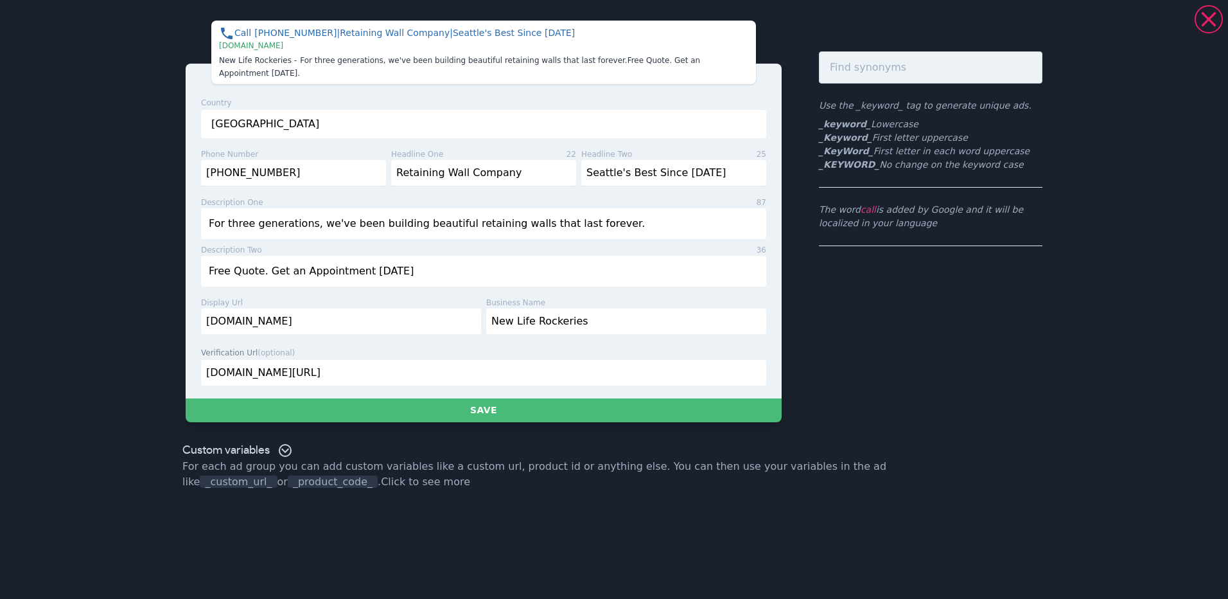
type input "Free Quote. Get an Appointment [DATE]!"
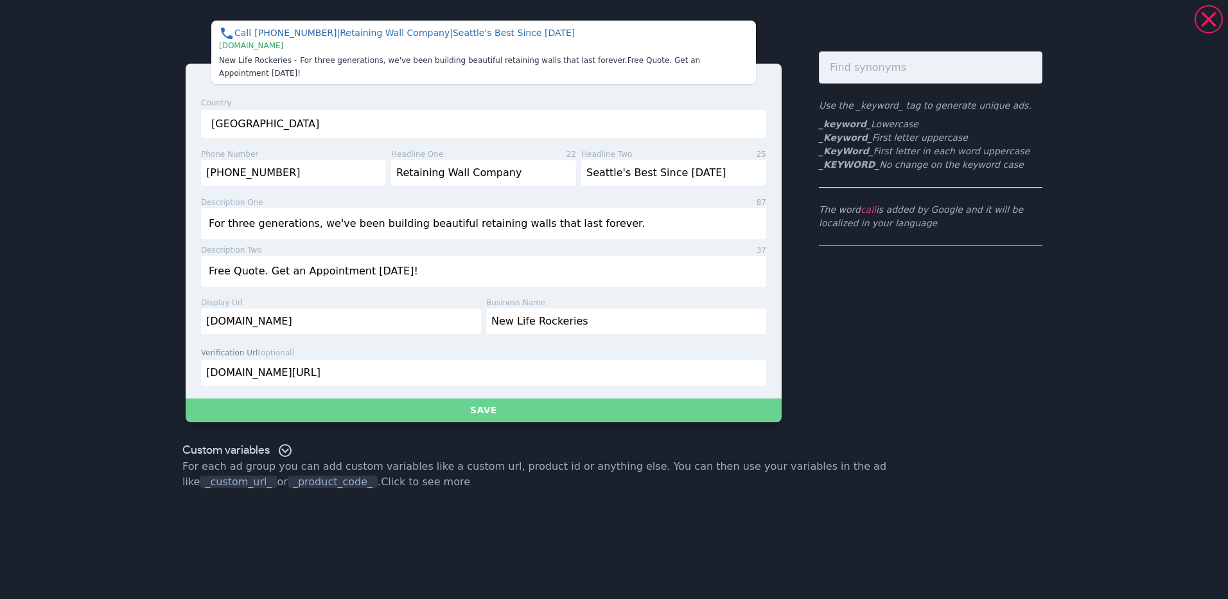
click at [429, 399] on button "Save" at bounding box center [484, 410] width 596 height 24
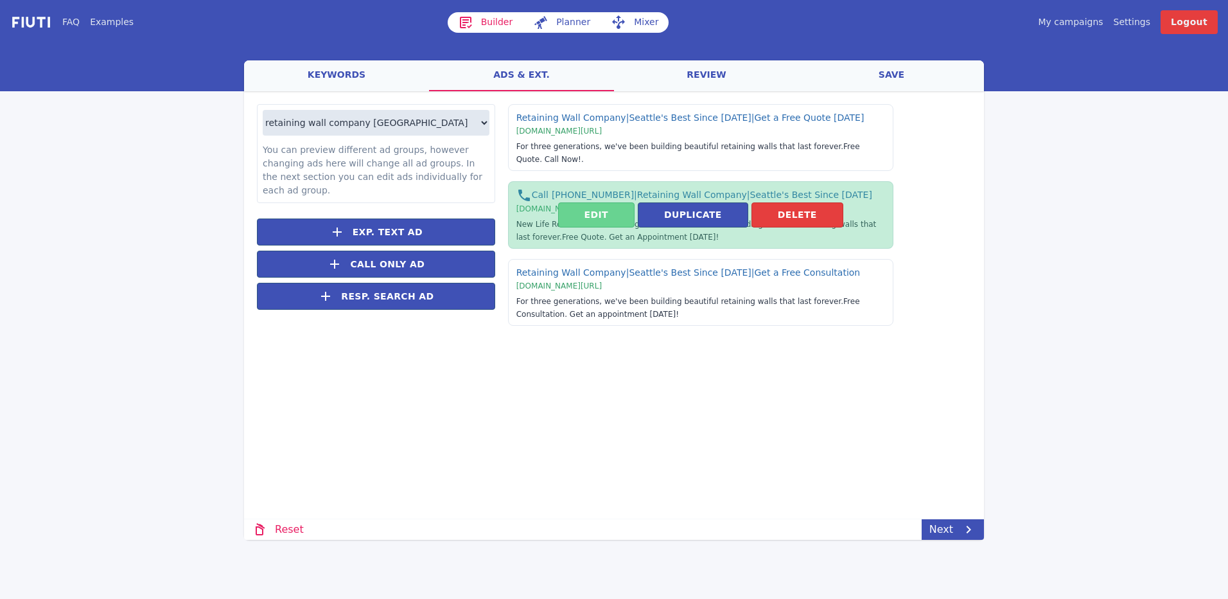
click at [596, 206] on button "Edit" at bounding box center [596, 214] width 76 height 25
select select "US"
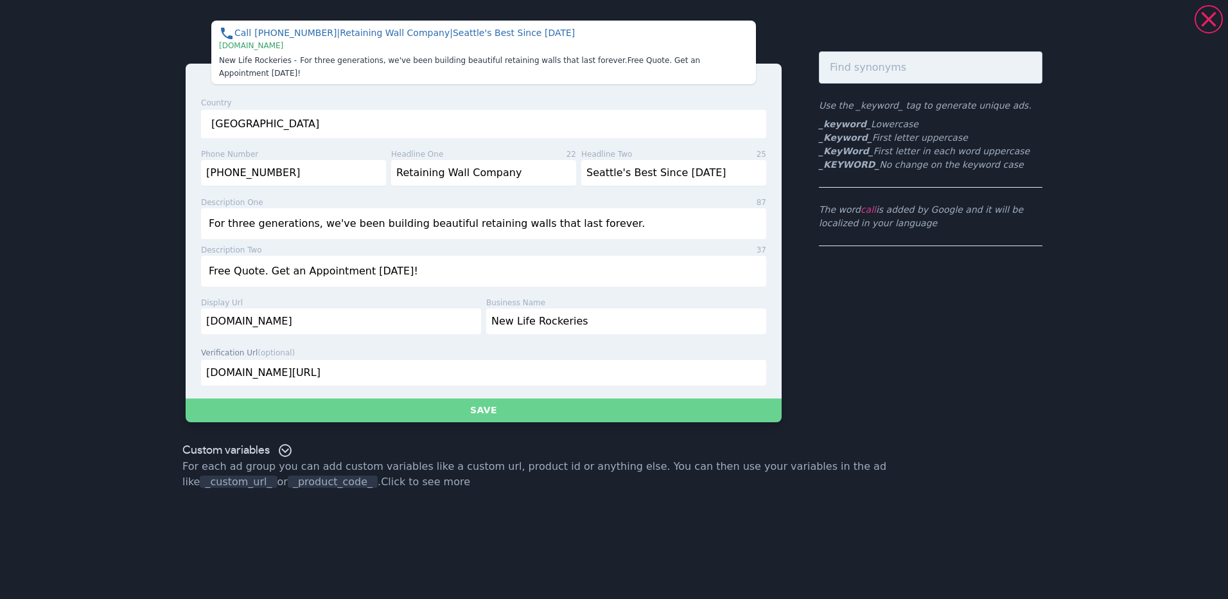
click at [424, 398] on button "Save" at bounding box center [484, 410] width 596 height 24
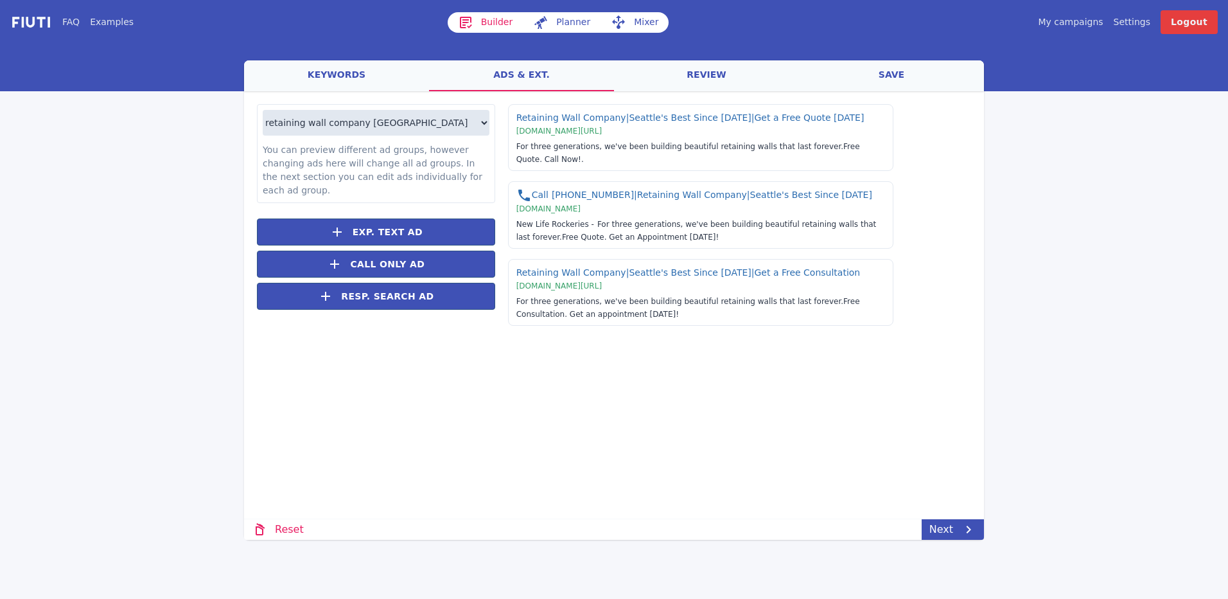
click at [317, 68] on link "keywords" at bounding box center [336, 75] width 185 height 31
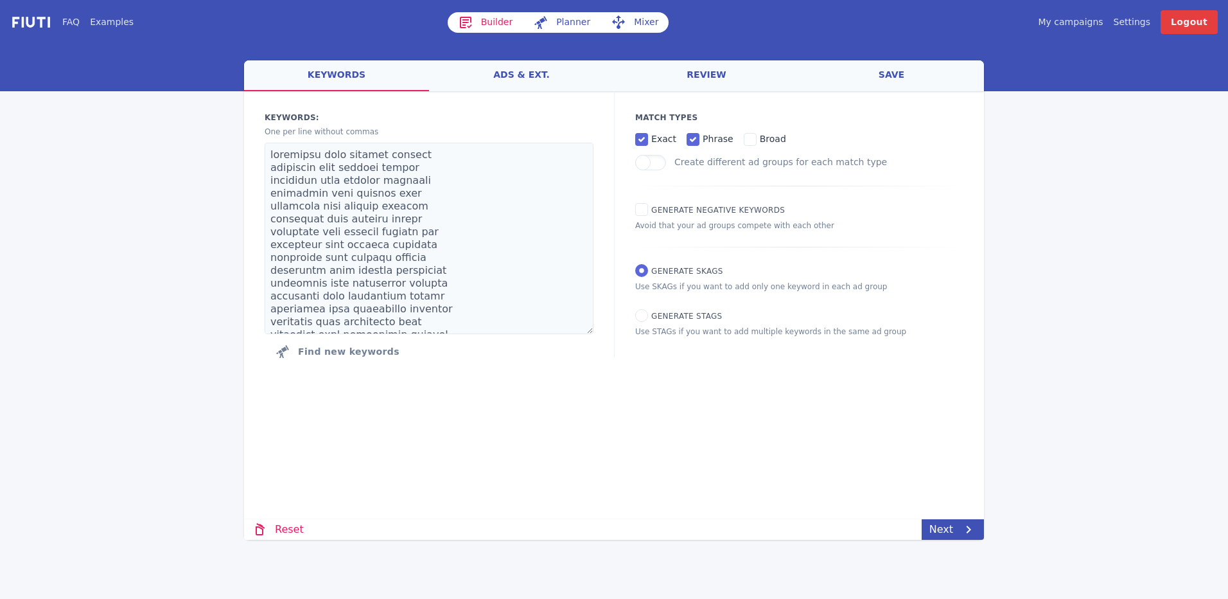
click at [640, 26] on link "Mixer" at bounding box center [635, 22] width 68 height 21
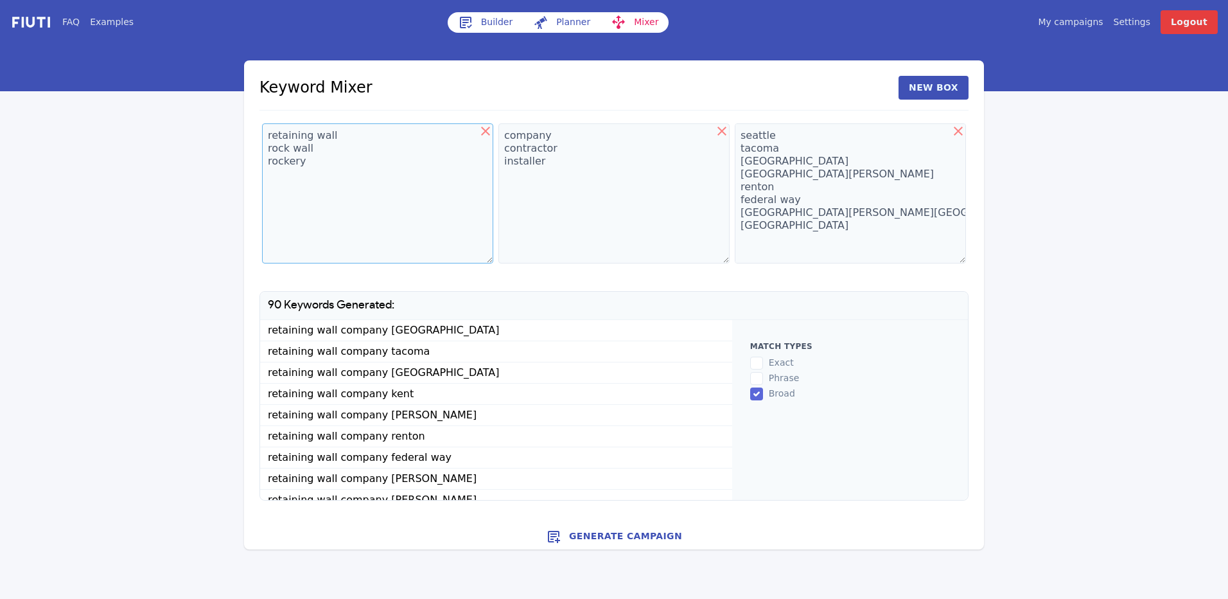
drag, startPoint x: 308, startPoint y: 163, endPoint x: 209, endPoint y: 127, distance: 106.1
click at [209, 127] on div "FAQ Examples Builder Planner Mixer My campaigns Price Settings Login Logout Key…" at bounding box center [614, 274] width 1228 height 549
drag, startPoint x: 565, startPoint y: 168, endPoint x: 478, endPoint y: 115, distance: 101.8
click at [478, 115] on div "Keyword Mixer New Box retaining wall rock wall rockery company contractor insta…" at bounding box center [614, 287] width 740 height 455
drag, startPoint x: 811, startPoint y: 256, endPoint x: 687, endPoint y: 47, distance: 242.8
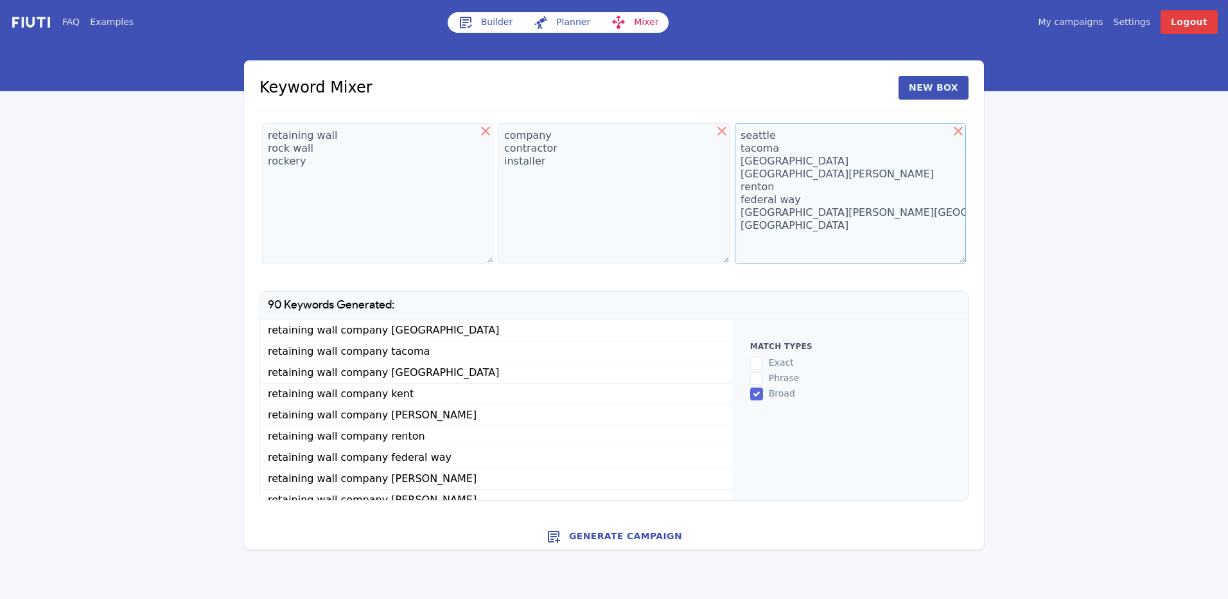
click at [687, 47] on div "FAQ Examples Builder Planner Mixer My campaigns Price Settings Login Logout Key…" at bounding box center [614, 274] width 1228 height 549
click at [652, 534] on button "Generate Campaign" at bounding box center [614, 536] width 740 height 26
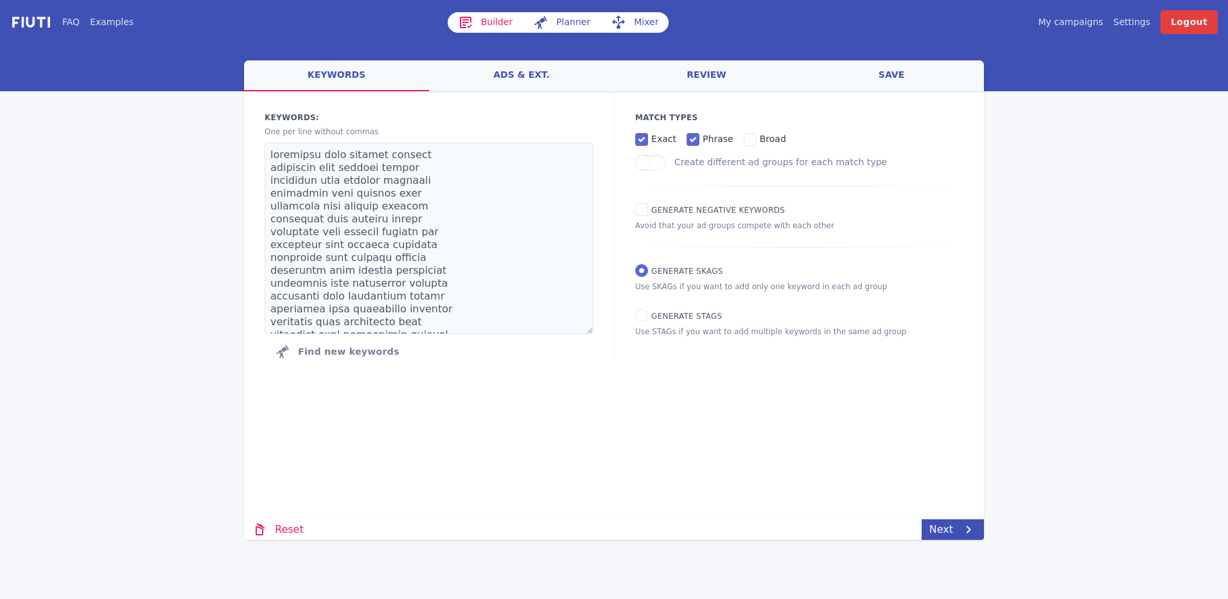
click at [526, 78] on link "ads & ext." at bounding box center [521, 75] width 185 height 31
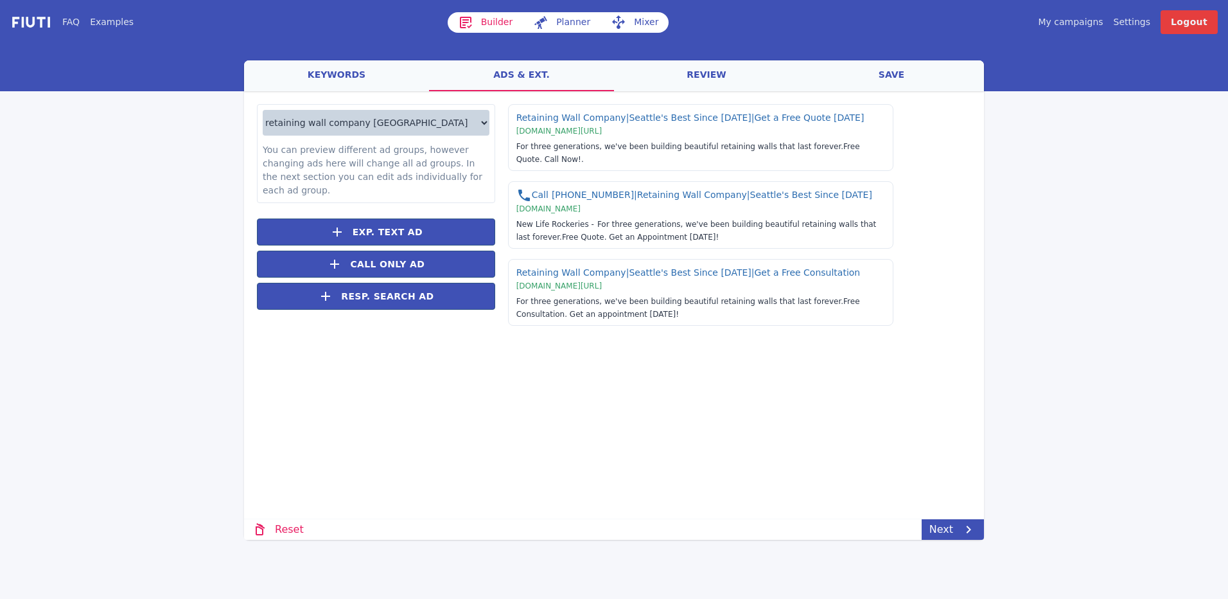
click at [457, 123] on select "retaining wall company seattle retaining wall company tacoma retaining wall com…" at bounding box center [376, 123] width 227 height 26
